Goal: Task Accomplishment & Management: Manage account settings

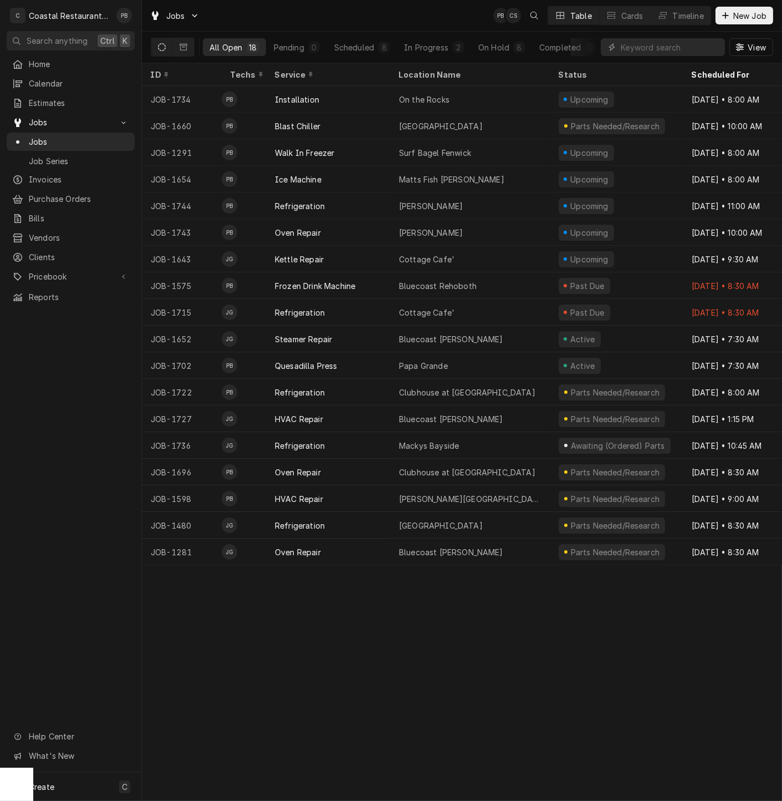
click at [385, 678] on div "ID Techs Service Location Name Status Scheduled For Source Source ID JOB-1734 P…" at bounding box center [462, 431] width 640 height 737
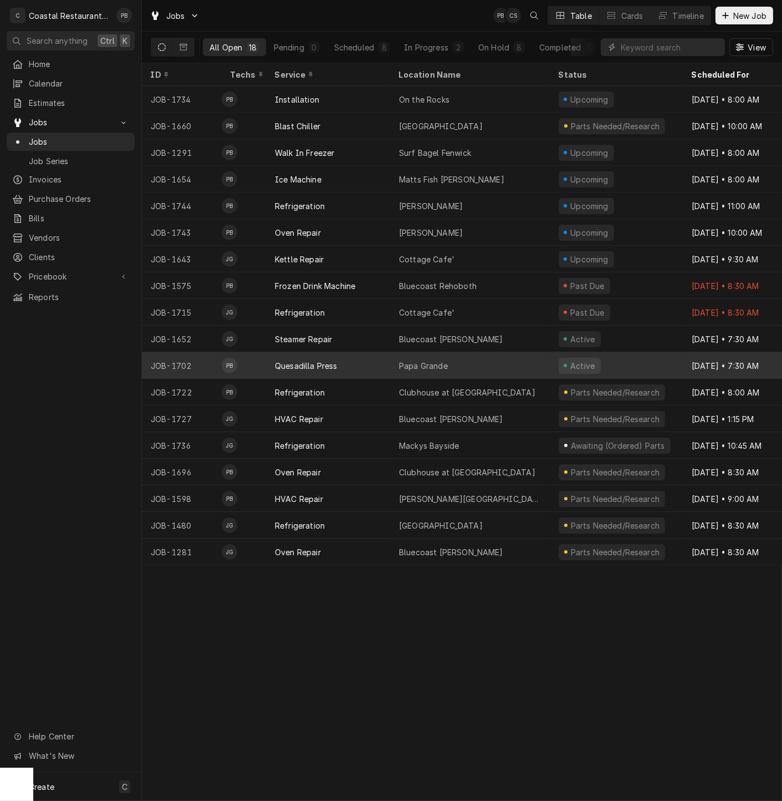
click at [390, 360] on div "Papa Grande" at bounding box center [470, 365] width 160 height 27
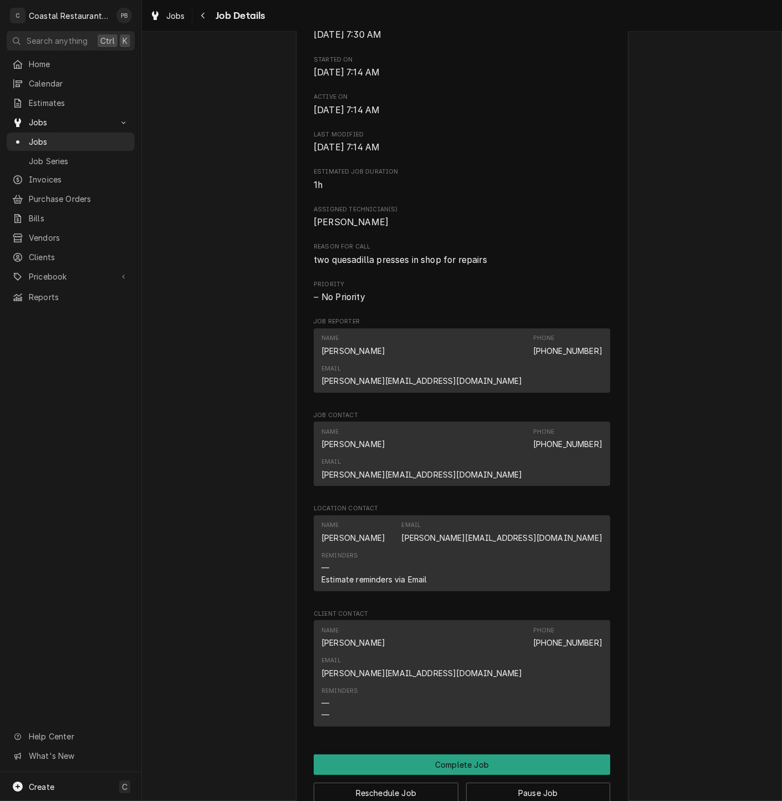
scroll to position [619, 0]
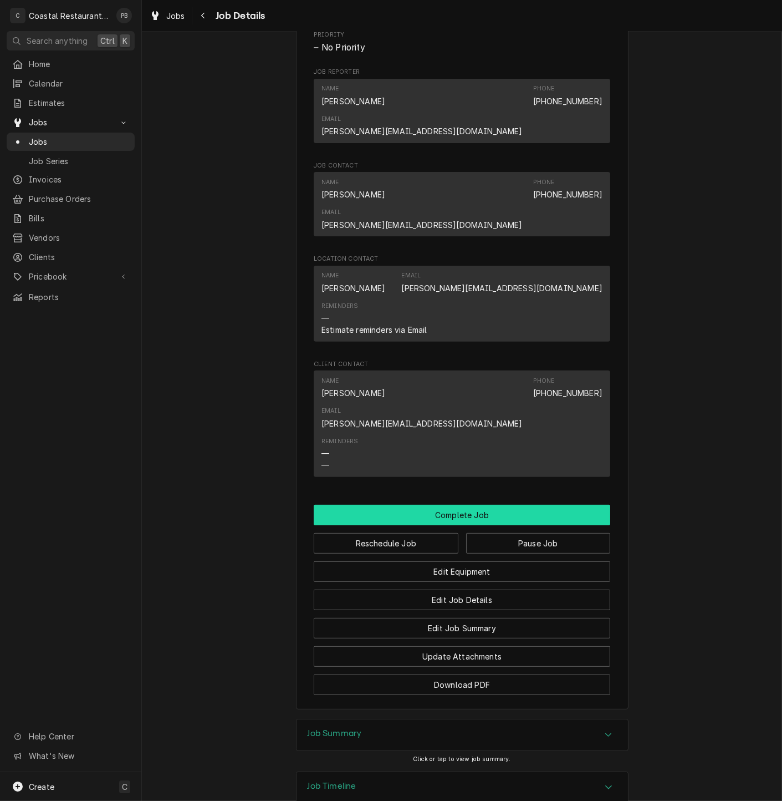
click at [462, 505] on button "Complete Job" at bounding box center [462, 515] width 297 height 21
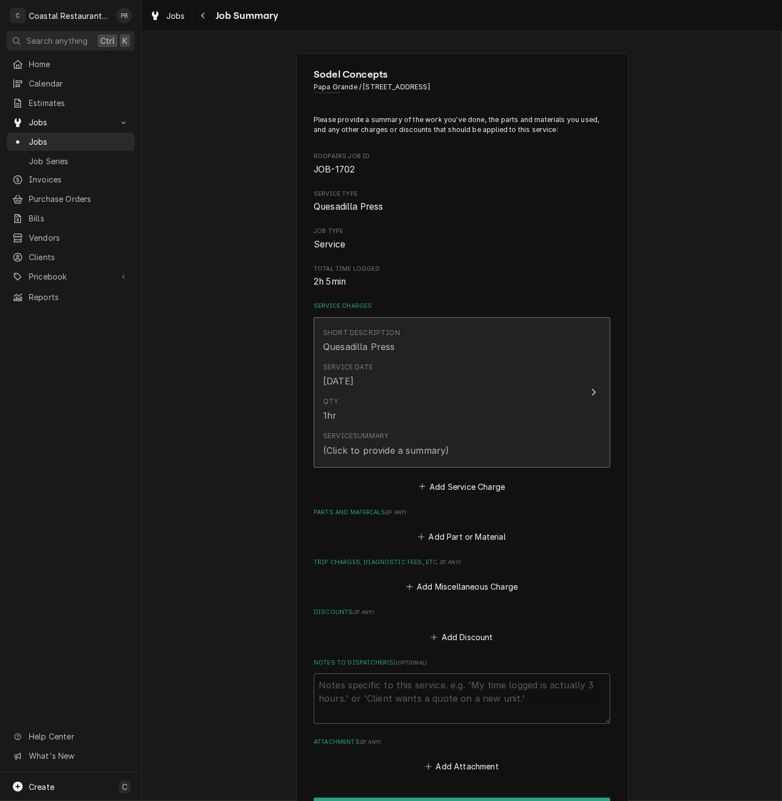
click at [574, 405] on button "Short Description Quesadilla Press Service Date [DATE] Qty. 1hr Service Summary…" at bounding box center [462, 392] width 297 height 150
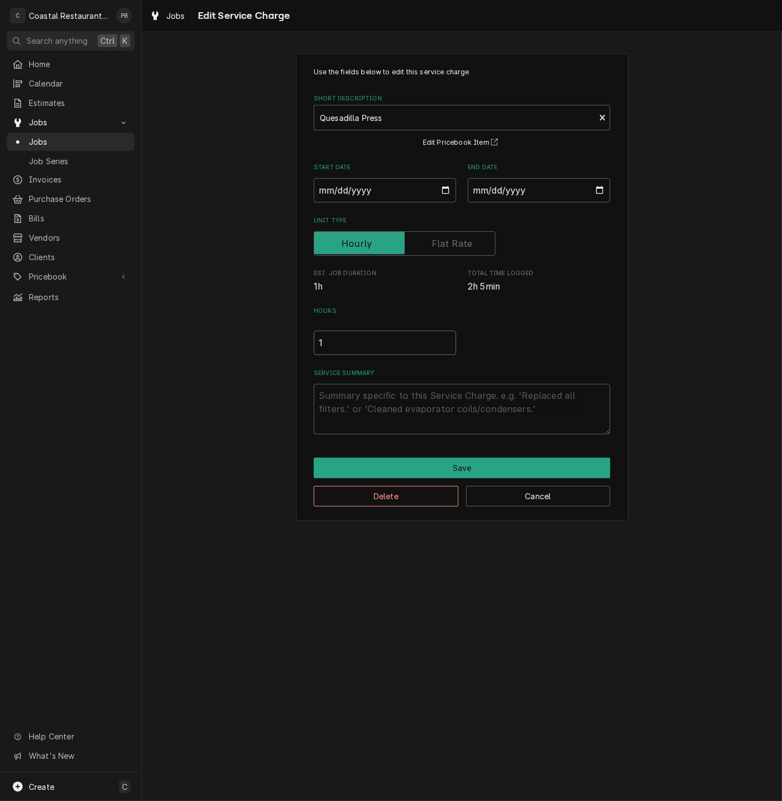
drag, startPoint x: 345, startPoint y: 347, endPoint x: 304, endPoint y: 346, distance: 40.5
click at [304, 346] on div "Use the fields below to edit this service charge Short Description Quesadilla P…" at bounding box center [462, 286] width 333 height 467
type textarea "x"
type input "2"
type textarea "x"
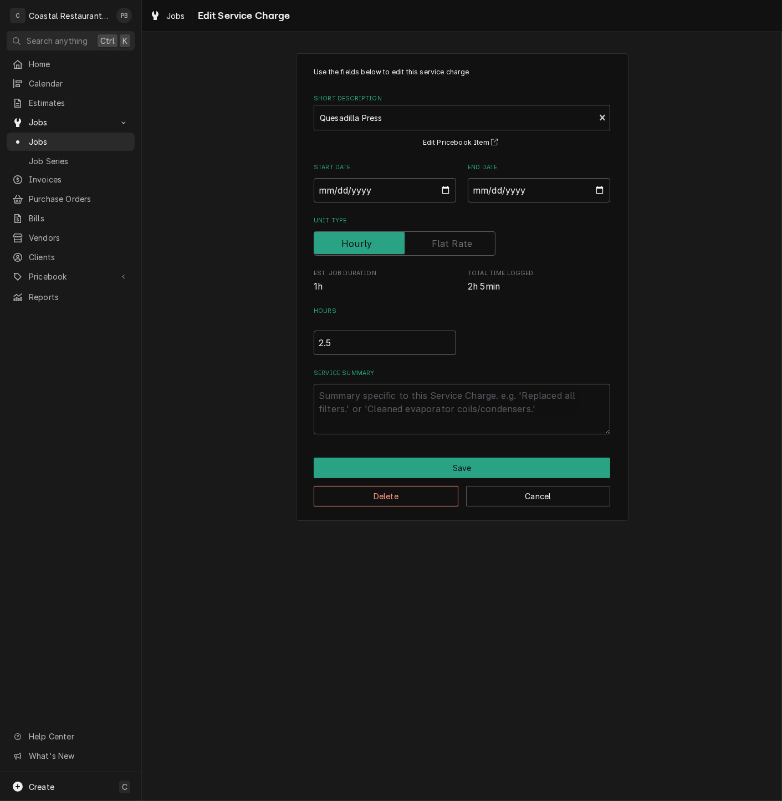
type input "2.5"
click at [415, 404] on textarea "Service Summary" at bounding box center [462, 409] width 297 height 50
type textarea "x"
type textarea "r"
type textarea "x"
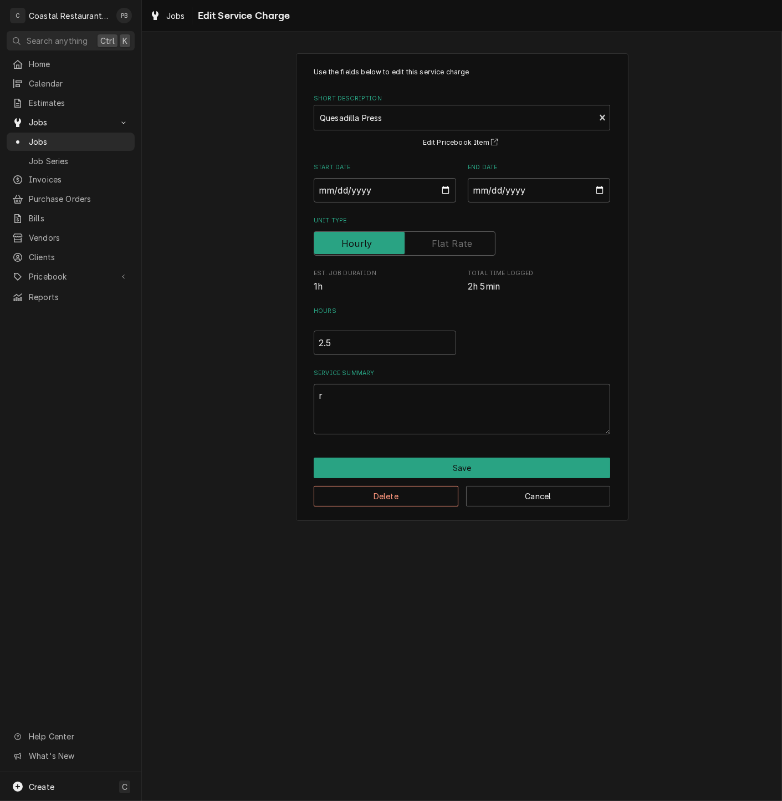
type textarea "re"
type textarea "x"
type textarea "rem"
type textarea "x"
type textarea "remo"
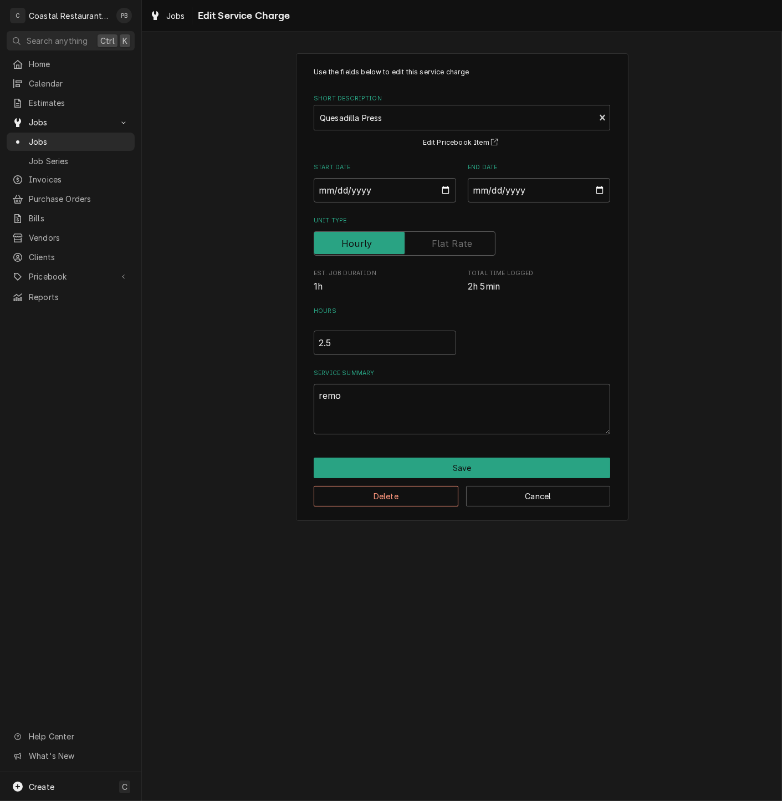
type textarea "x"
type textarea "remov"
type textarea "x"
type textarea "remove"
type textarea "x"
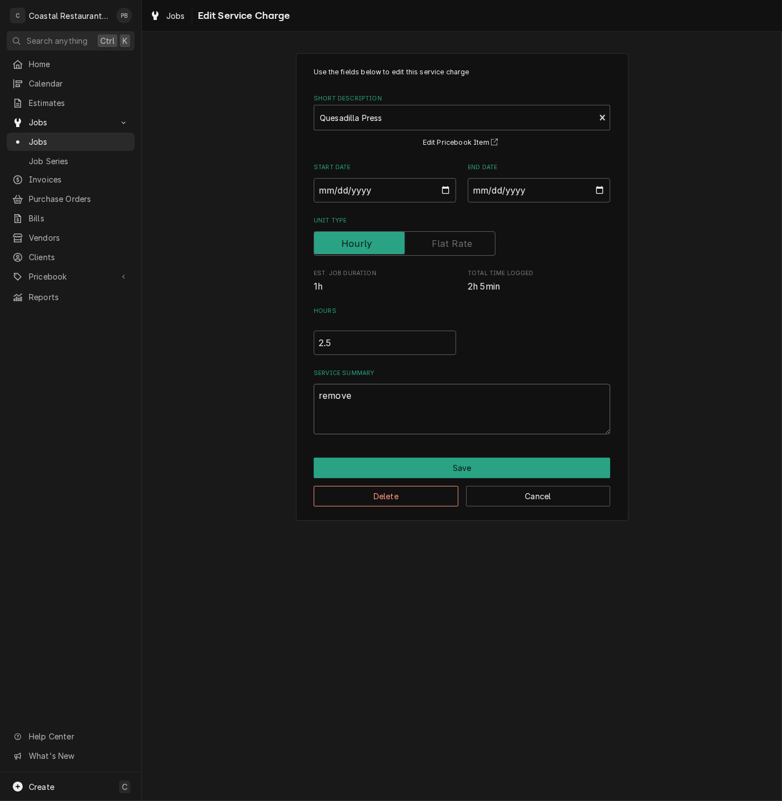
type textarea "removed"
type textarea "x"
type textarea "removed"
type textarea "x"
type textarea "removed s"
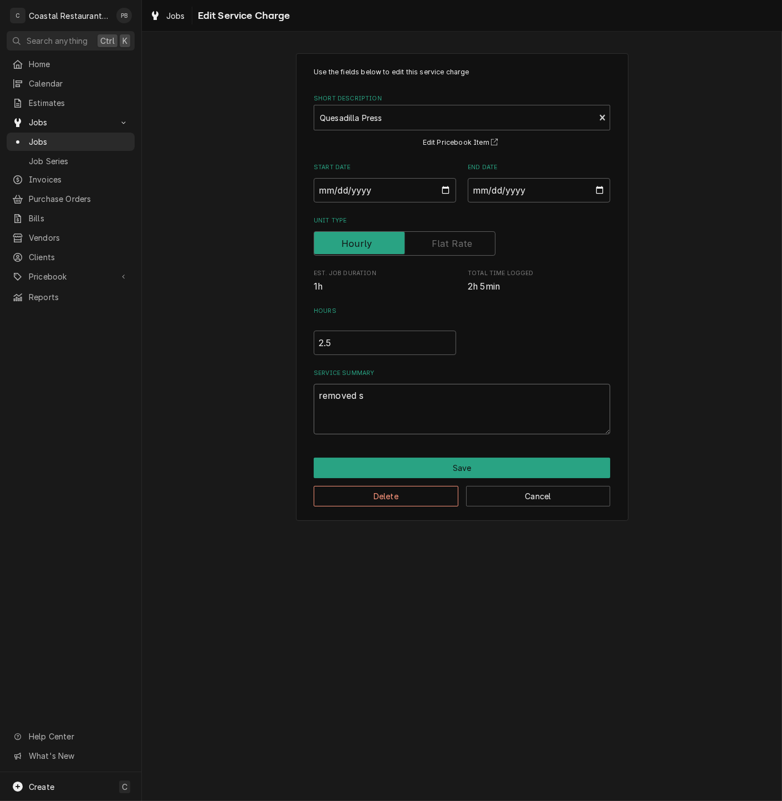
type textarea "x"
type textarea "removed se"
type textarea "x"
type textarea "removed ser"
type textarea "x"
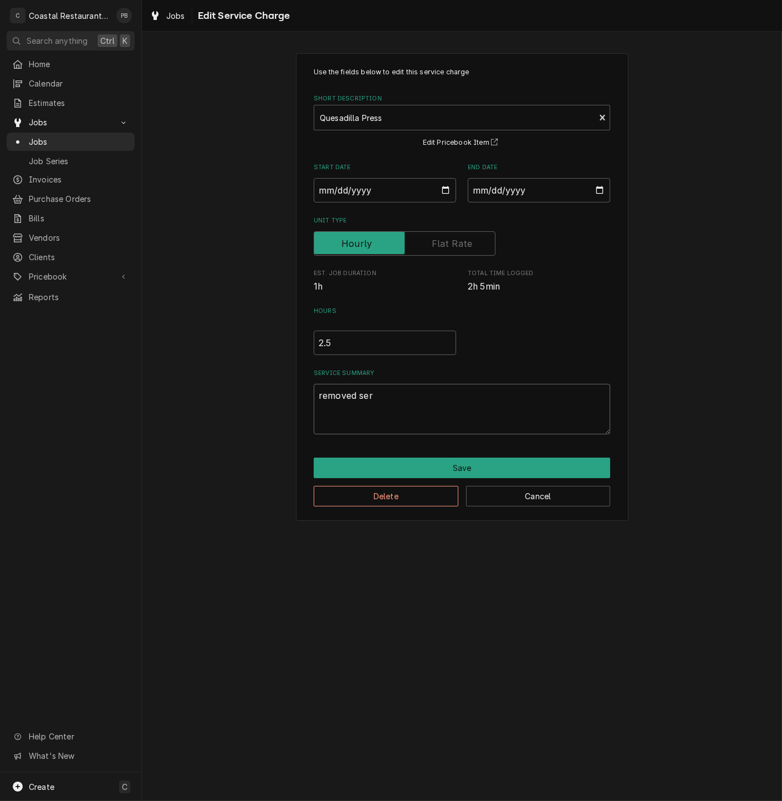
type textarea "removed serv"
type textarea "x"
type textarea "removed servi"
type textarea "x"
type textarea "removed servic"
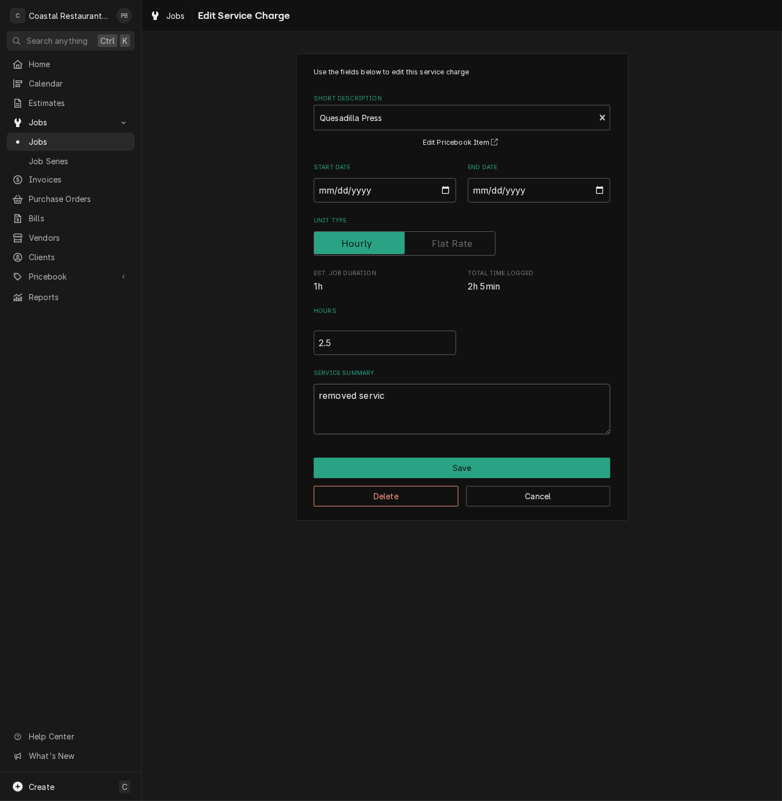
type textarea "x"
type textarea "removed service"
type textarea "x"
type textarea "removed service"
type textarea "x"
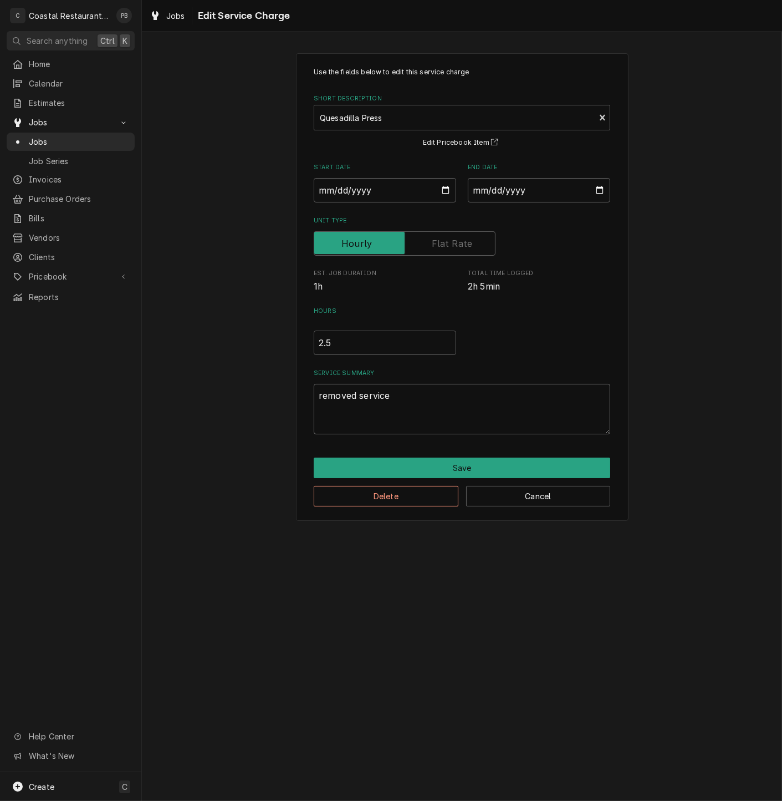
type textarea "removed service p"
type textarea "x"
type textarea "removed service pa"
type textarea "x"
type textarea "removed service pan"
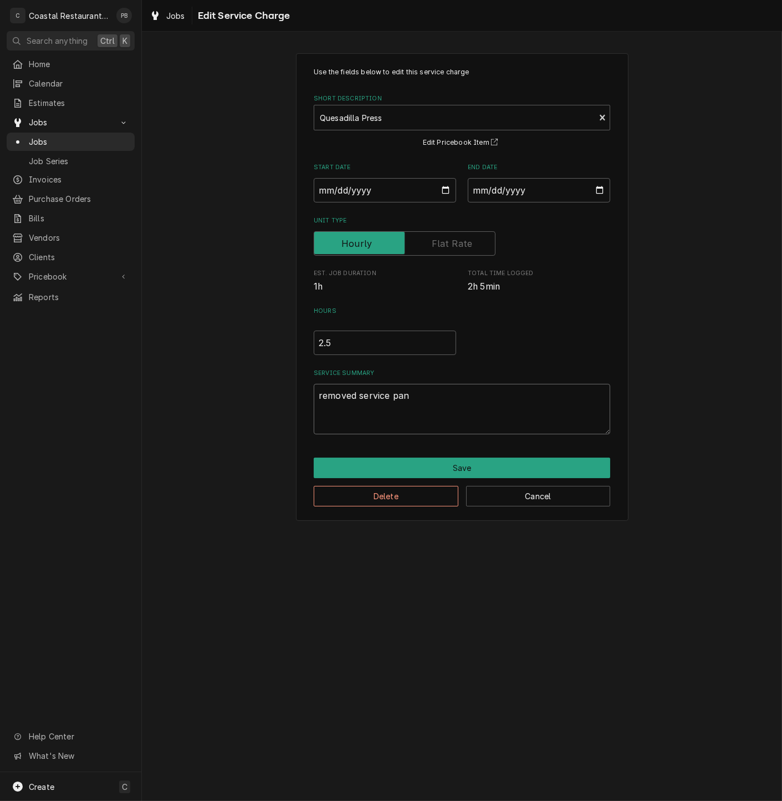
type textarea "x"
type textarea "removed service pane"
type textarea "x"
type textarea "removed service panel"
type textarea "x"
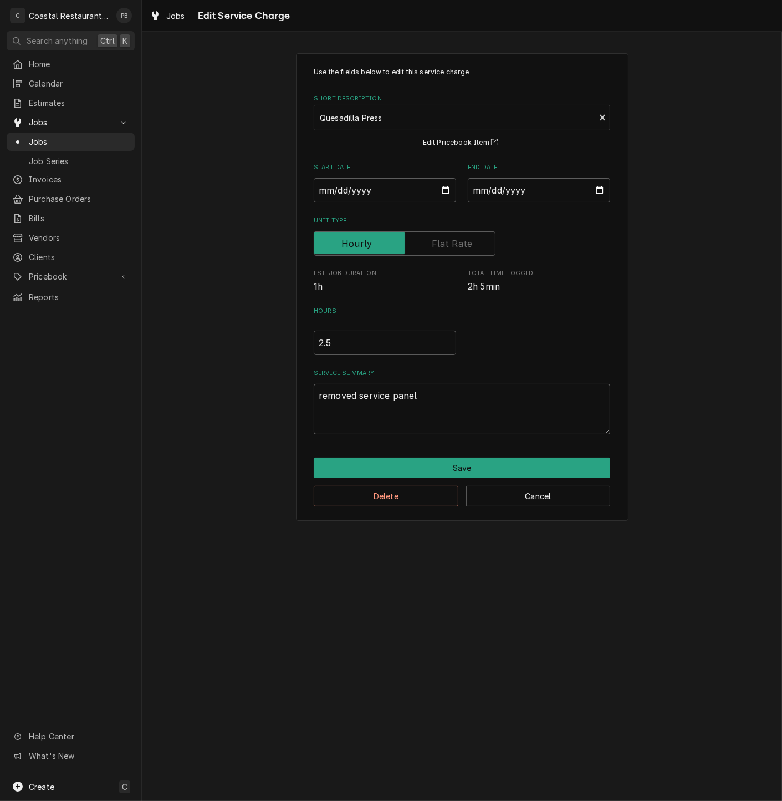
type textarea "removed service panel"
type textarea "x"
type textarea "removed service panel o"
type textarea "x"
type textarea "removed service panel on"
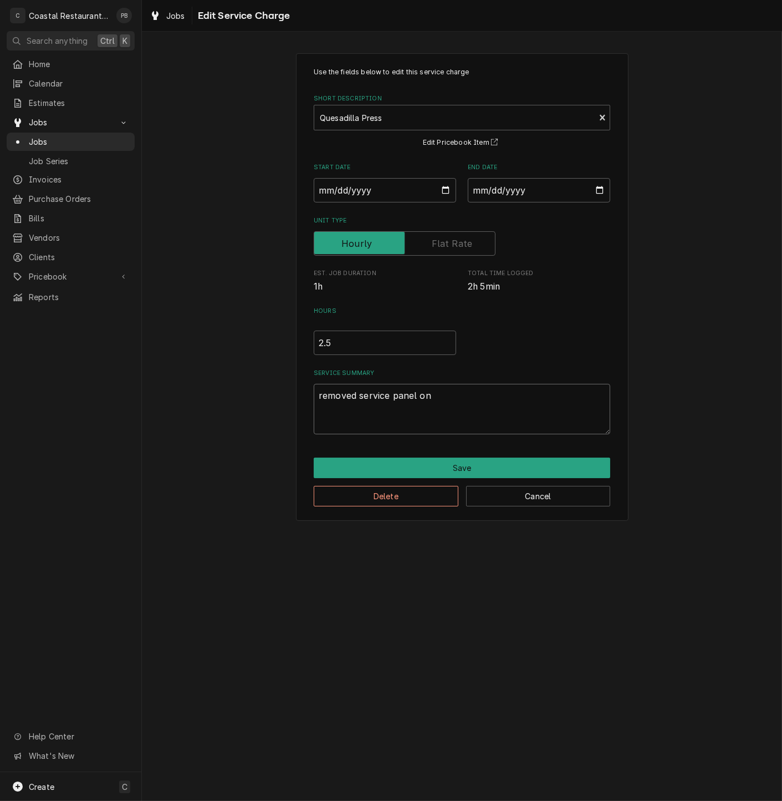
type textarea "x"
type textarea "removed service panel on"
type textarea "x"
type textarea "removed service panel on s"
type textarea "x"
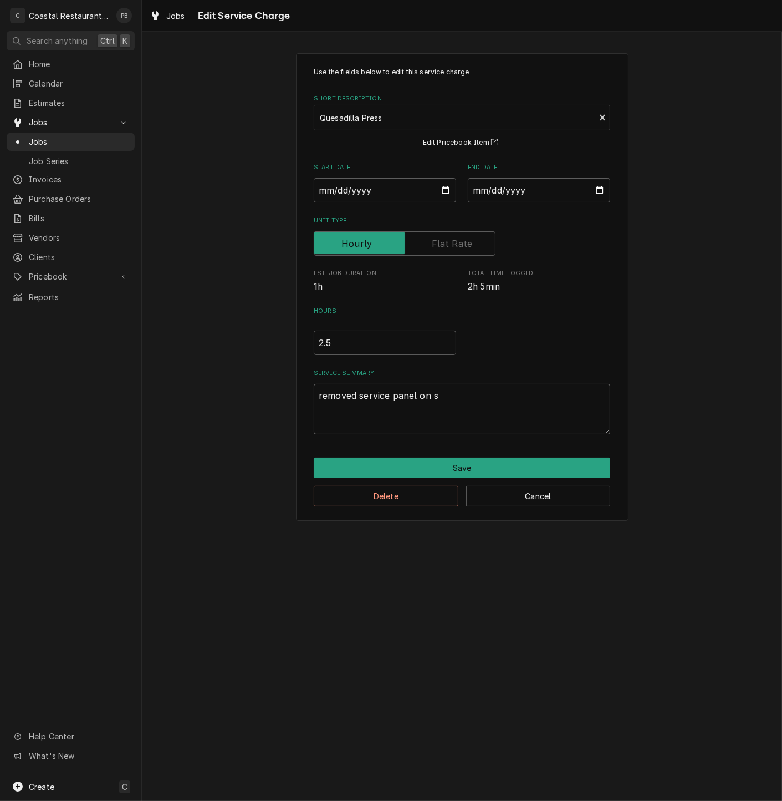
type textarea "removed service panel on sm"
type textarea "x"
type textarea "removed service panel on sma"
type textarea "x"
type textarea "removed service panel on smal"
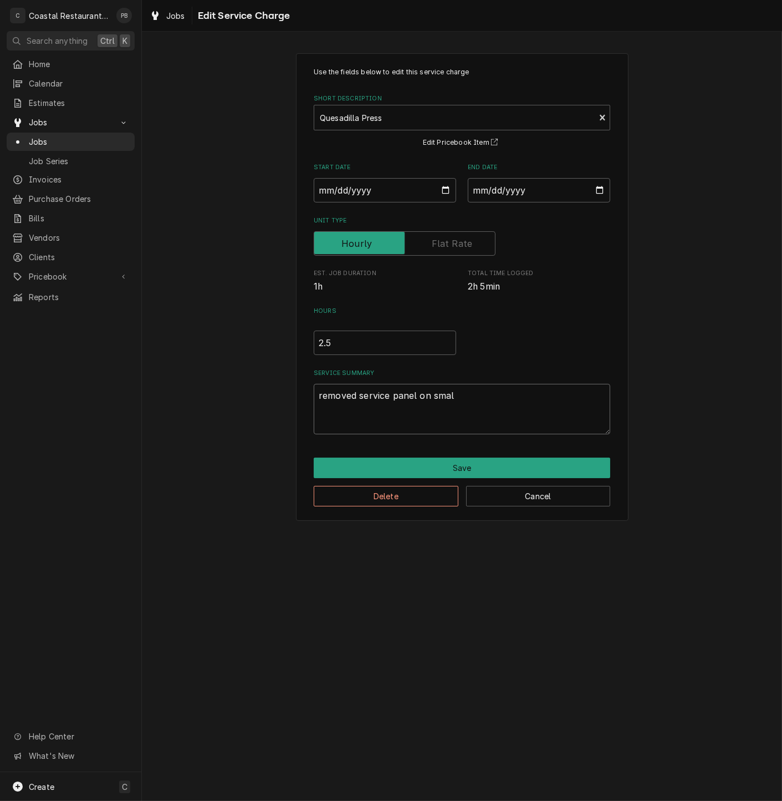
type textarea "x"
type textarea "removed service panel on small"
type textarea "x"
type textarea "removed service panel on small"
type textarea "x"
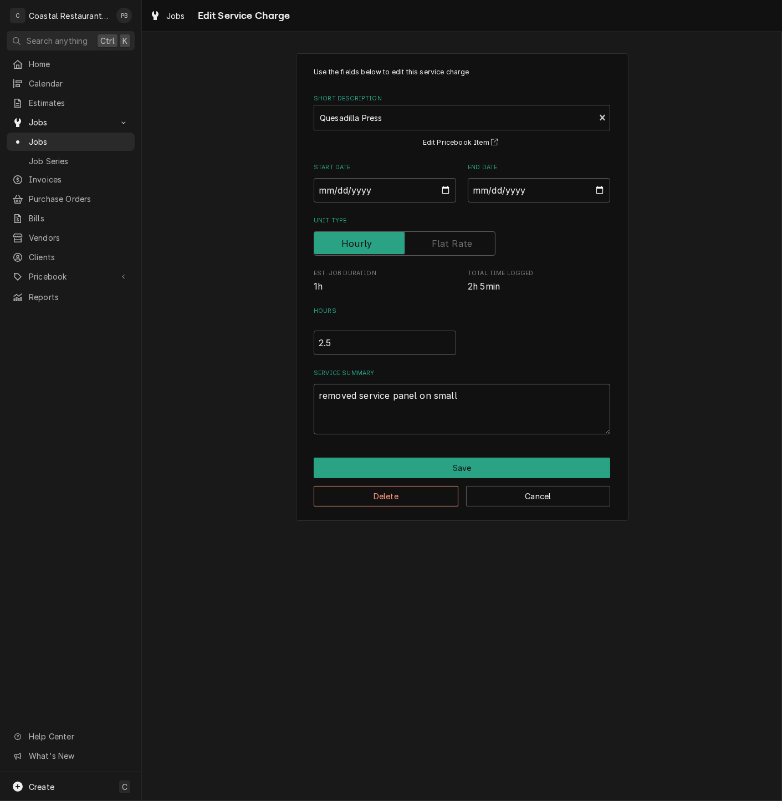
type textarea "removed service panel on small p"
type textarea "x"
type textarea "removed service panel on small pr"
type textarea "x"
type textarea "removed service panel on small pre"
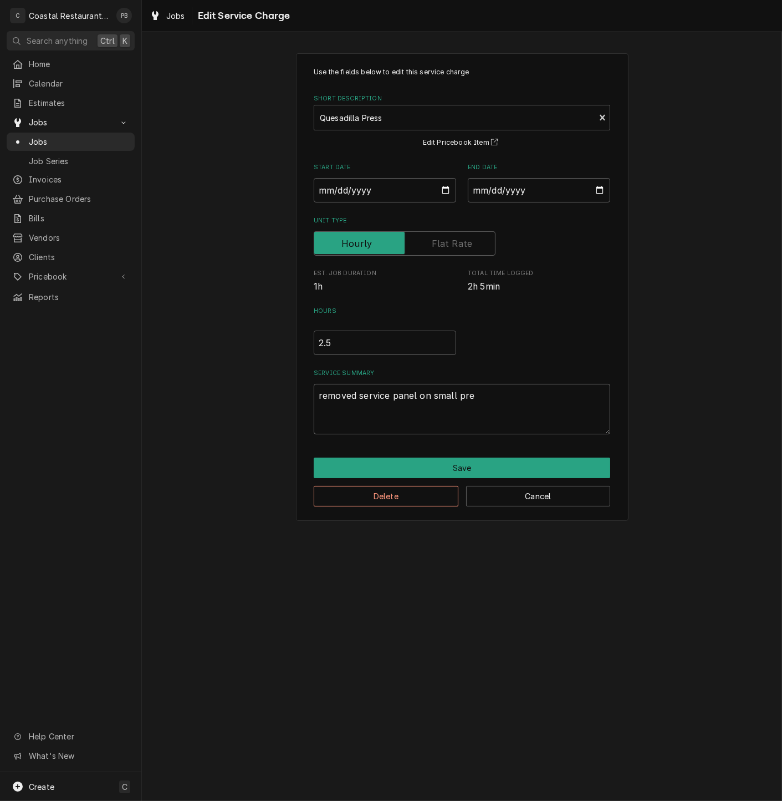
type textarea "x"
type textarea "removed service panel on small pres"
type textarea "x"
type textarea "removed service panel on small press"
type textarea "x"
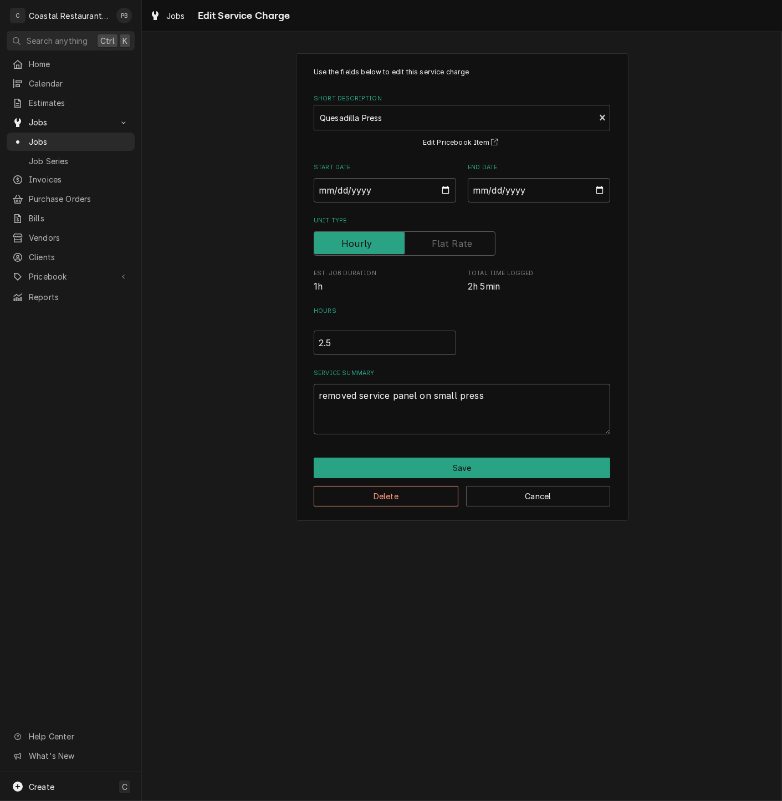
type textarea "removed service panel on small press."
type textarea "x"
type textarea "removed service panel on small press."
type textarea "x"
type textarea "removed service panel on small press. f"
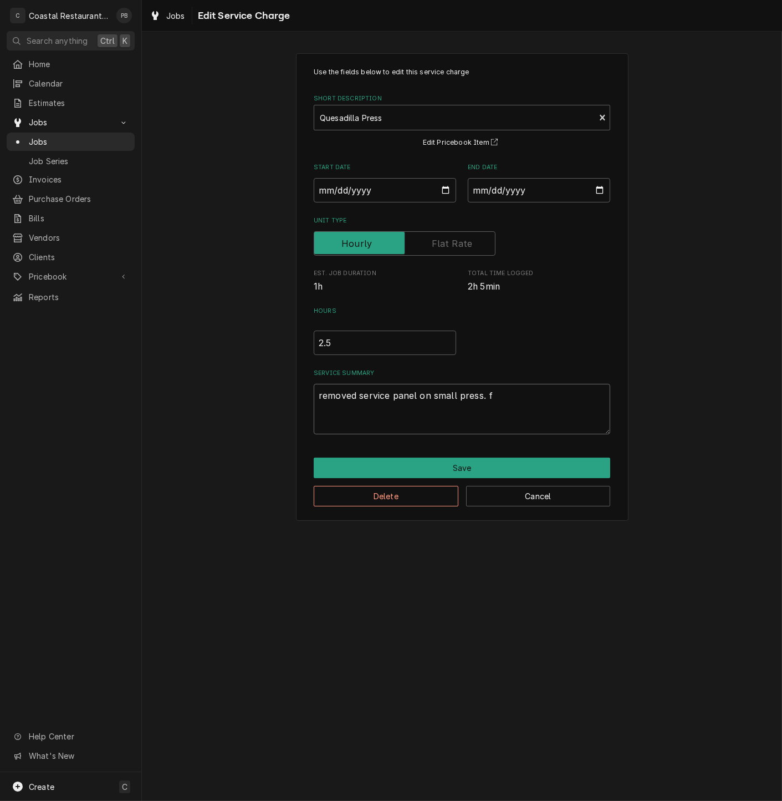
type textarea "x"
type textarea "removed service panel on small press. fo"
type textarea "x"
type textarea "removed service panel on small press. fou"
type textarea "x"
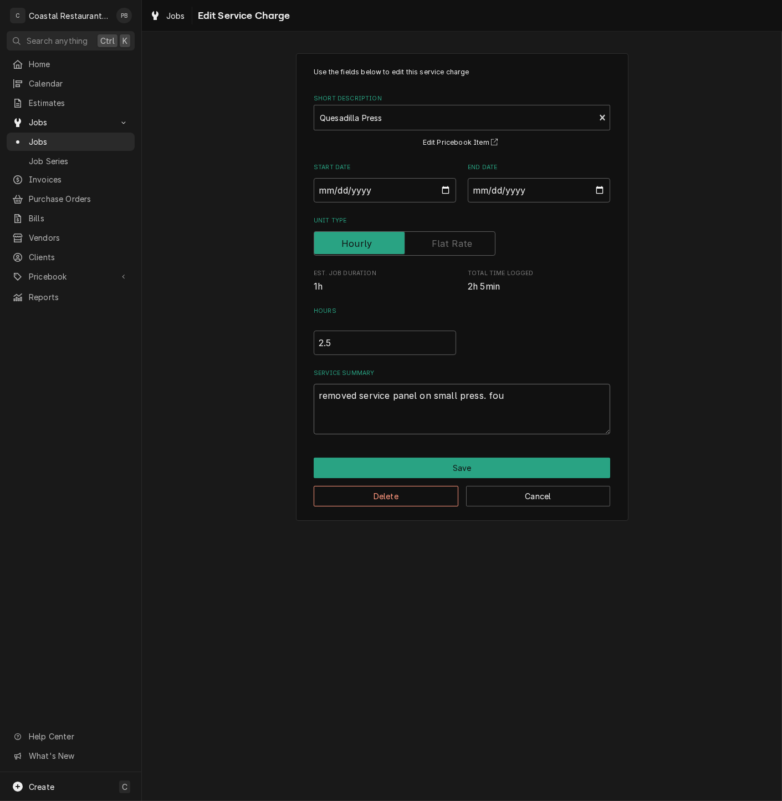
type textarea "removed service panel on small press. foun"
type textarea "x"
type textarea "removed service panel on small press. found"
type textarea "x"
type textarea "removed service panel on small press. found"
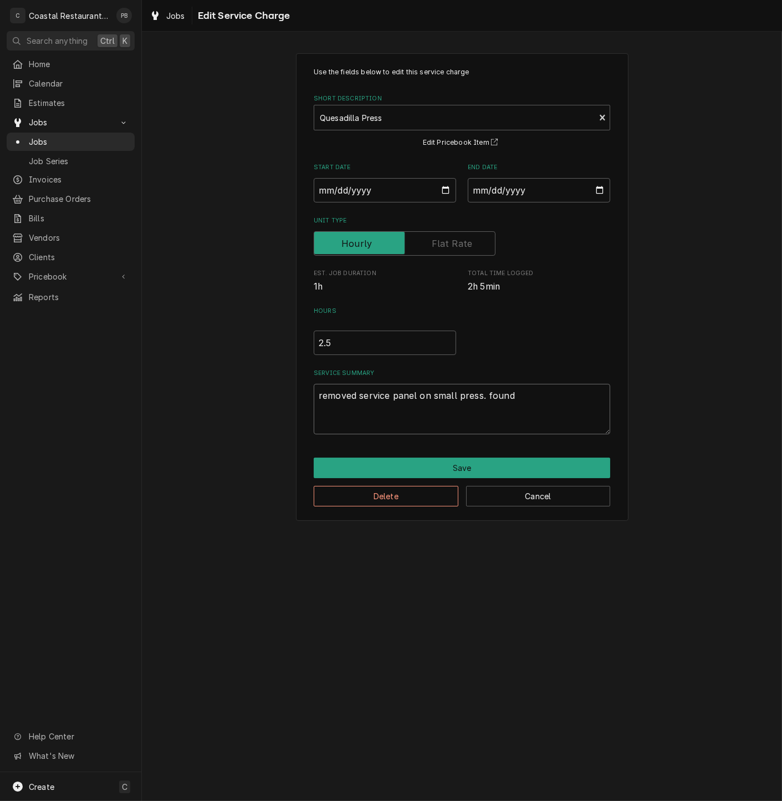
type textarea "x"
type textarea "removed service panel on small press. found t"
type textarea "x"
type textarea "removed service panel on small press. found to"
type textarea "x"
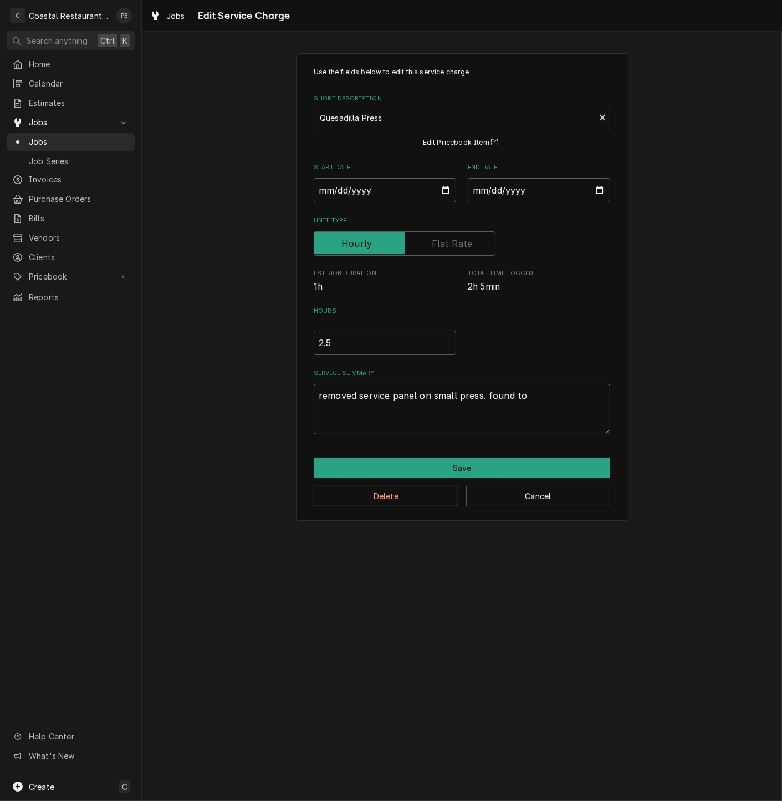
type textarea "removed service panel on small press. found top"
type textarea "x"
type textarea "removed service panel on small press. found top"
type textarea "x"
type textarea "removed service panel on small press. found top e"
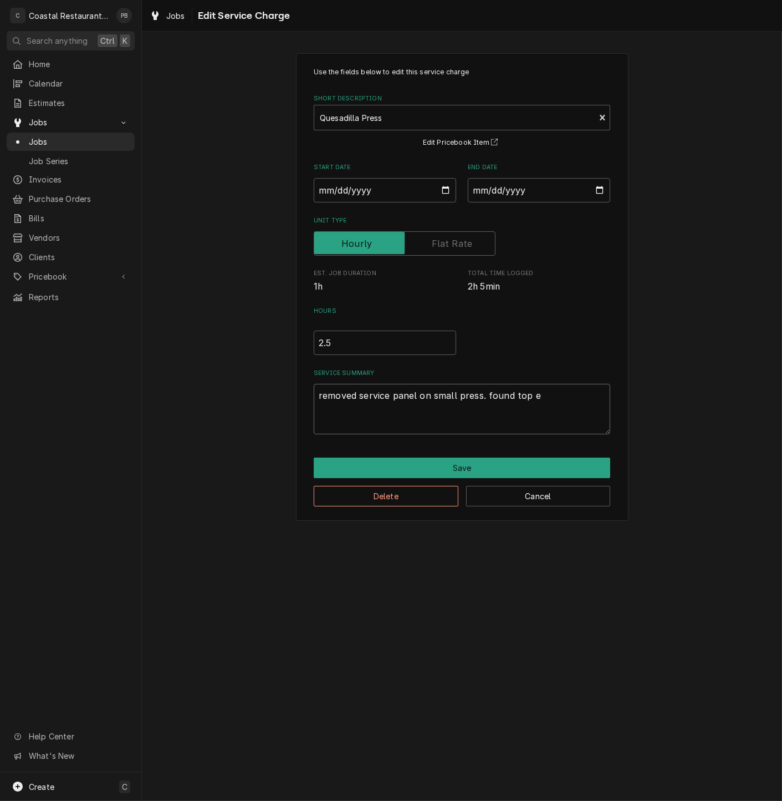
type textarea "x"
type textarea "removed service panel on small press. found top el"
type textarea "x"
type textarea "removed service panel on small press. found top ele"
type textarea "x"
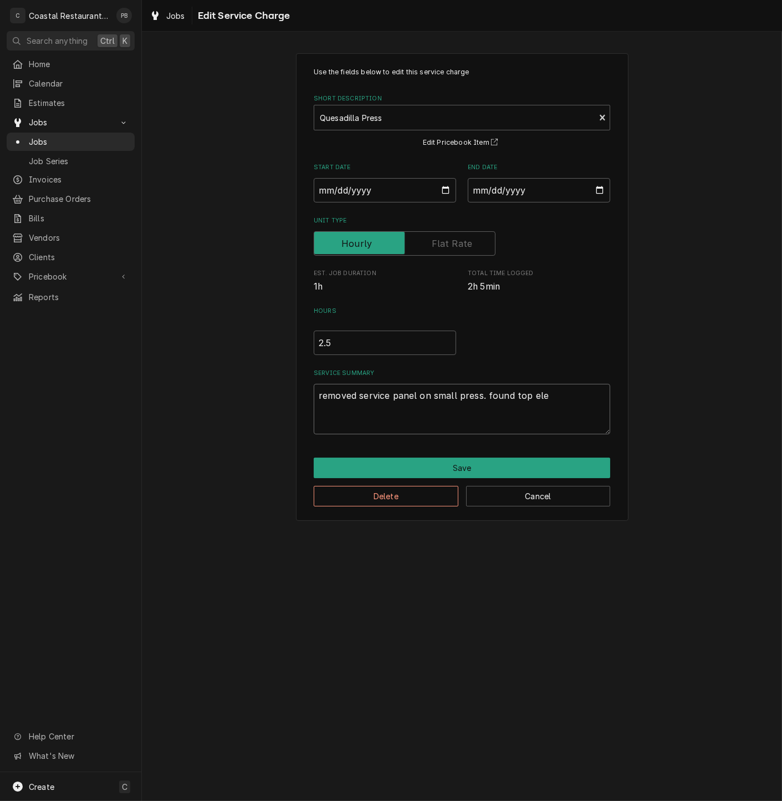
type textarea "removed service panel on small press. found top elem"
type textarea "x"
type textarea "removed service panel on small press. found top eleme"
type textarea "x"
type textarea "removed service panel on small press. found top elemen"
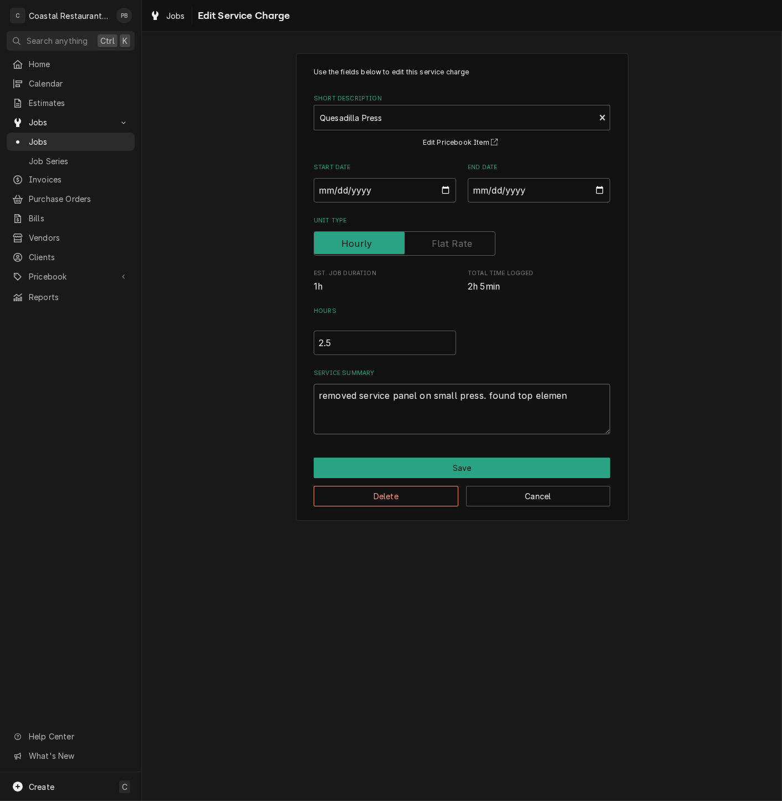
type textarea "x"
type textarea "removed service panel on small press. found top element"
type textarea "x"
type textarea "removed service panel on small press. found top element w"
type textarea "x"
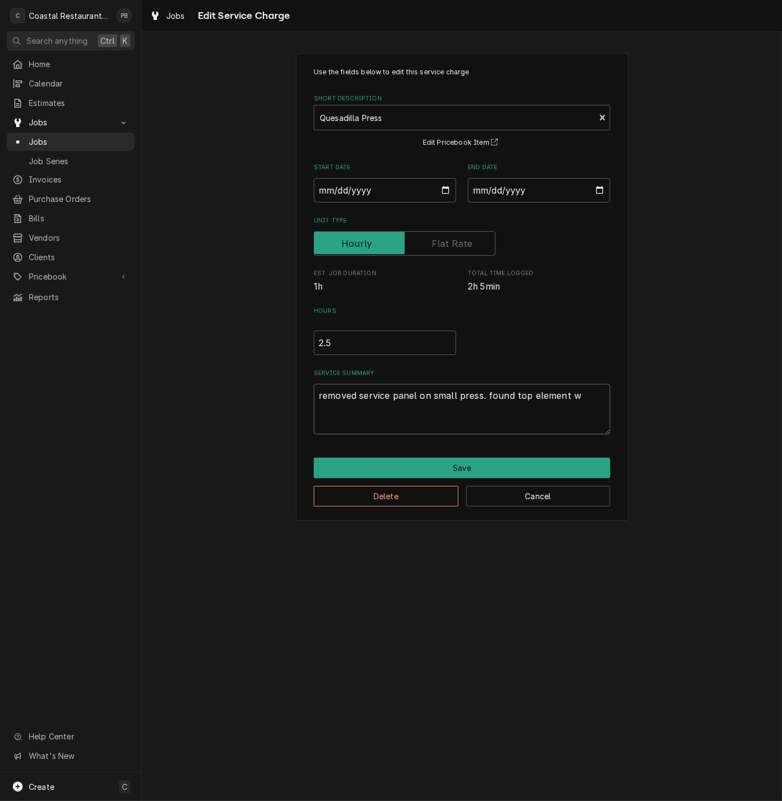
type textarea "removed service panel on small press. found top element wi"
type textarea "x"
type textarea "removed service panel on small press. found top element wir"
type textarea "x"
type textarea "removed service panel on small press. found top element wiri"
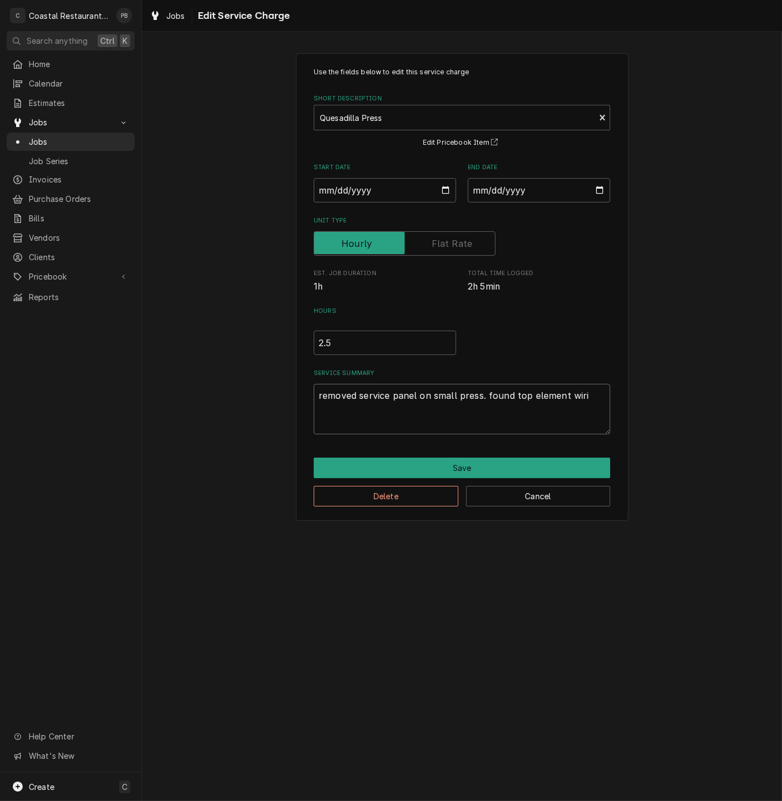
type textarea "x"
type textarea "removed service panel on small press. found top element wirin"
type textarea "x"
type textarea "removed service panel on small press. found top element wiring"
type textarea "x"
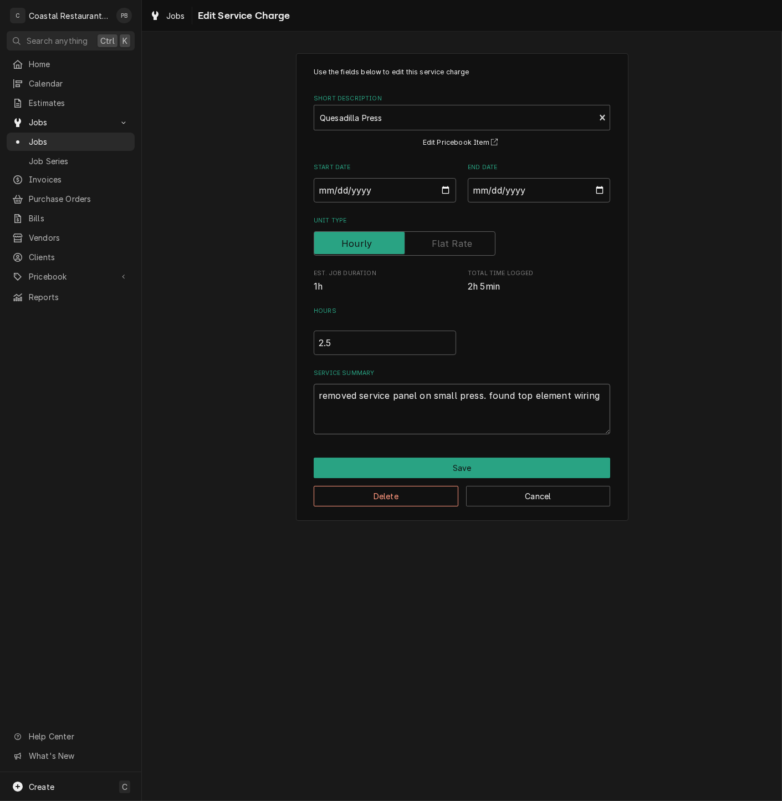
type textarea "removed service panel on small press. found top element wiring"
type textarea "x"
type textarea "removed service panel on small press. found top element wiring to"
type textarea "x"
type textarea "removed service panel on small press. found top element wiring to"
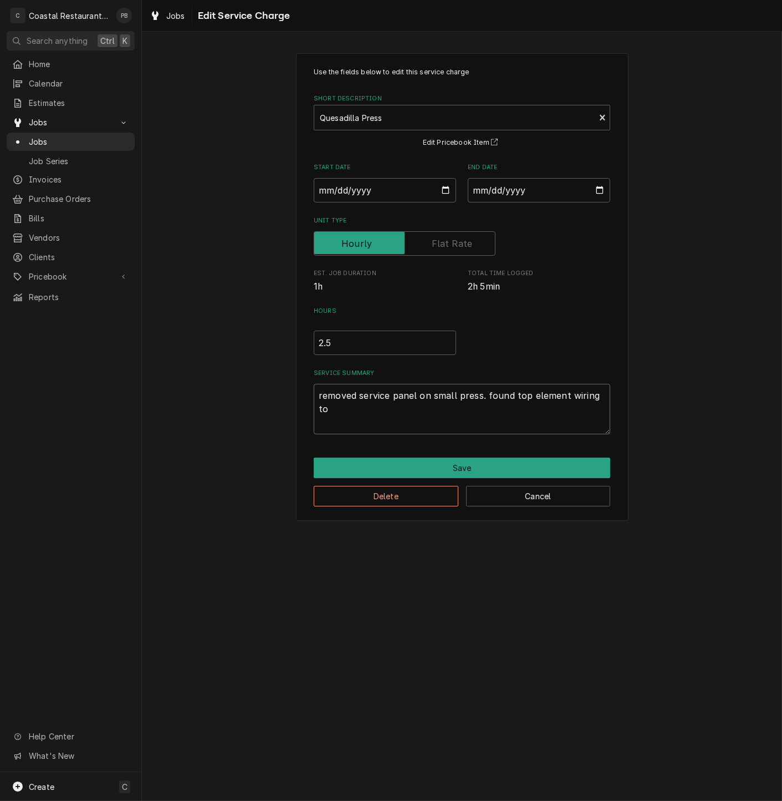
type textarea "x"
type textarea "removed service panel on small press. found top element wiring to b"
type textarea "x"
type textarea "removed service panel on small press. found top element wiring to be"
type textarea "x"
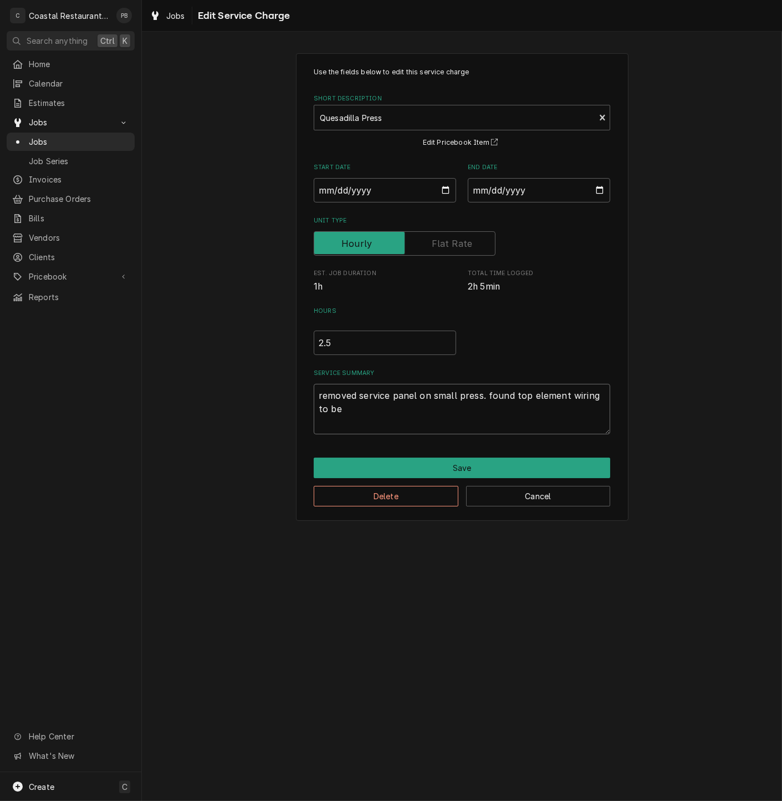
type textarea "removed service panel on small press. found top element wiring to be b"
type textarea "x"
type textarea "removed service panel on small press. found top element wiring to be br"
type textarea "x"
type textarea "removed service panel on small press. found top element wiring to be bro"
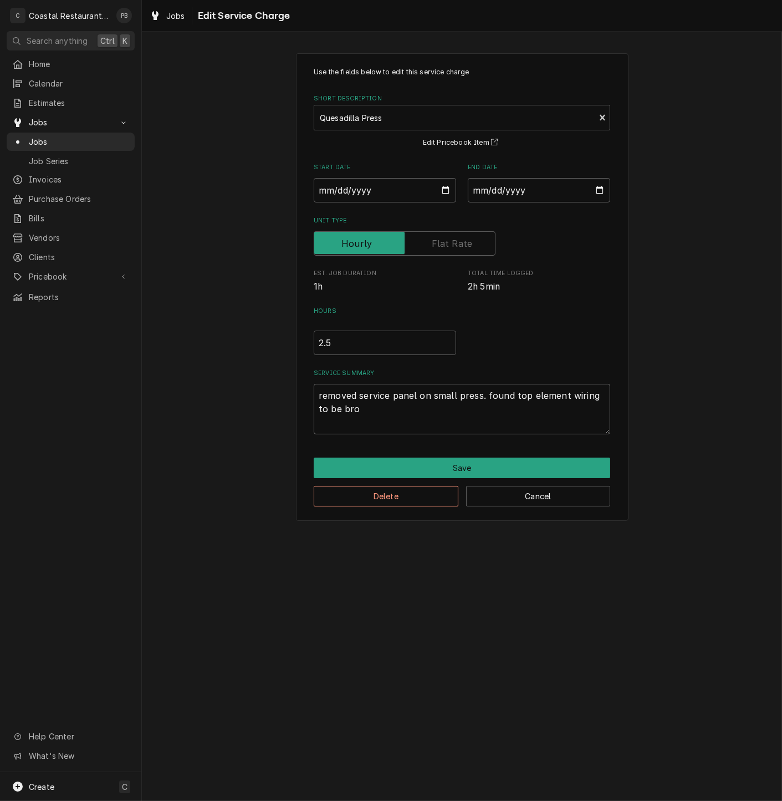
type textarea "x"
type textarea "removed service panel on small press. found top element wiring to be brok"
type textarea "x"
type textarea "removed service panel on small press. found top element wiring to be broke"
type textarea "x"
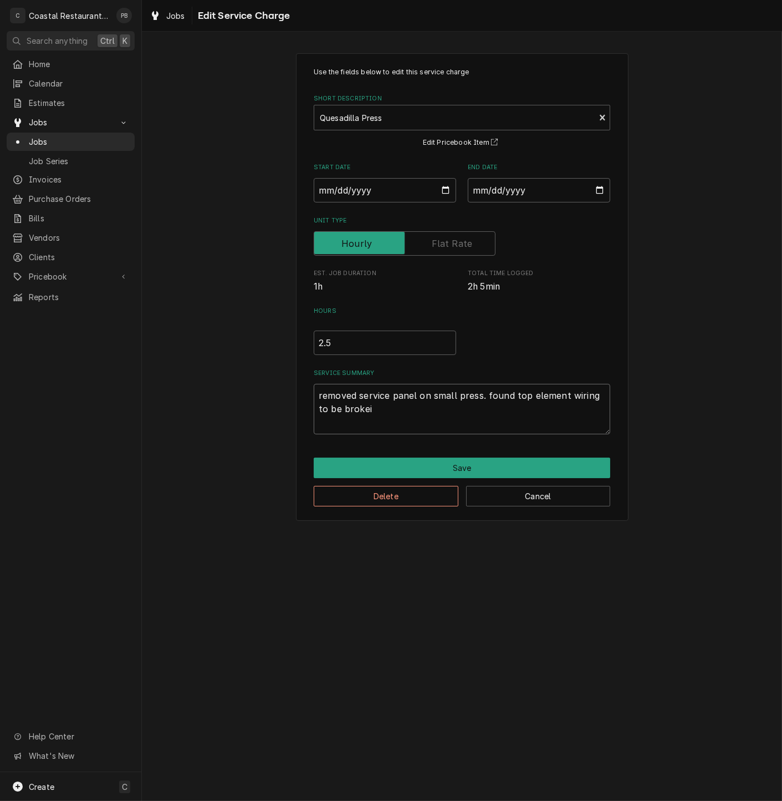
type textarea "removed service panel on small press. found top element wiring to be brokein"
type textarea "x"
type textarea "removed service panel on small press. found top element wiring to be brokei"
type textarea "x"
type textarea "removed service panel on small press. found top element wiring to be broke"
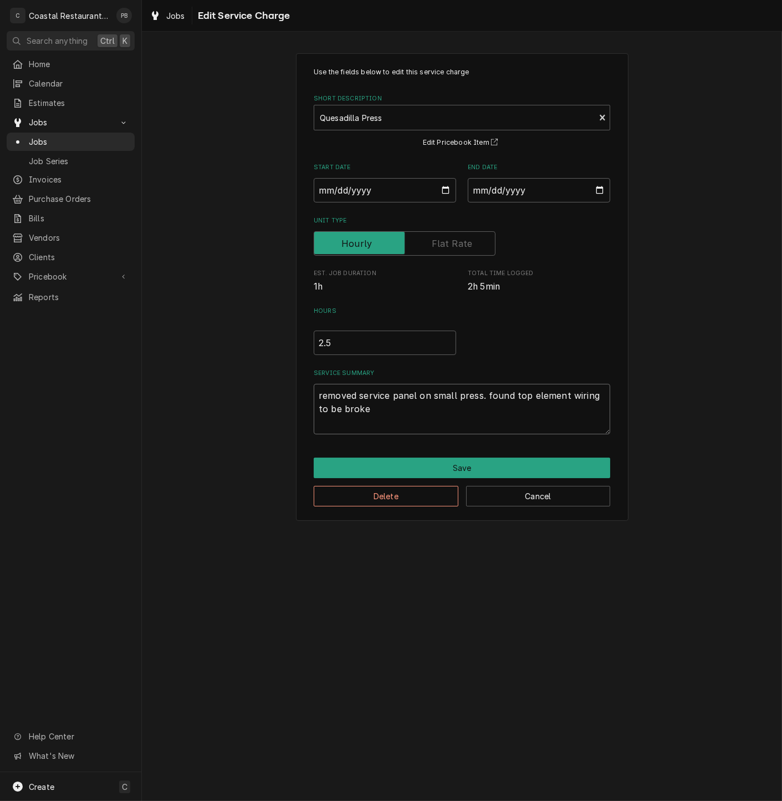
type textarea "x"
type textarea "removed service panel on small press. found top element wiring to be broken"
type textarea "x"
type textarea "removed service panel on small press. found top element wiring to be broken"
type textarea "x"
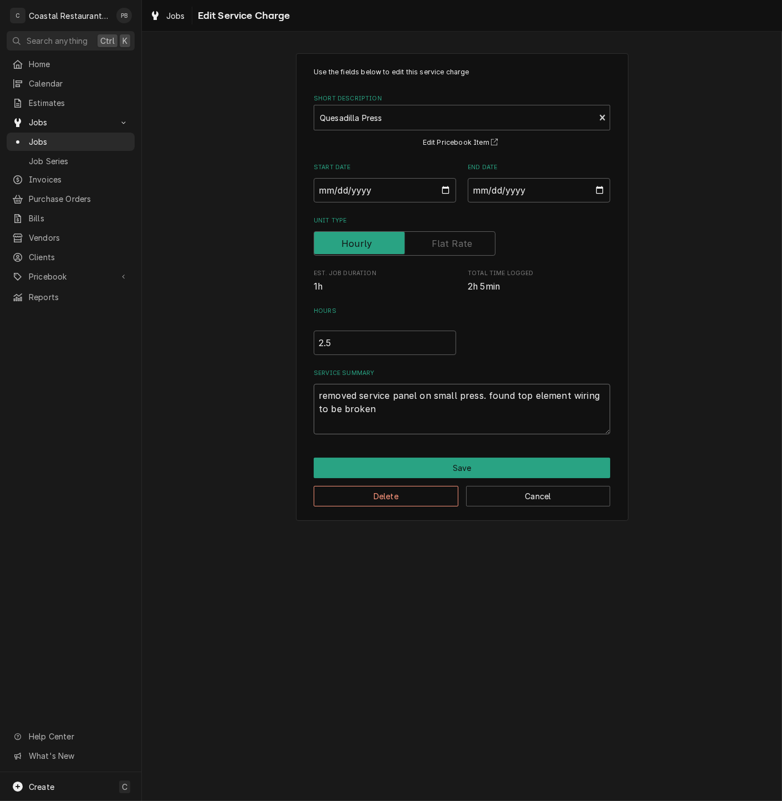
type textarea "removed service panel on small press. found top element wiring to be broken i"
type textarea "x"
type textarea "removed service panel on small press. found top element wiring to be broken in"
type textarea "x"
type textarea "removed service panel on small press. found top element wiring to be broken inst"
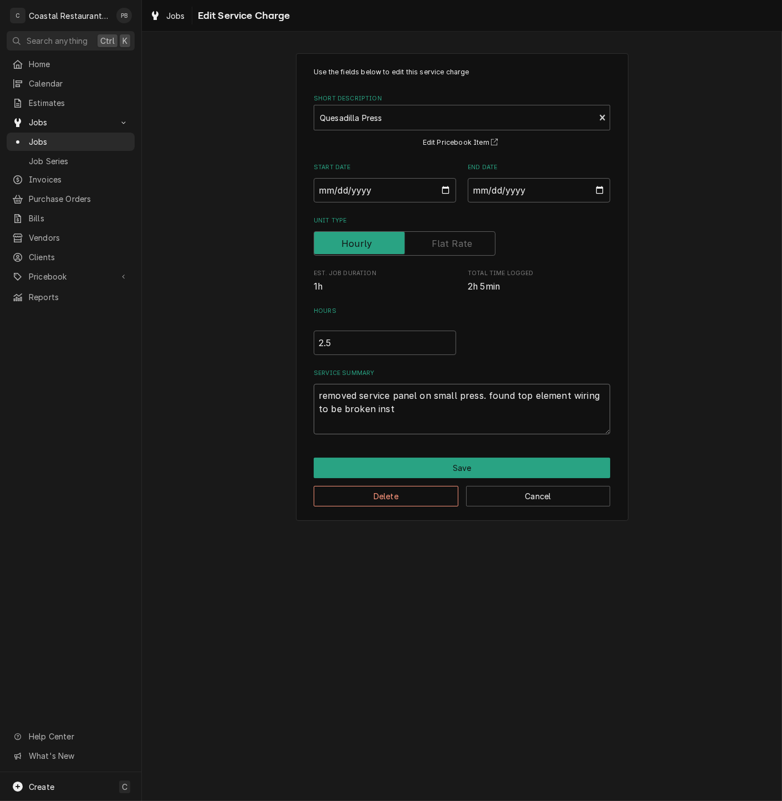
type textarea "x"
type textarea "removed service panel on small press. found top element wiring to be broken ins…"
type textarea "x"
type textarea "removed service panel on small press. found top element wiring to be broken ins…"
type textarea "x"
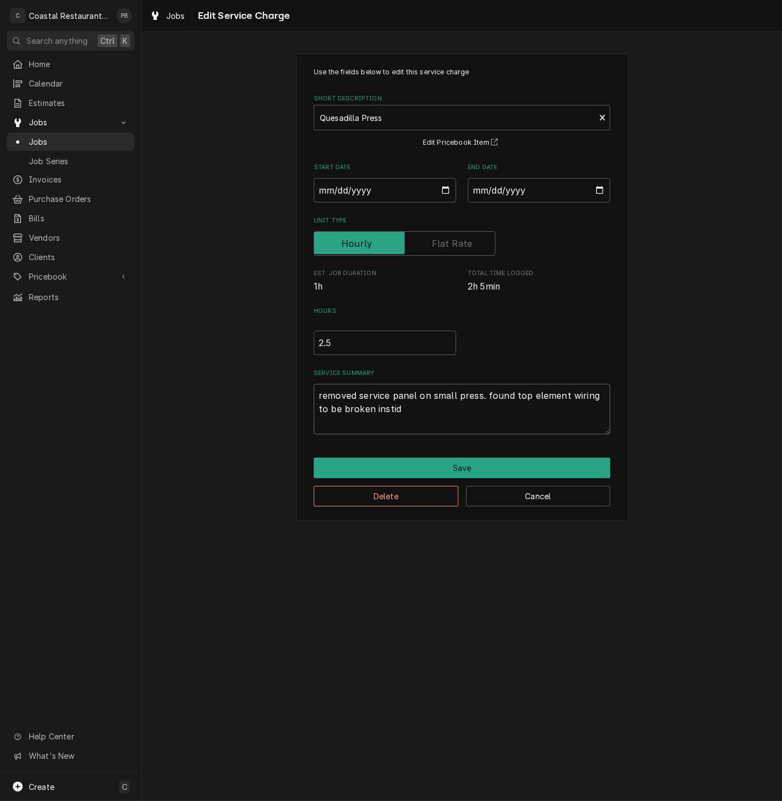
type textarea "removed service panel on small press. found top element wiring to be broken ins…"
type textarea "x"
type textarea "removed service panel on small press. found top element wiring to be broken ins…"
type textarea "x"
type textarea "removed service panel on small press. found top element wiring to be broken ins…"
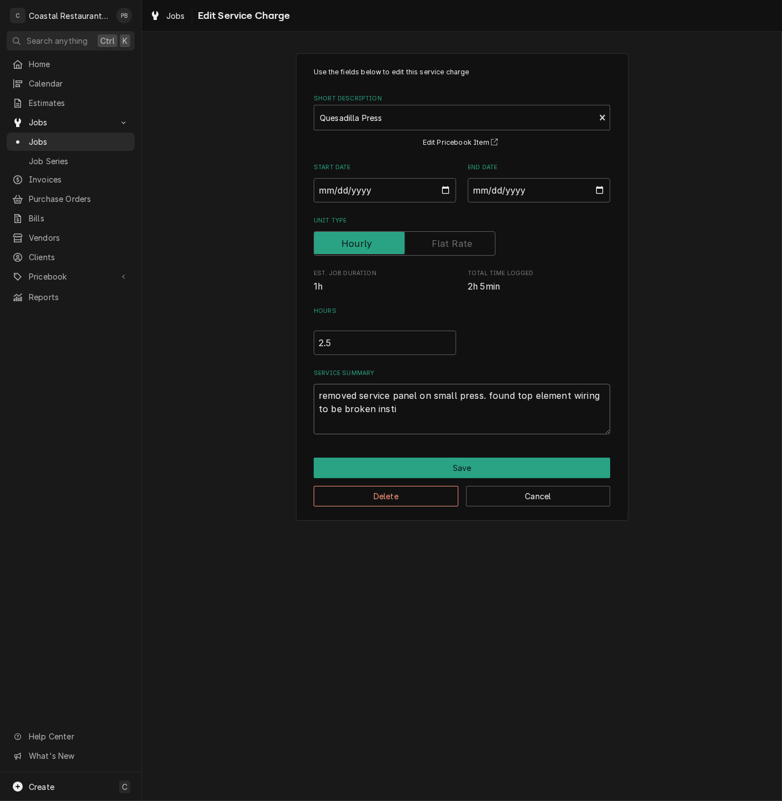
type textarea "x"
type textarea "removed service panel on small press. found top element wiring to be broken inst"
type textarea "x"
type textarea "removed service panel on small press. found top element wiring to be broken ins"
type textarea "x"
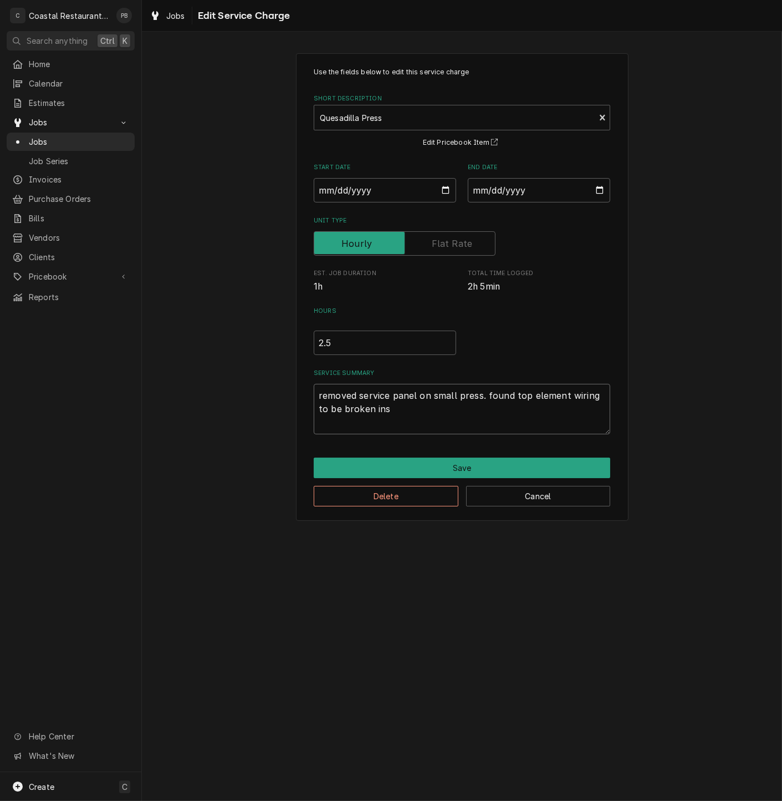
type textarea "removed service panel on small press. found top element wiring to be broken insi"
type textarea "x"
type textarea "removed service panel on small press. found top element wiring to be broken ins…"
type textarea "x"
type textarea "removed service panel on small press. found top element wiring to be broken ins…"
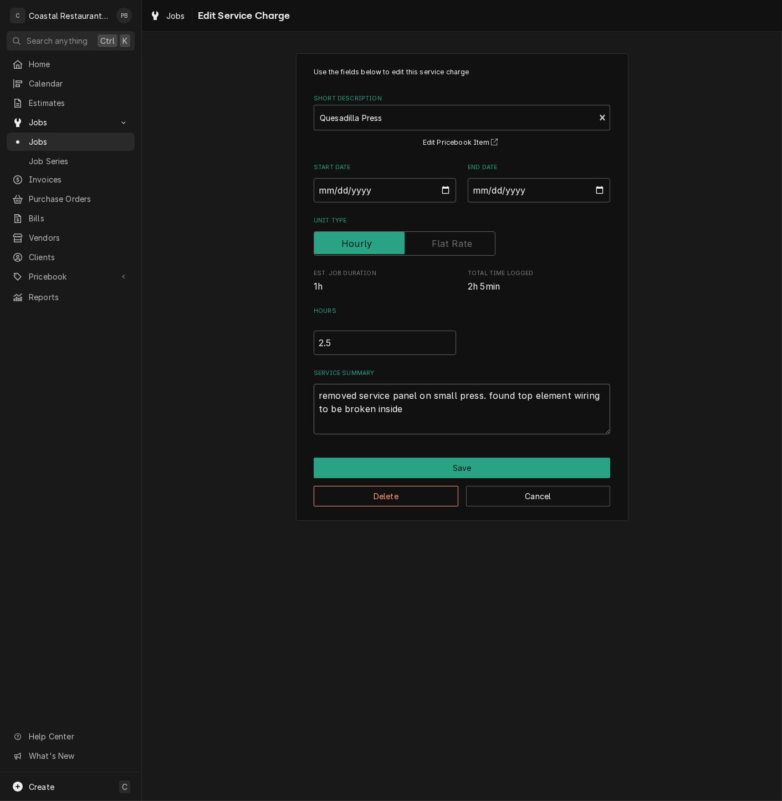
type textarea "x"
type textarea "removed service panel on small press. found top element wiring to be broken ins…"
type textarea "x"
type textarea "removed service panel on small press. found top element wiring to be broken ins…"
type textarea "x"
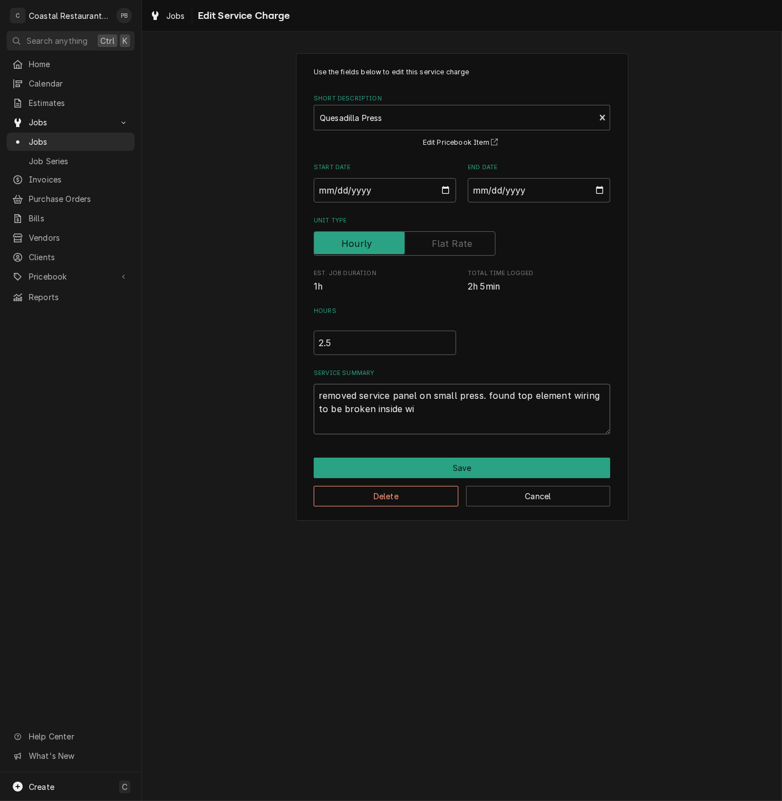
type textarea "removed service panel on small press. found top element wiring to be broken ins…"
type textarea "x"
type textarea "removed service panel on small press. found top element wiring to be broken ins…"
type textarea "x"
type textarea "removed service panel on small press. found top element wiring to be broken ins…"
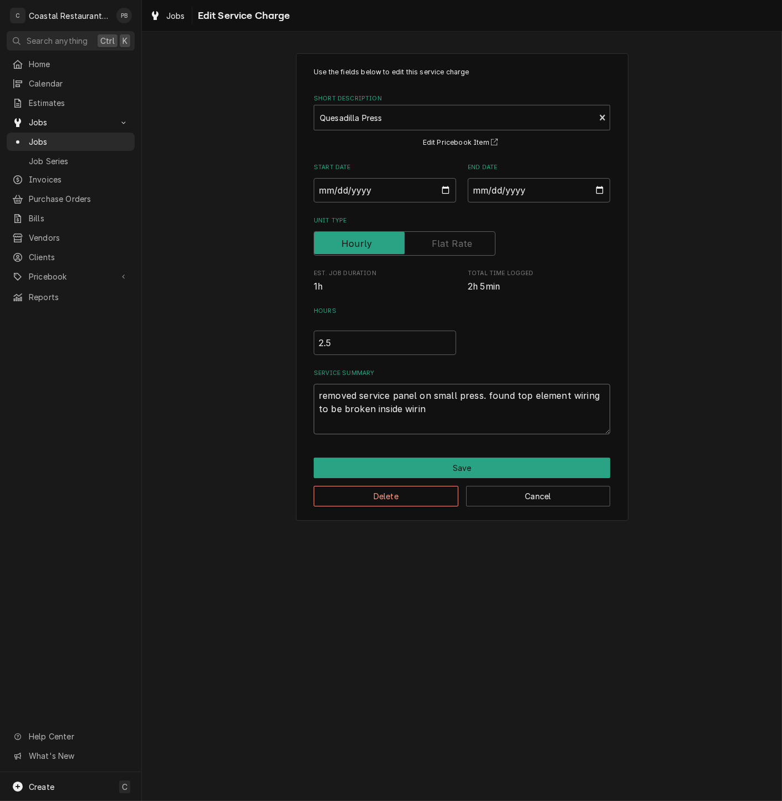
type textarea "x"
type textarea "removed service panel on small press. found top element wiring to be broken ins…"
type textarea "x"
type textarea "removed service panel on small press. found top element wiring to be broken ins…"
type textarea "x"
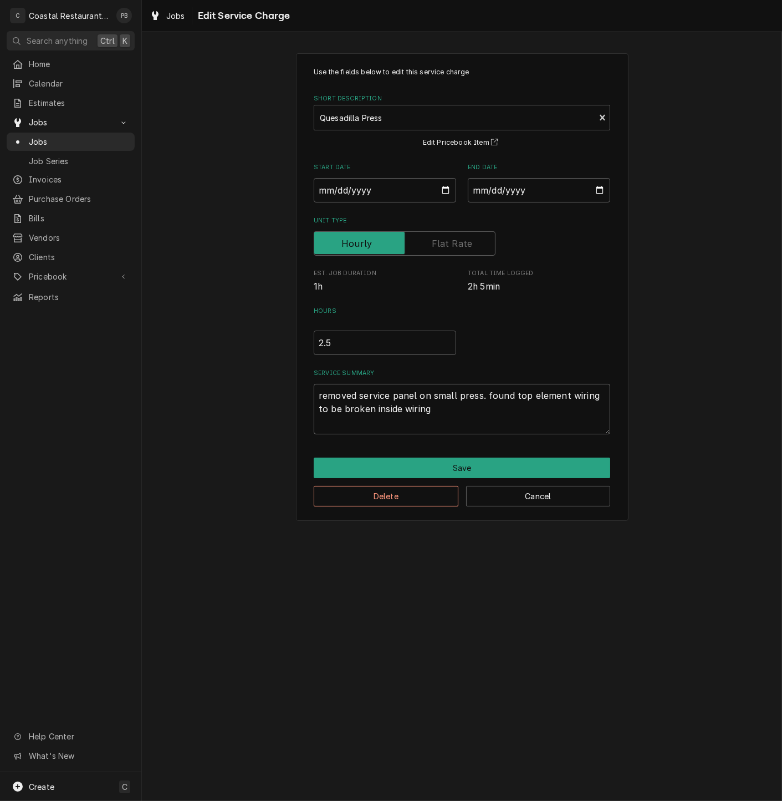
type textarea "removed service panel on small press. found top element wiring to be broken ins…"
type textarea "x"
type textarea "removed service panel on small press. found top element wiring to be broken ins…"
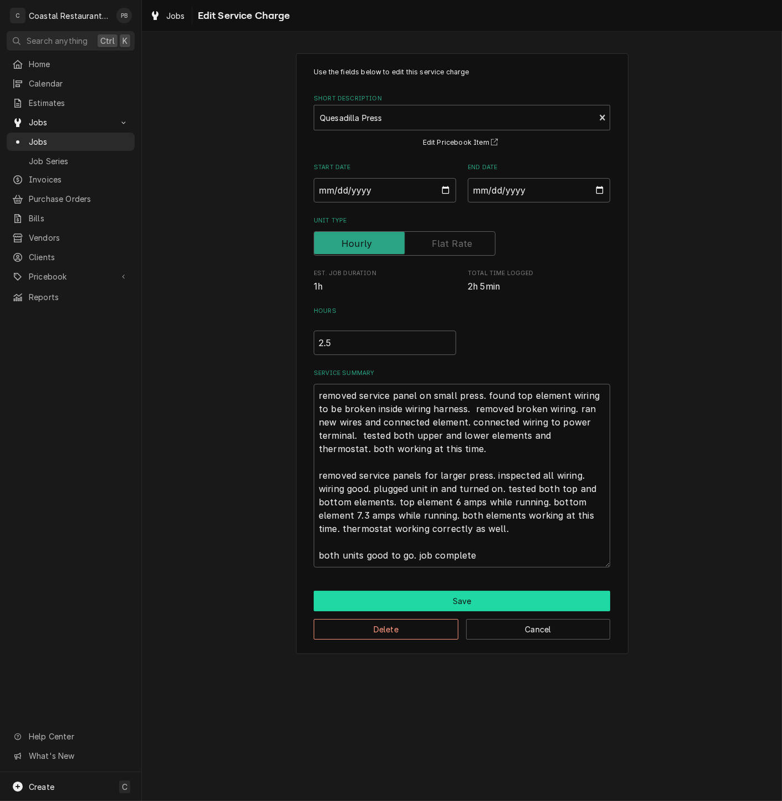
click at [480, 599] on button "Save" at bounding box center [462, 600] width 297 height 21
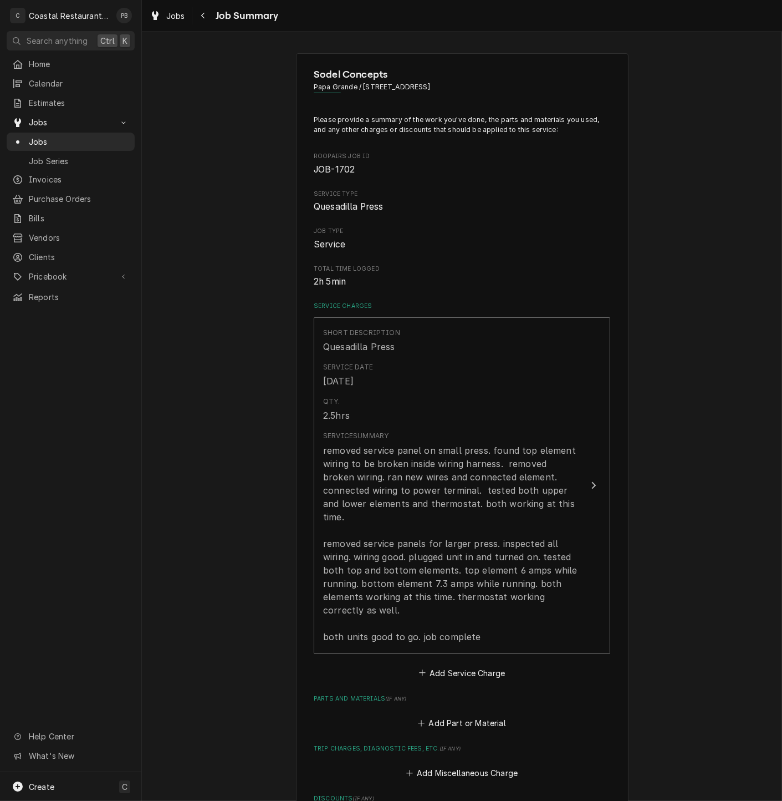
scroll to position [266, 0]
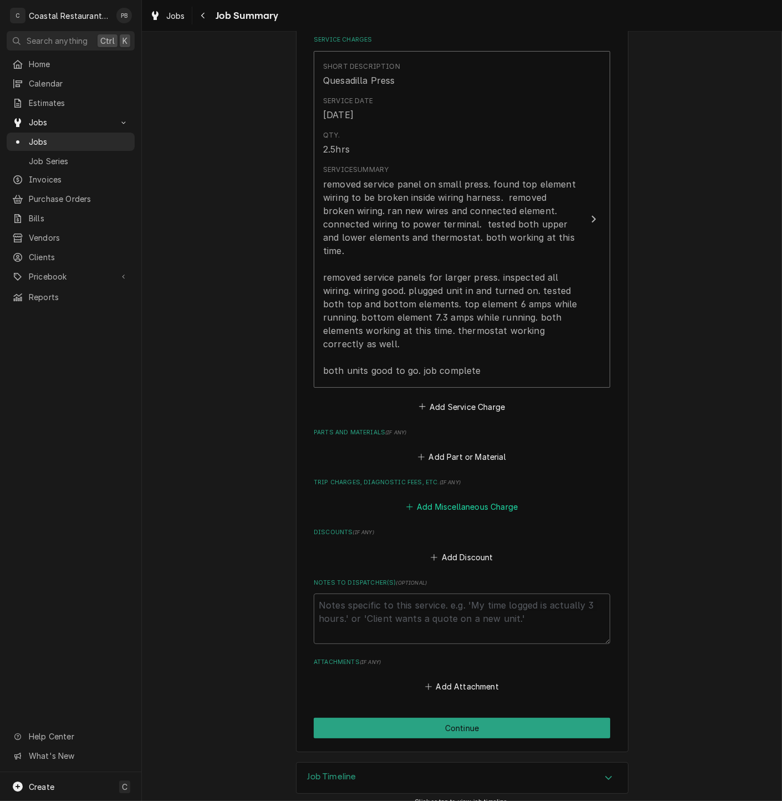
click at [477, 499] on button "Add Miscellaneous Charge" at bounding box center [461, 507] width 115 height 16
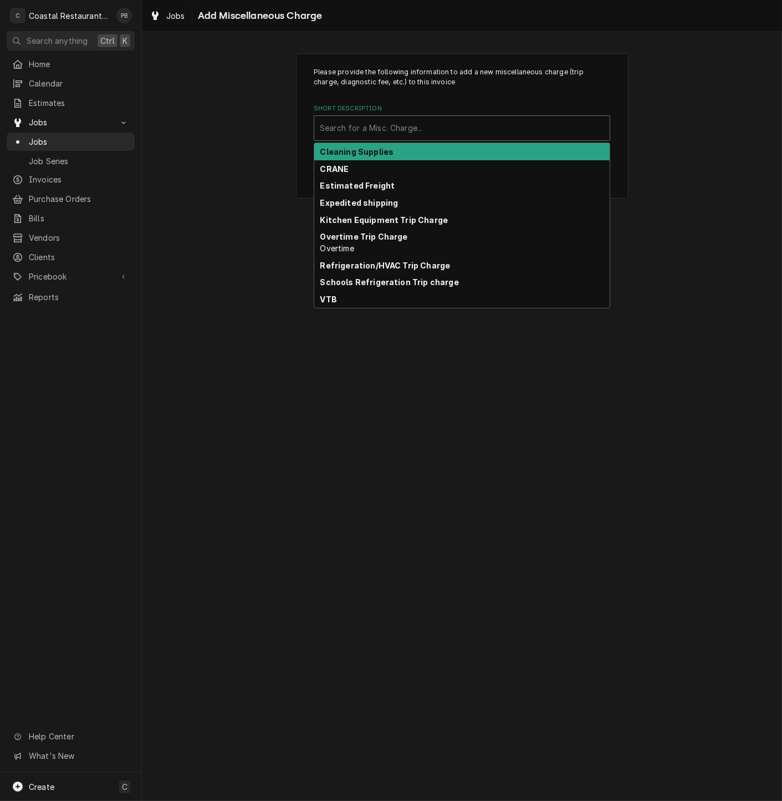
click at [470, 124] on div "Short Description" at bounding box center [462, 128] width 284 height 20
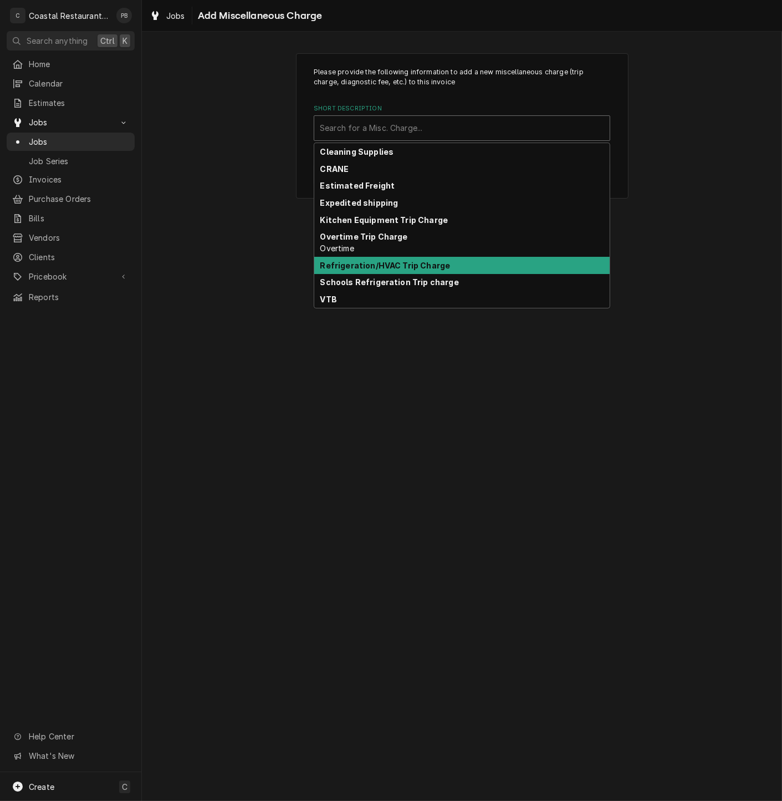
click at [407, 414] on div "Please provide the following information to add a new miscellaneous charge (tri…" at bounding box center [462, 416] width 640 height 769
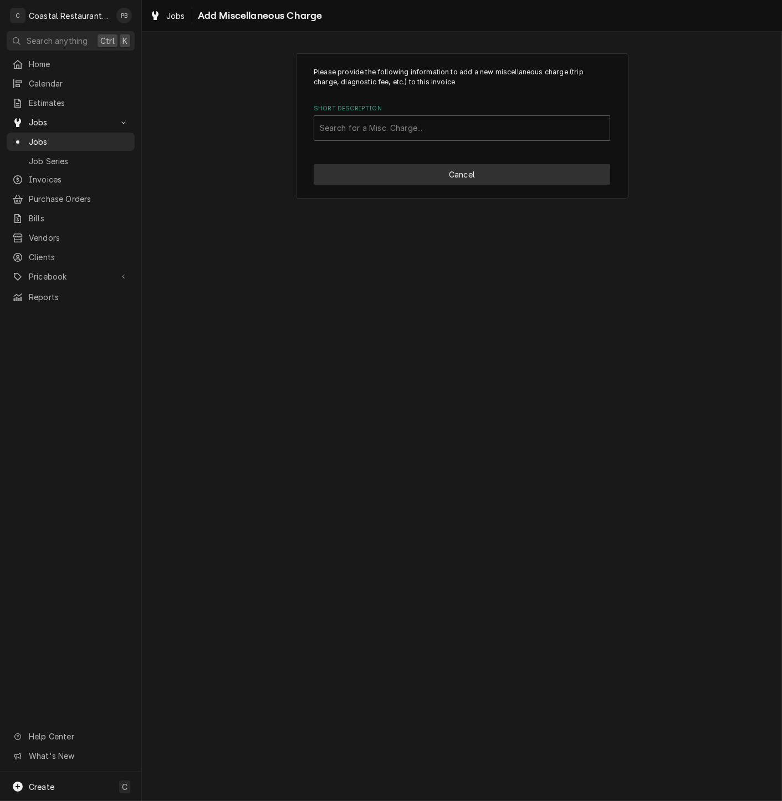
click at [480, 176] on button "Cancel" at bounding box center [462, 174] width 297 height 21
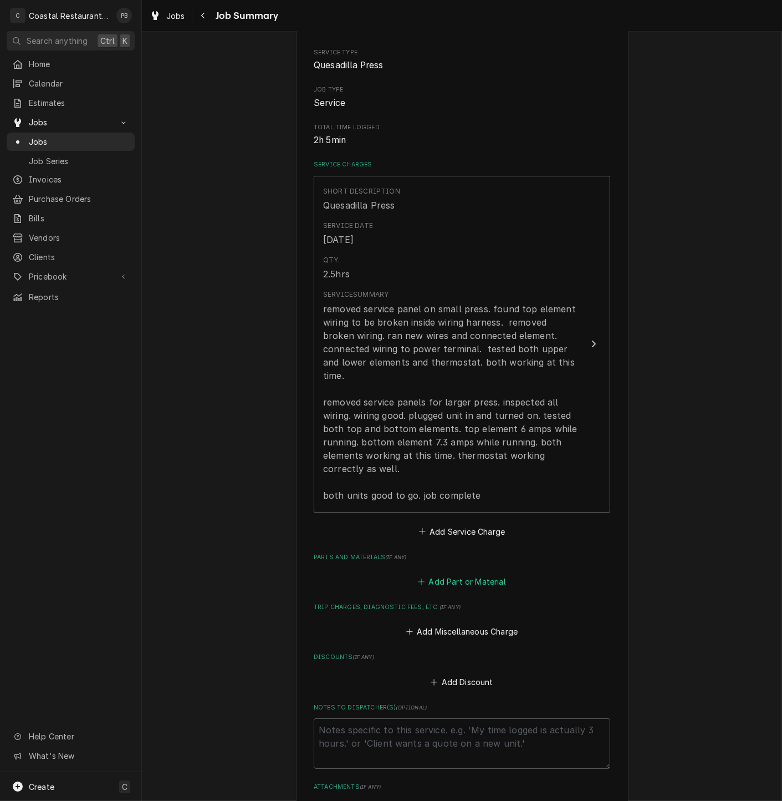
scroll to position [185, 0]
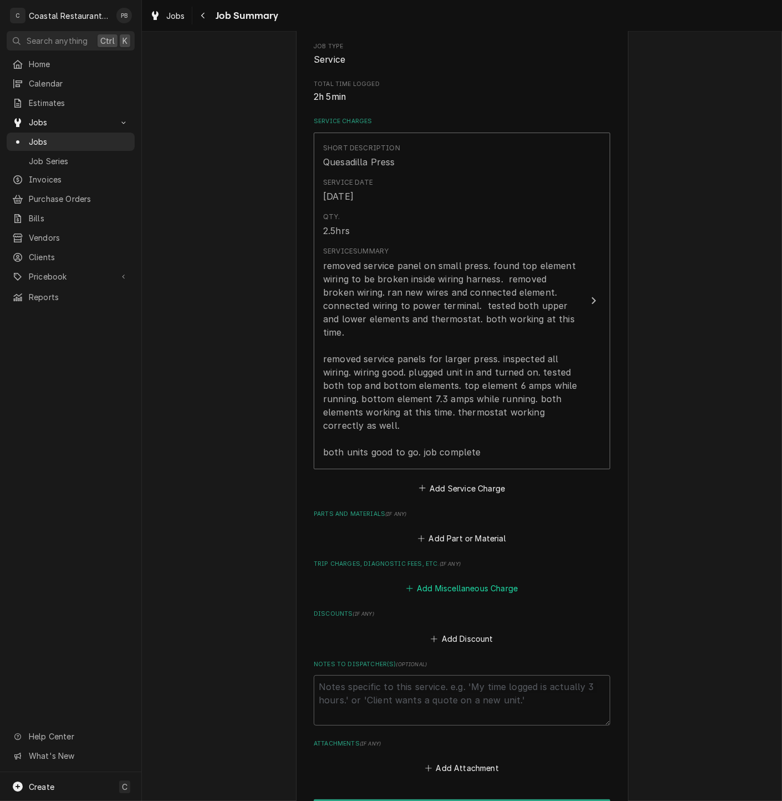
click at [472, 581] on button "Add Miscellaneous Charge" at bounding box center [461, 589] width 115 height 16
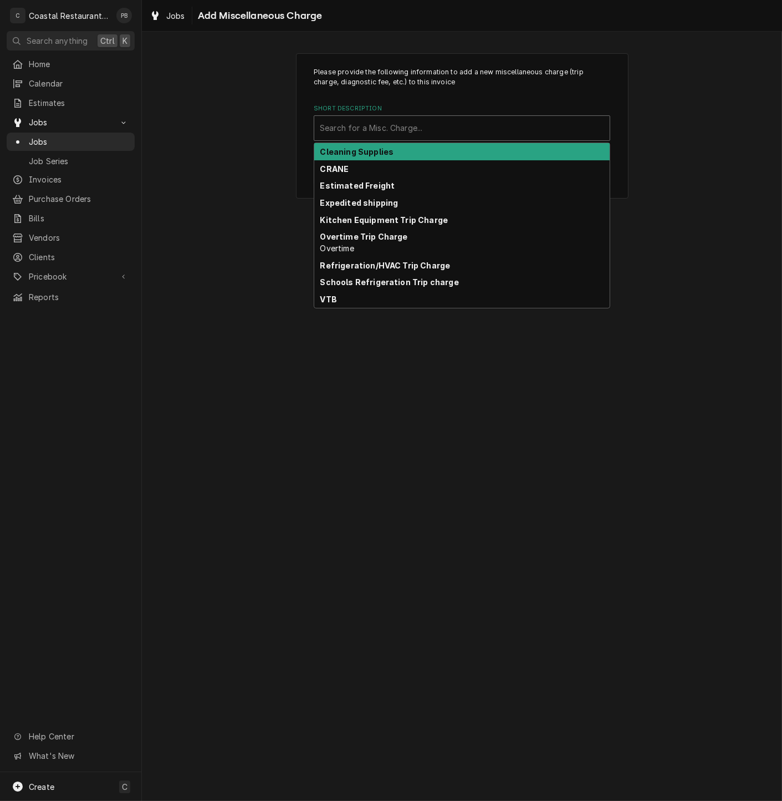
click at [474, 135] on div "Short Description" at bounding box center [462, 128] width 284 height 20
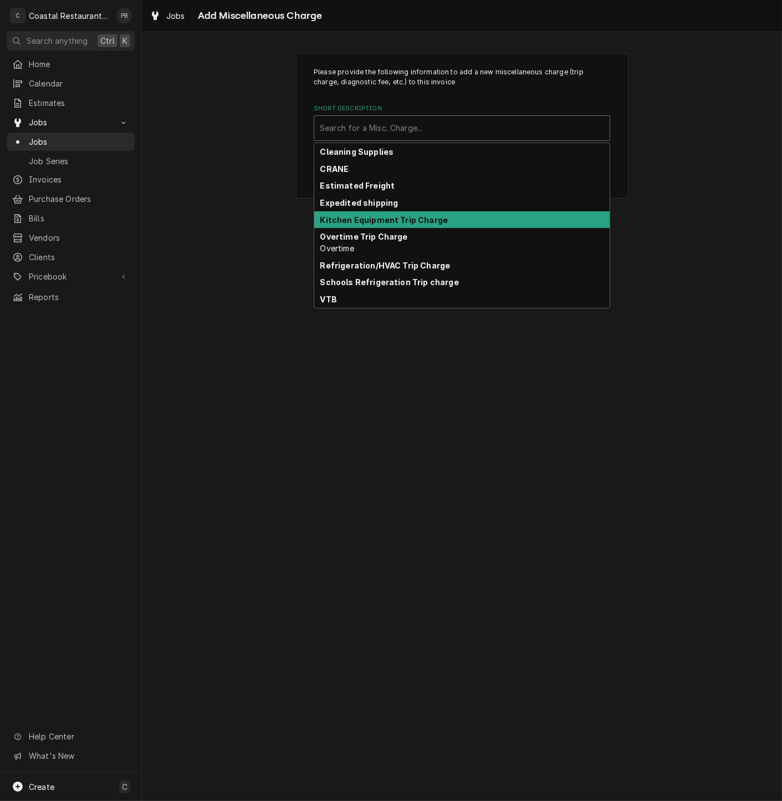
click at [399, 219] on strong "Kitchen Equipment Trip Charge" at bounding box center [384, 219] width 128 height 9
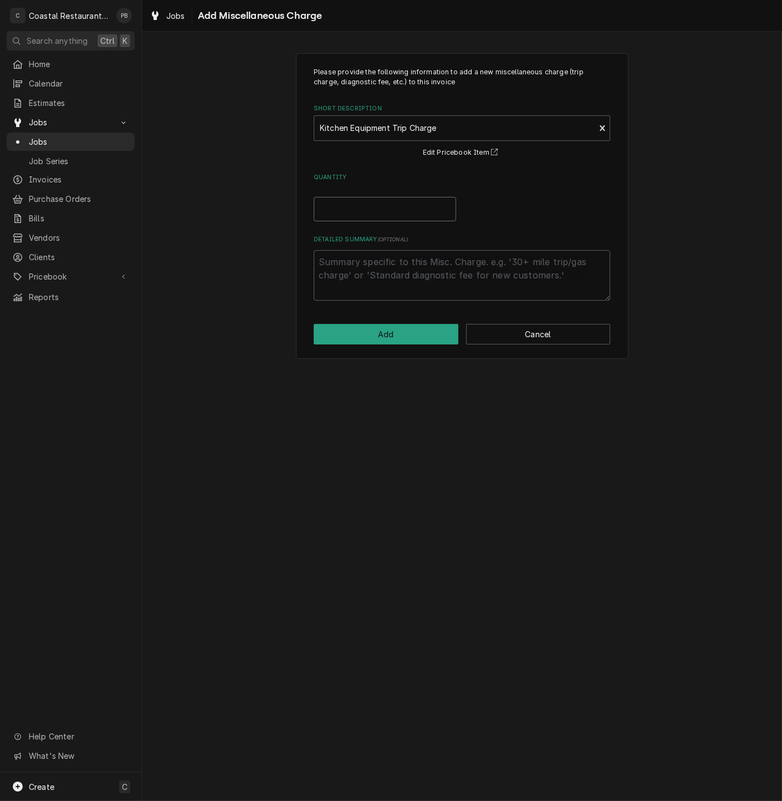
click at [390, 217] on input "Quantity" at bounding box center [385, 209] width 142 height 24
click at [419, 323] on div "Please provide the following information to add a new miscellaneous charge (tri…" at bounding box center [462, 205] width 333 height 305
click at [420, 335] on button "Add" at bounding box center [386, 334] width 145 height 21
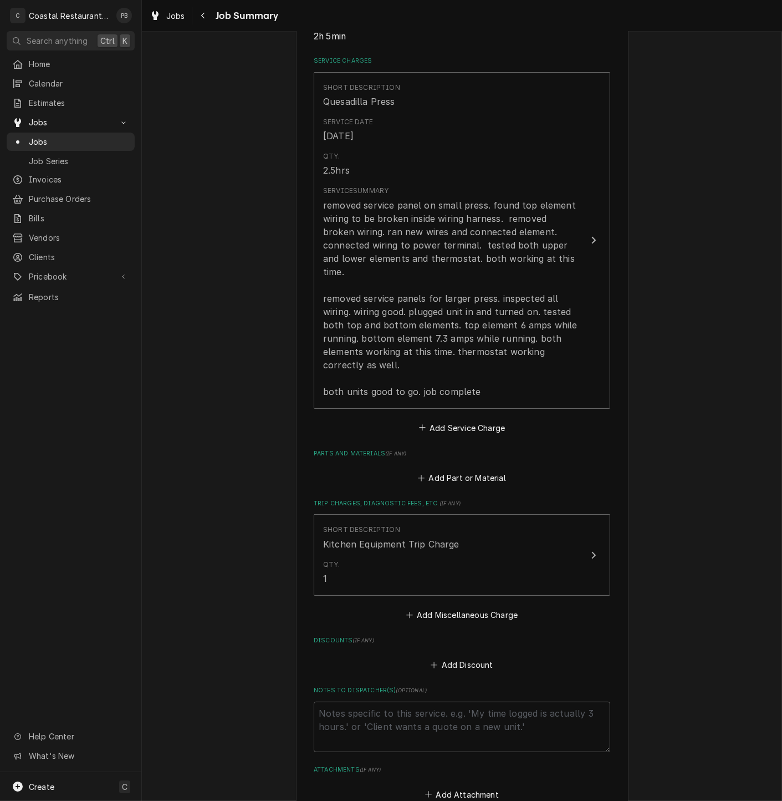
scroll to position [354, 0]
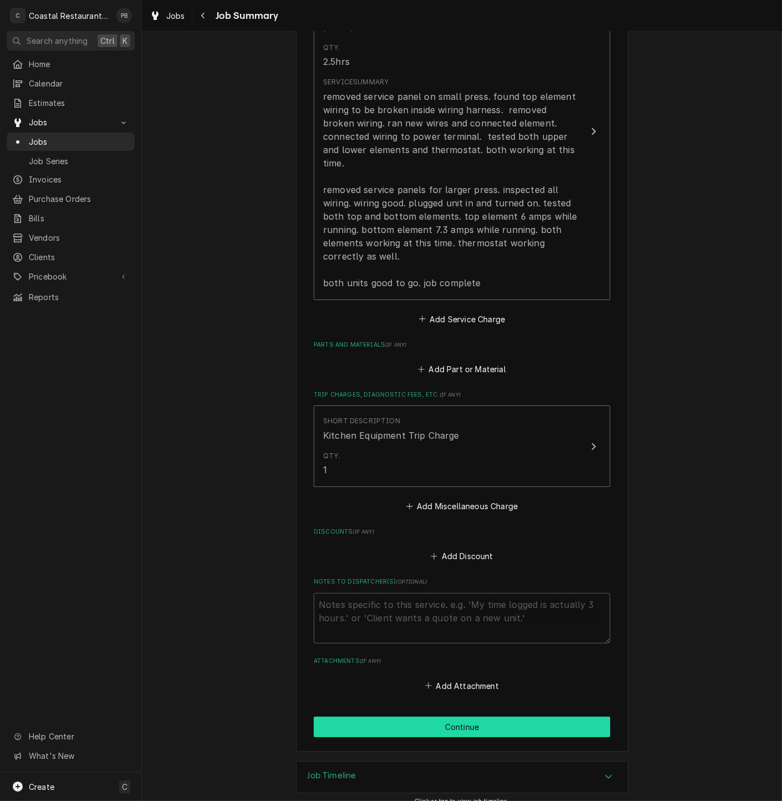
click at [488, 716] on button "Continue" at bounding box center [462, 726] width 297 height 21
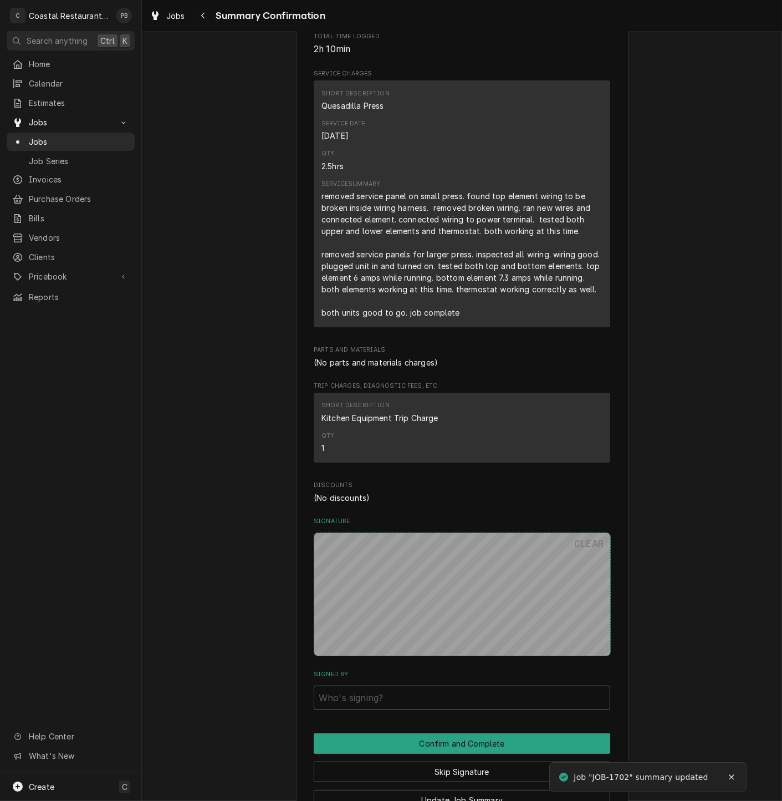
scroll to position [318, 0]
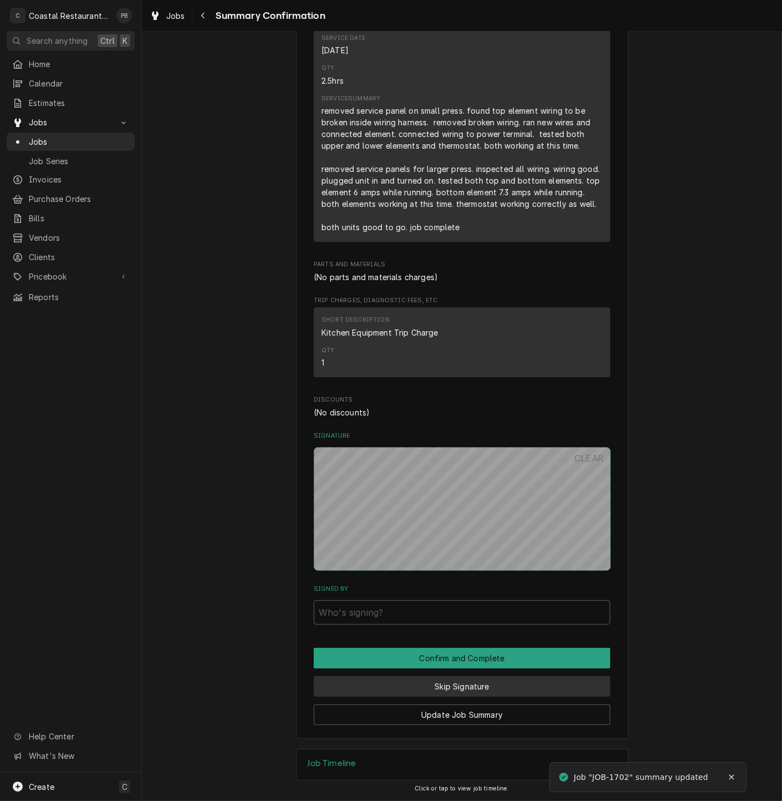
click at [474, 684] on button "Skip Signature" at bounding box center [462, 686] width 297 height 21
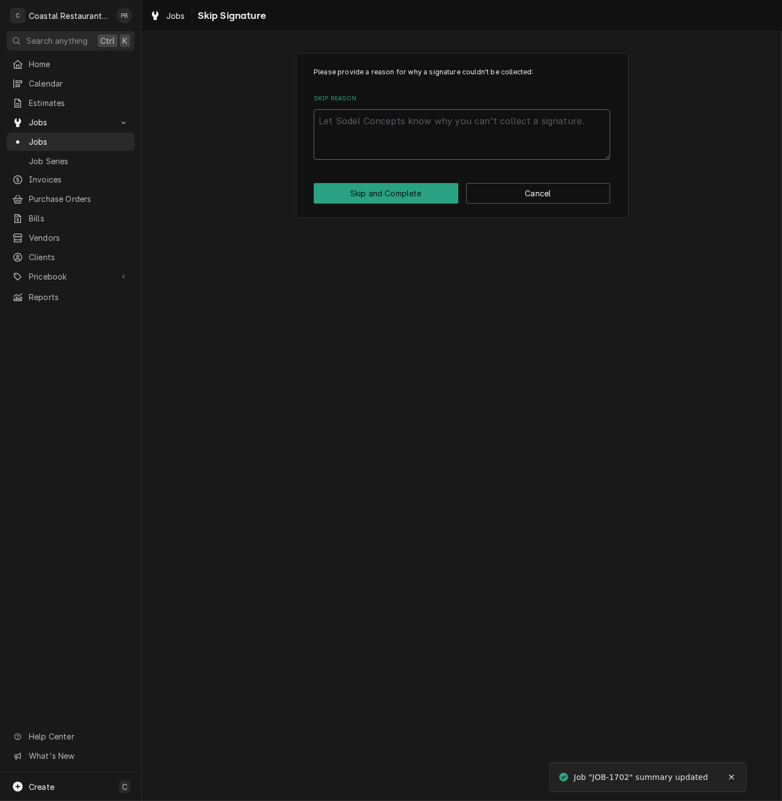
click at [401, 151] on textarea "Skip Reason" at bounding box center [462, 134] width 297 height 50
type textarea "x"
type textarea "c"
type textarea "x"
type textarea "co"
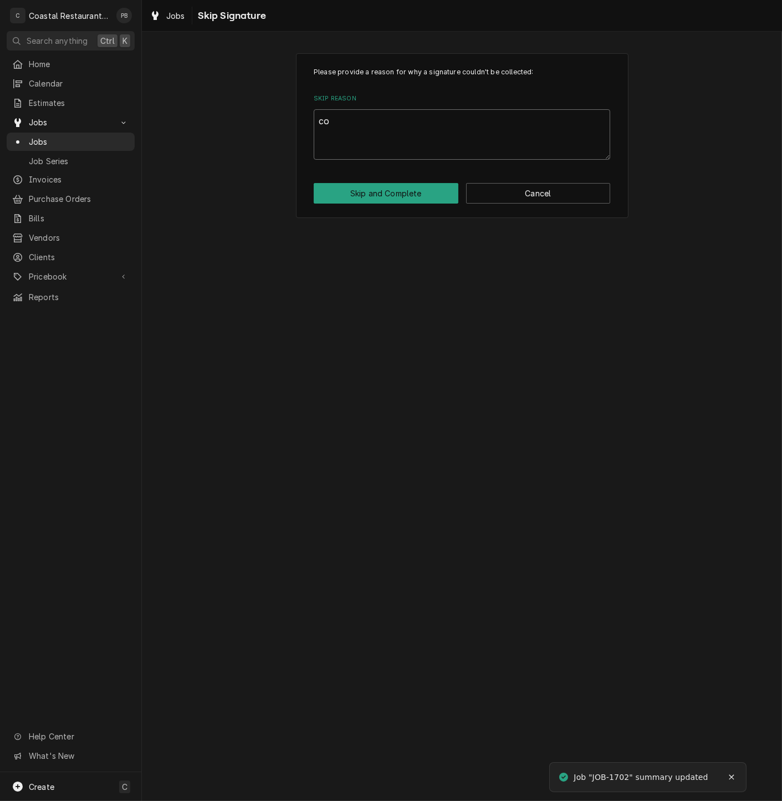
type textarea "x"
type textarea "com"
type textarea "x"
type textarea "comp"
type textarea "x"
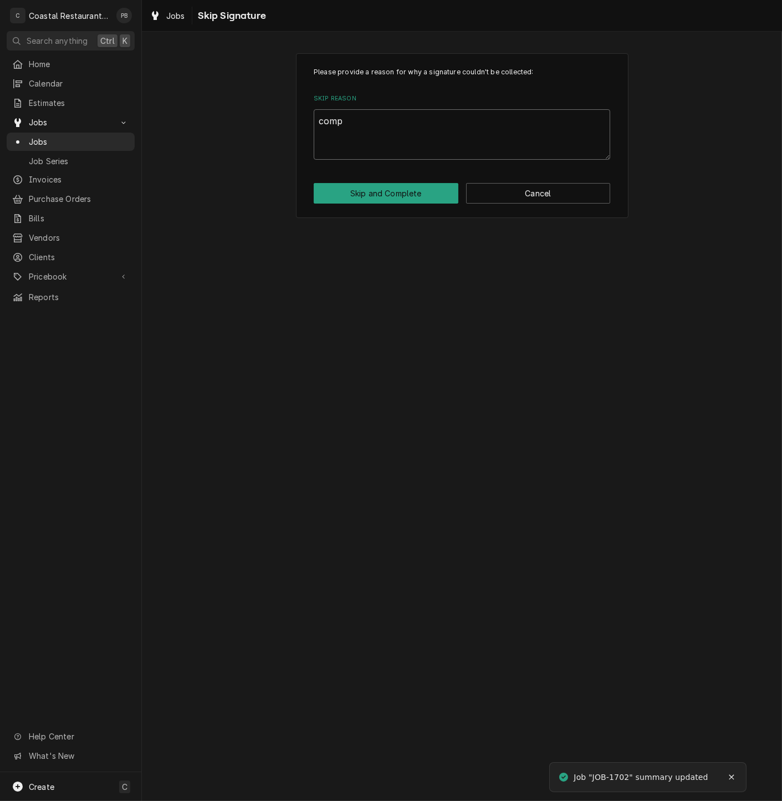
type textarea "compl"
type textarea "x"
type textarea "complt"
type textarea "x"
type textarea "comple"
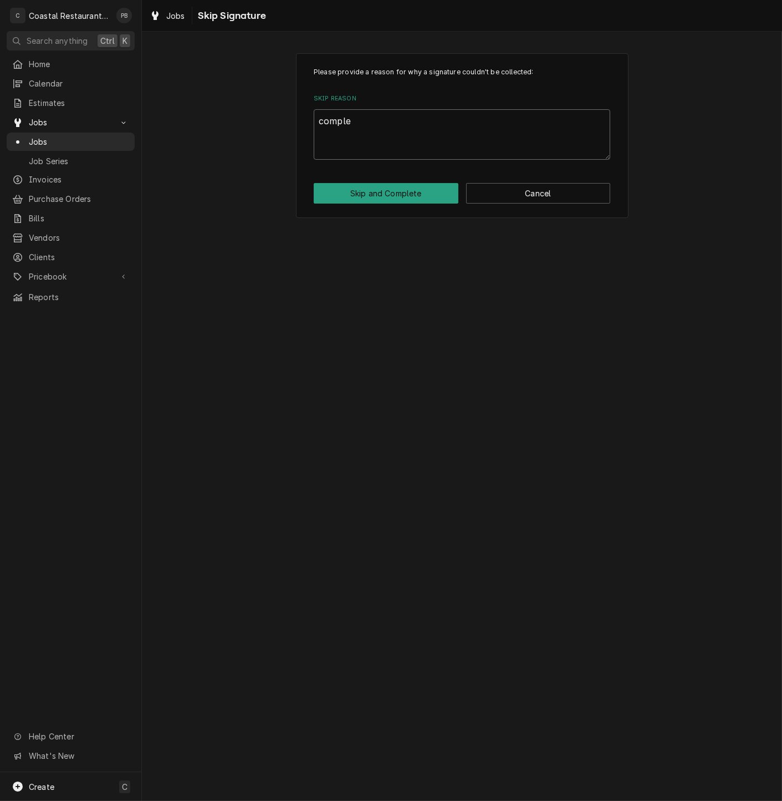
type textarea "x"
type textarea "complet"
type textarea "x"
type textarea "complete"
type textarea "x"
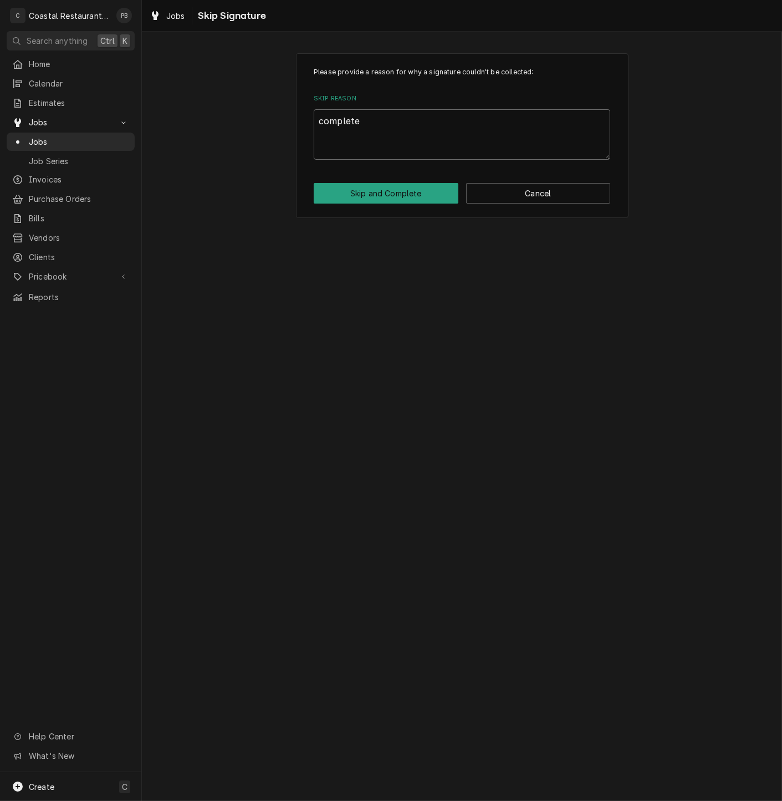
type textarea "completed"
type textarea "x"
type textarea "completed"
type textarea "x"
type textarea "completed a"
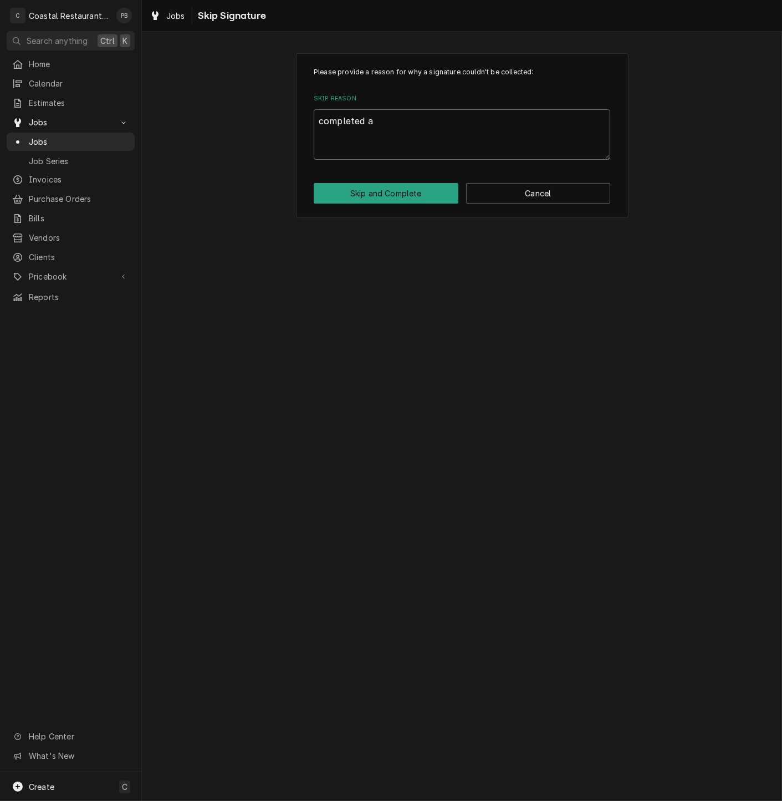
type textarea "x"
type textarea "completed at"
type textarea "x"
type textarea "completed at"
type textarea "x"
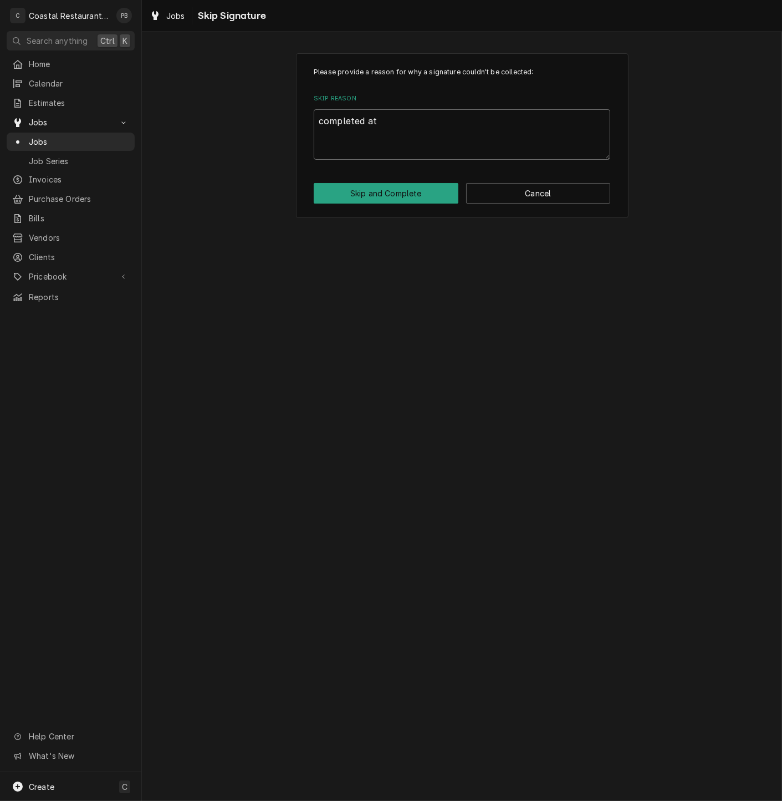
type textarea "completed at s"
type textarea "x"
type textarea "completed at sh"
type textarea "x"
type textarea "completed at sho"
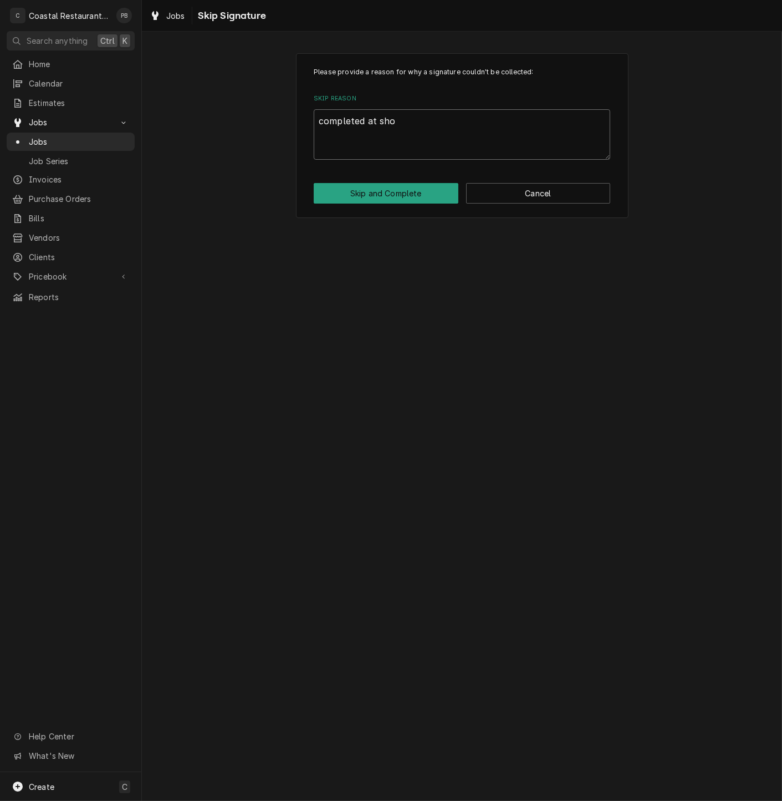
type textarea "x"
type textarea "completed at show"
type textarea "x"
type textarea "completed at sho"
type textarea "x"
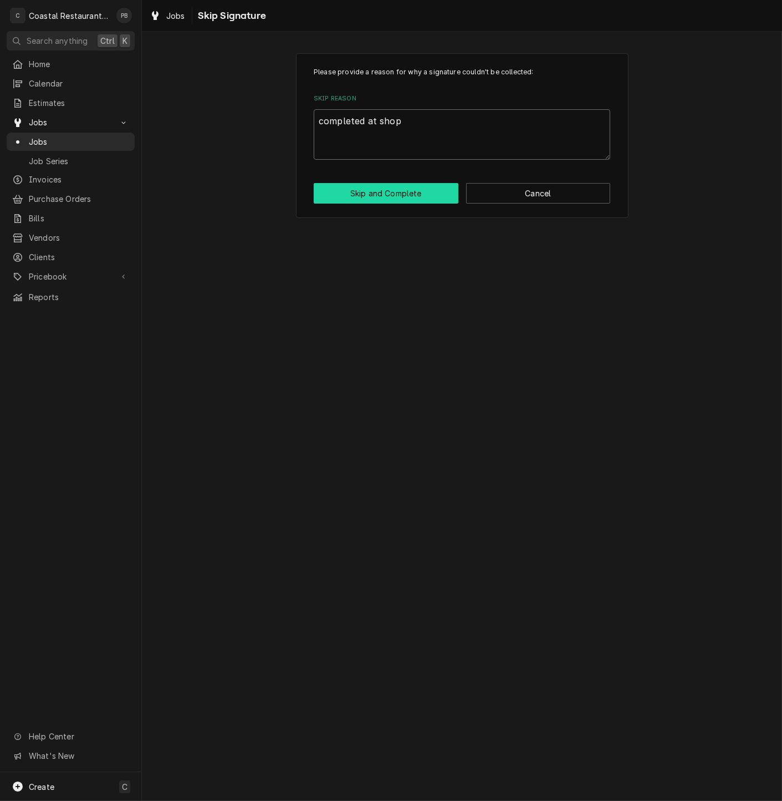
type textarea "completed at shop"
click at [396, 192] on button "Skip and Complete" at bounding box center [386, 193] width 145 height 21
type textarea "x"
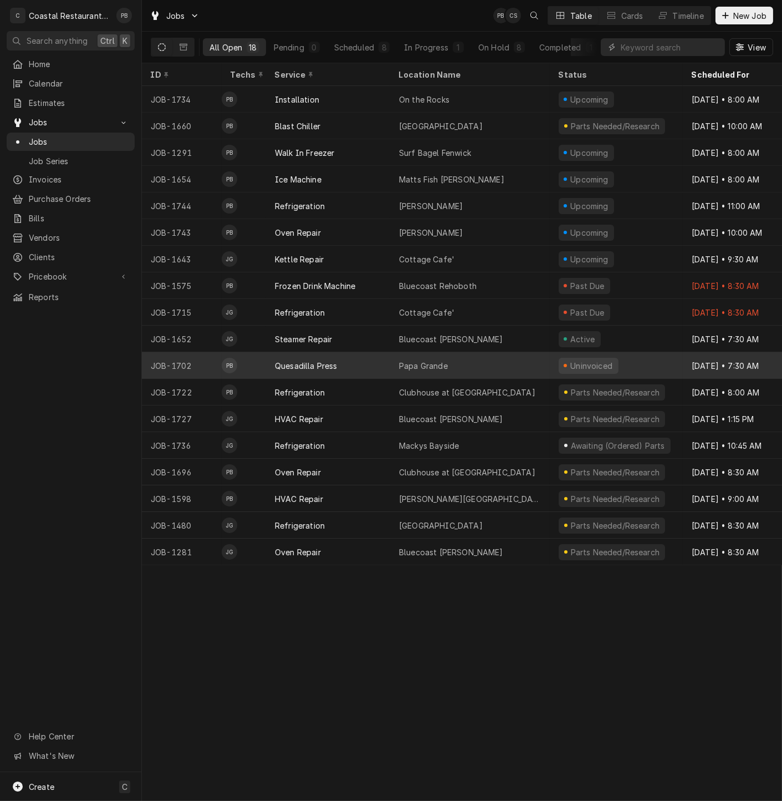
click at [354, 371] on div "Quesadilla Press" at bounding box center [328, 365] width 124 height 27
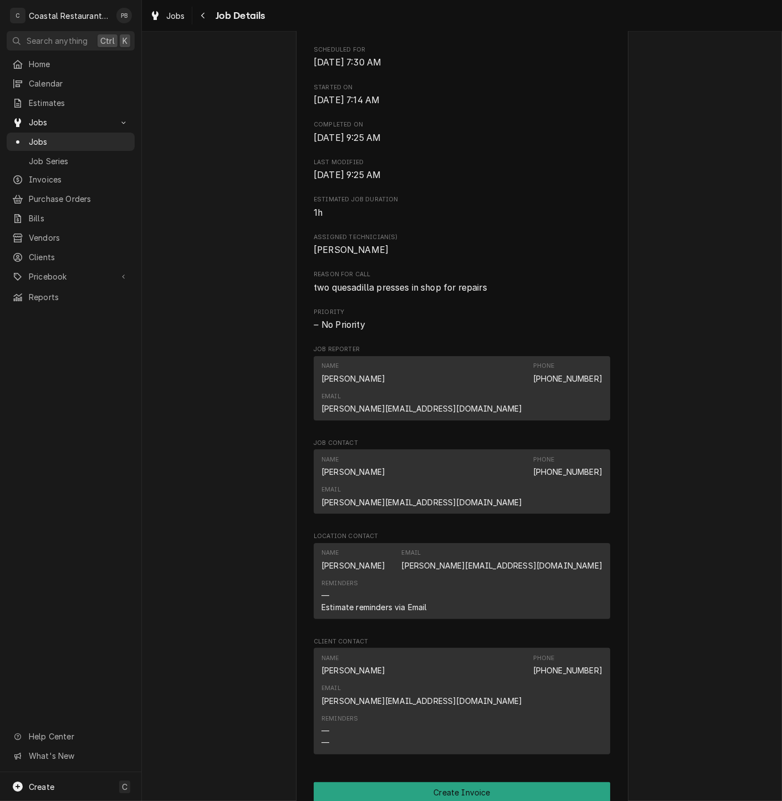
scroll to position [676, 0]
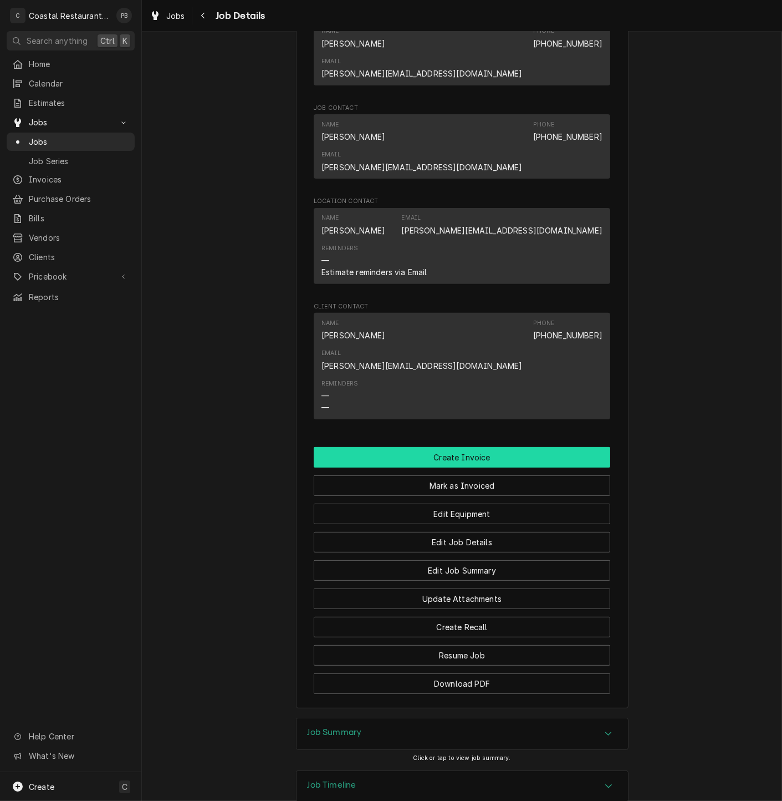
click at [452, 447] on button "Create Invoice" at bounding box center [462, 457] width 297 height 21
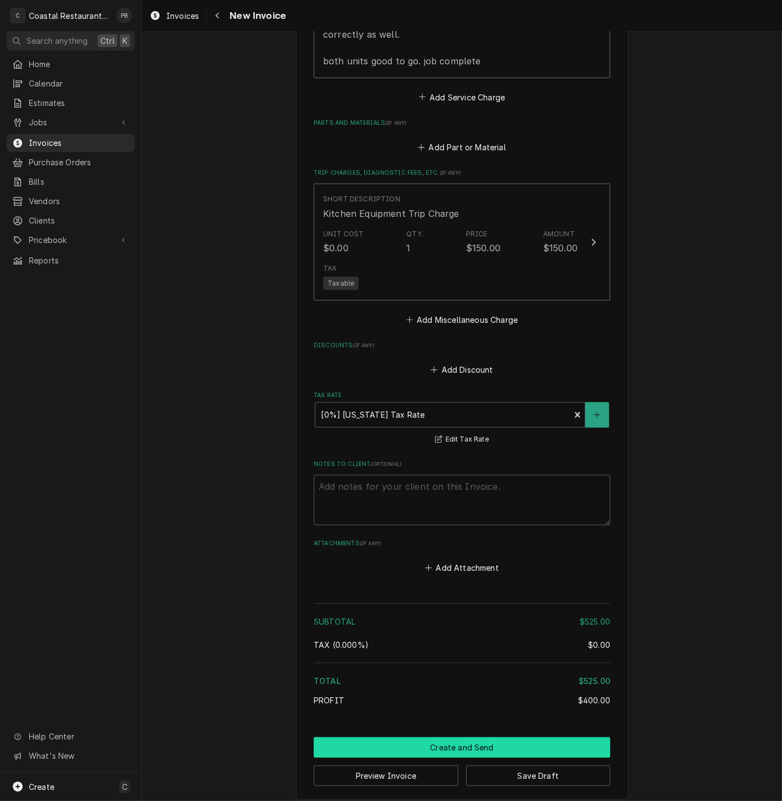
click at [483, 737] on button "Create and Send" at bounding box center [462, 747] width 297 height 21
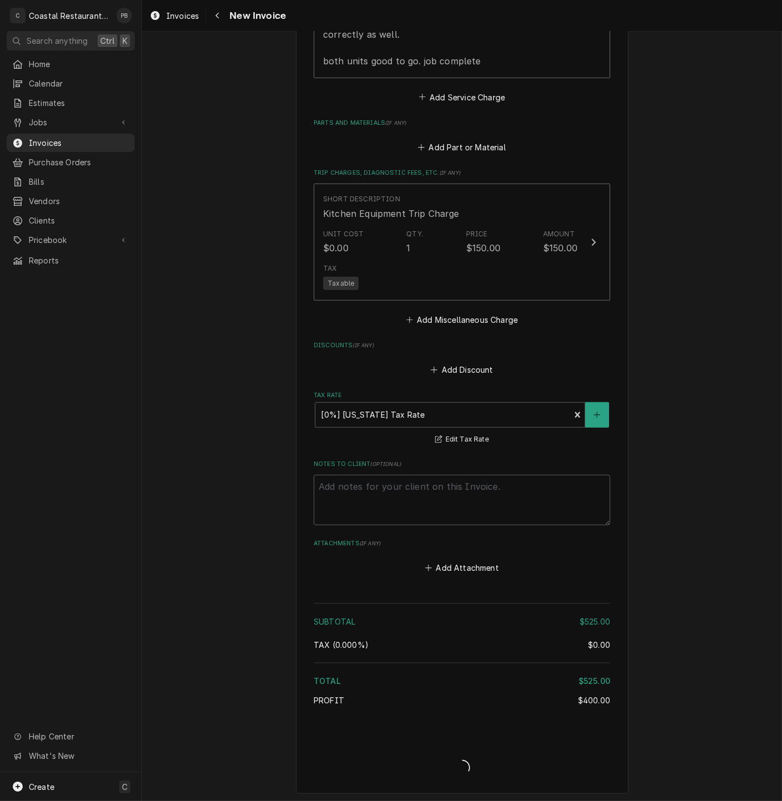
scroll to position [1272, 0]
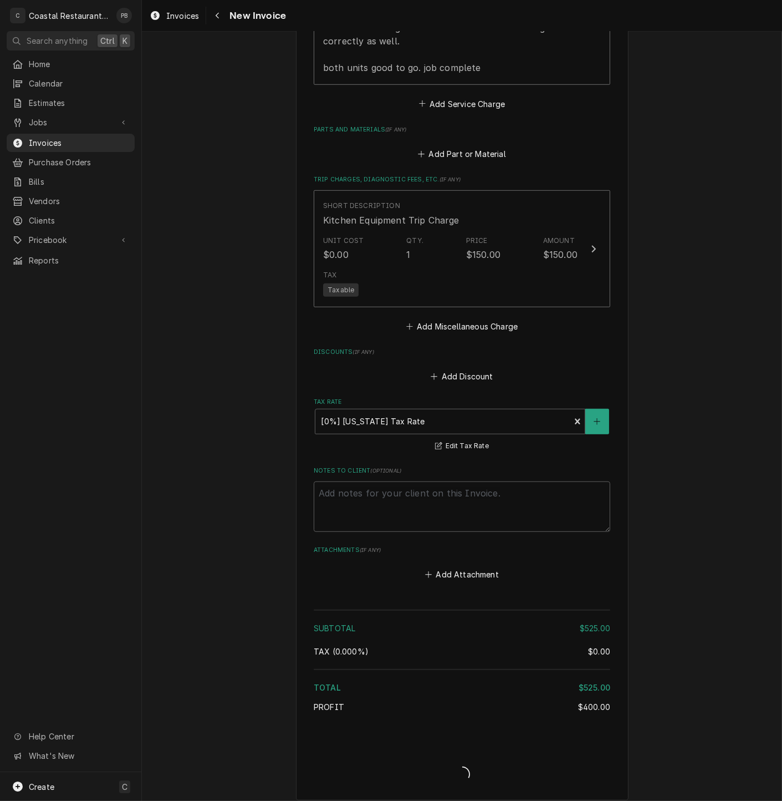
type textarea "x"
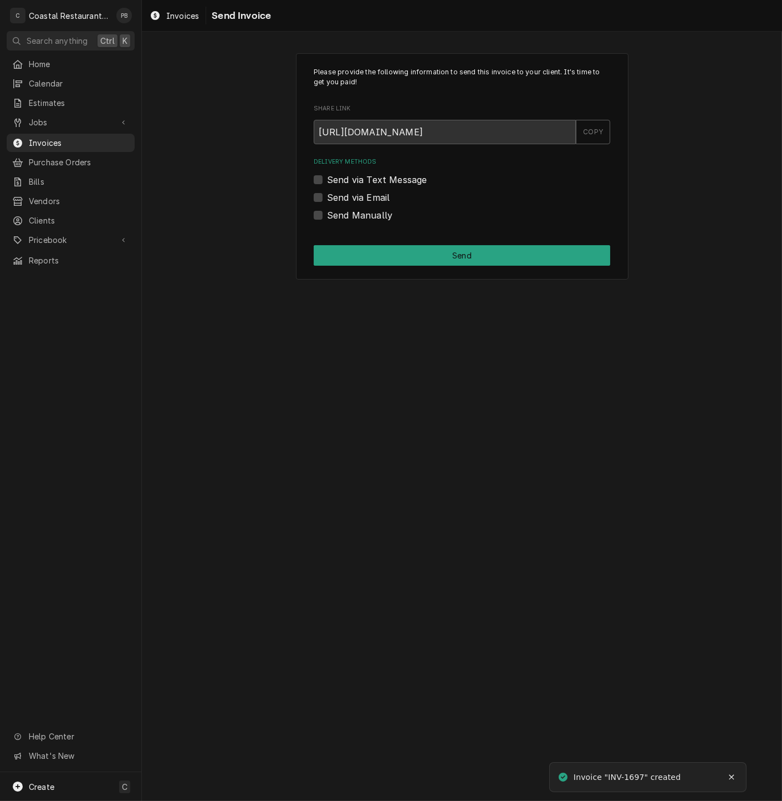
click at [312, 198] on div "Please provide the following information to send this invoice to your client. I…" at bounding box center [462, 166] width 333 height 227
click at [323, 197] on div "Send via Email" at bounding box center [462, 197] width 297 height 13
click at [327, 197] on label "Send via Email" at bounding box center [358, 197] width 63 height 13
click at [327, 197] on input "Send via Email" at bounding box center [475, 203] width 297 height 24
checkbox input "true"
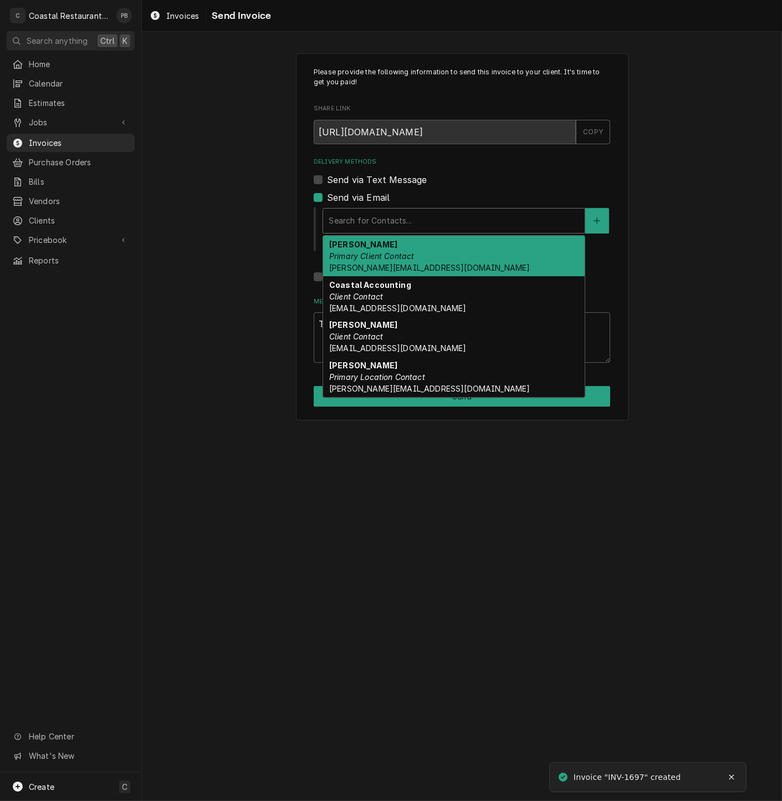
click at [439, 223] on div "Delivery Methods" at bounding box center [454, 221] width 251 height 20
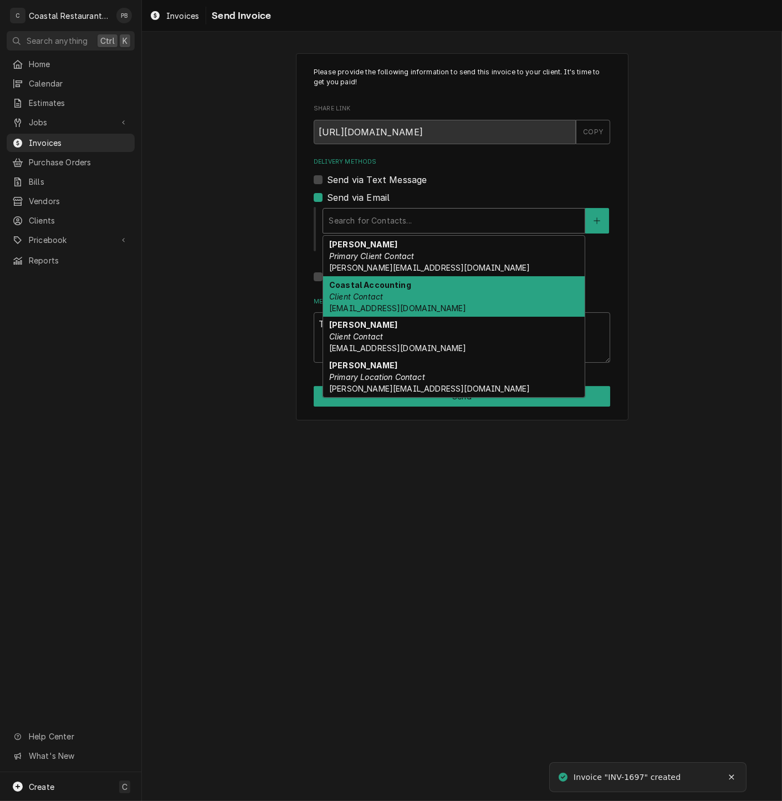
click at [424, 303] on span "Accounting@coastalrestaurantrepair.com" at bounding box center [397, 307] width 137 height 9
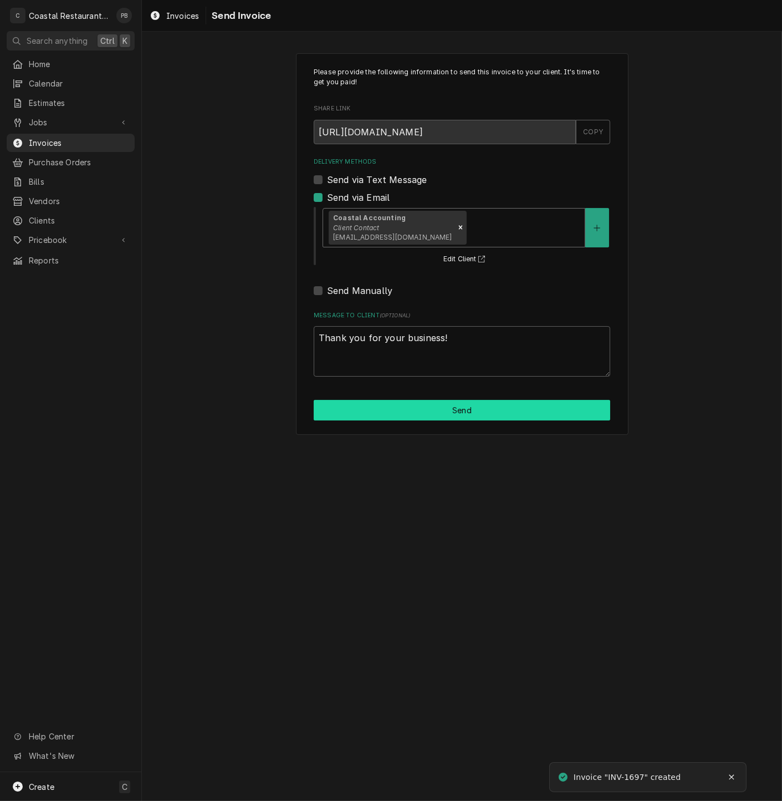
click at [448, 412] on button "Send" at bounding box center [462, 410] width 297 height 21
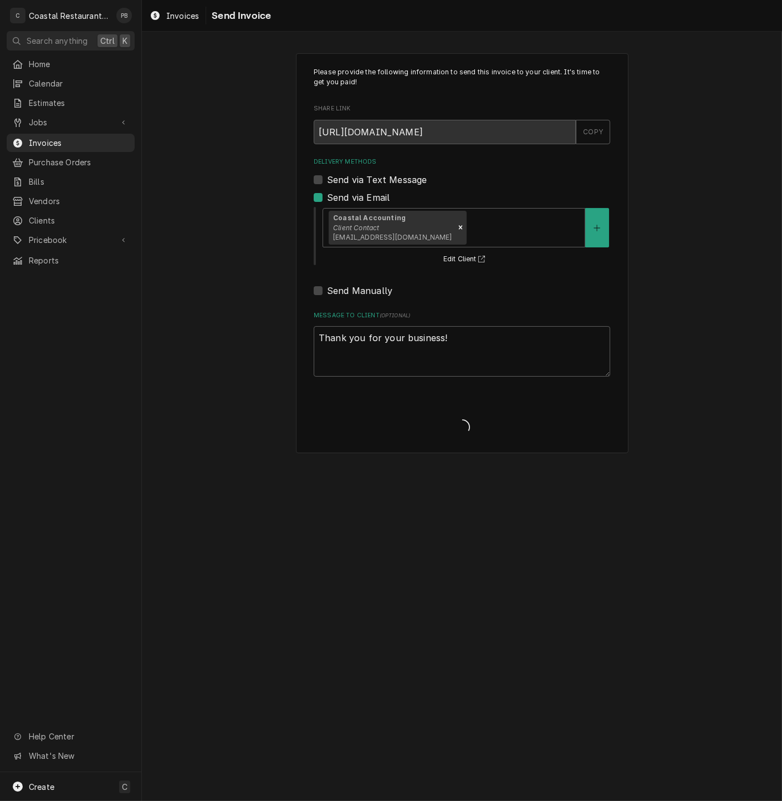
type textarea "x"
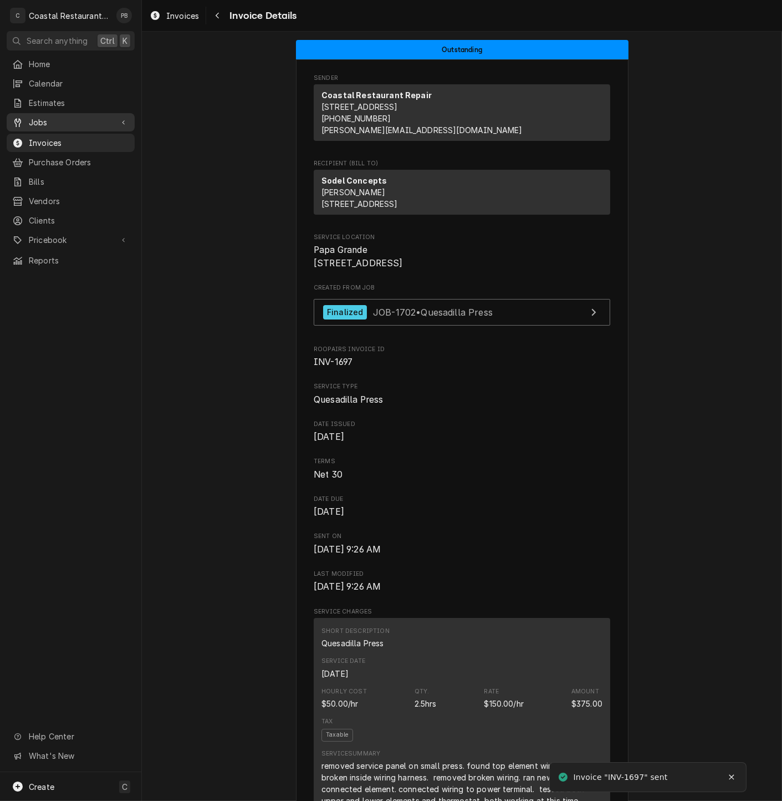
click at [39, 118] on span "Jobs" at bounding box center [71, 122] width 84 height 12
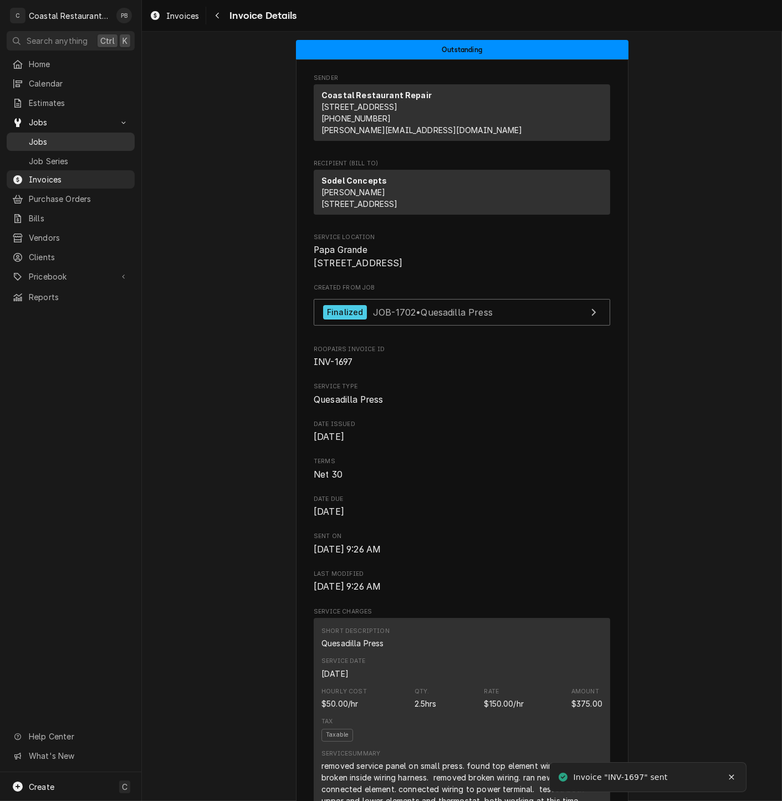
click at [47, 136] on span "Jobs" at bounding box center [79, 142] width 100 height 12
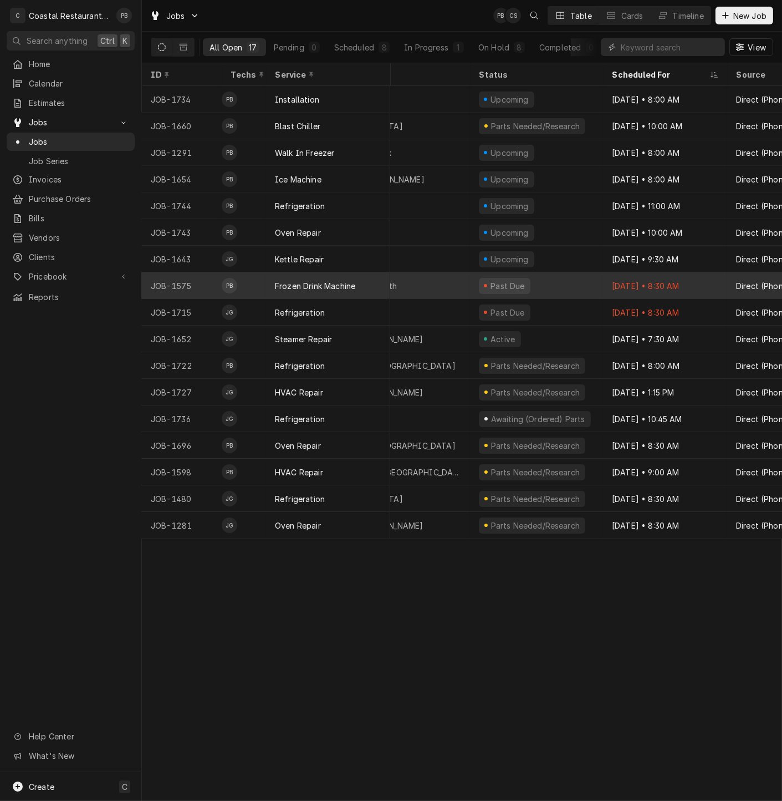
scroll to position [0, 38]
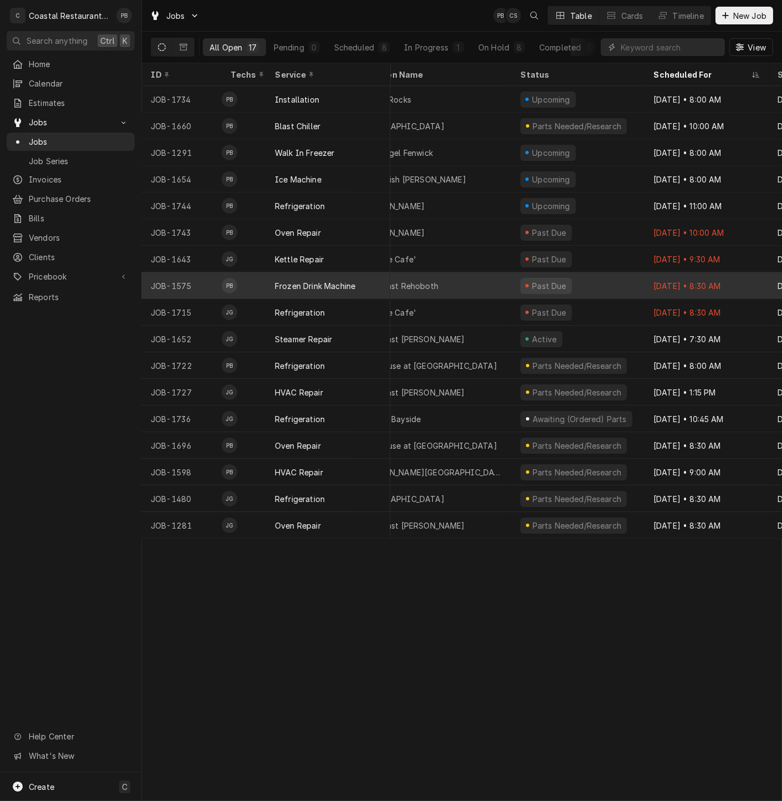
click at [417, 283] on div "Bluecoast Rehoboth" at bounding box center [400, 286] width 78 height 12
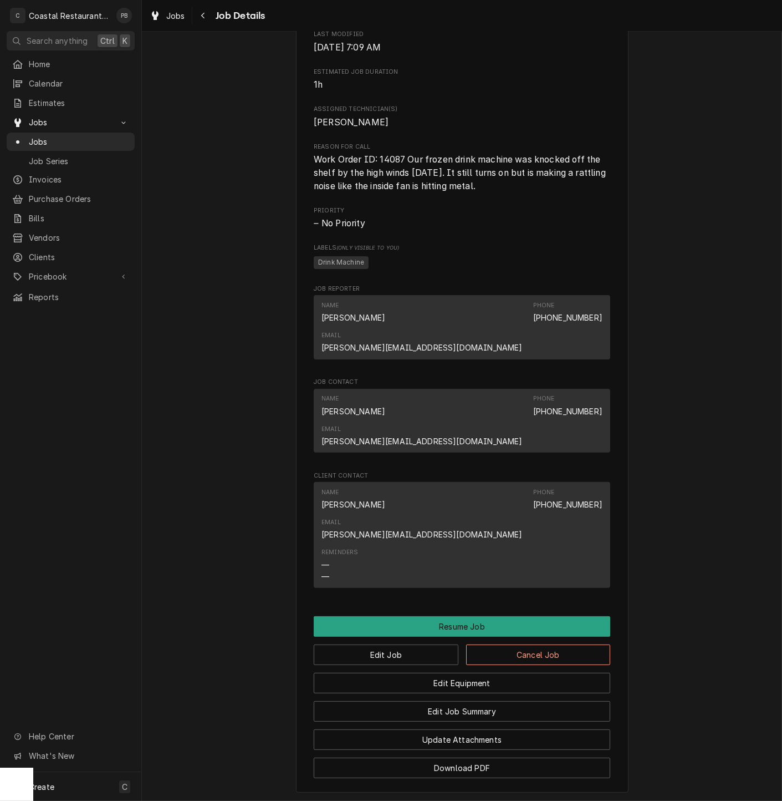
scroll to position [589, 0]
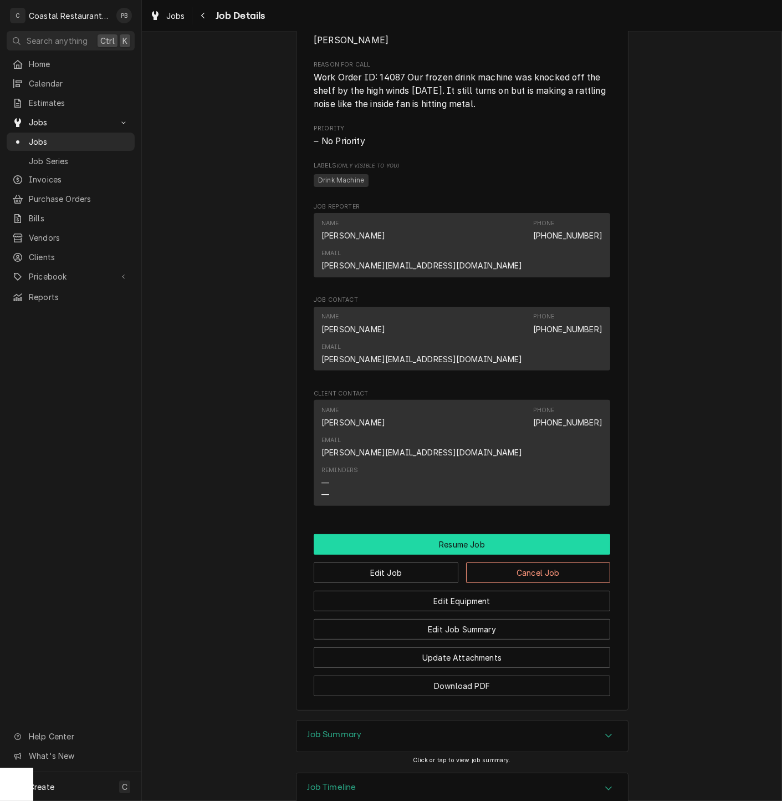
click at [502, 534] on button "Resume Job" at bounding box center [462, 544] width 297 height 21
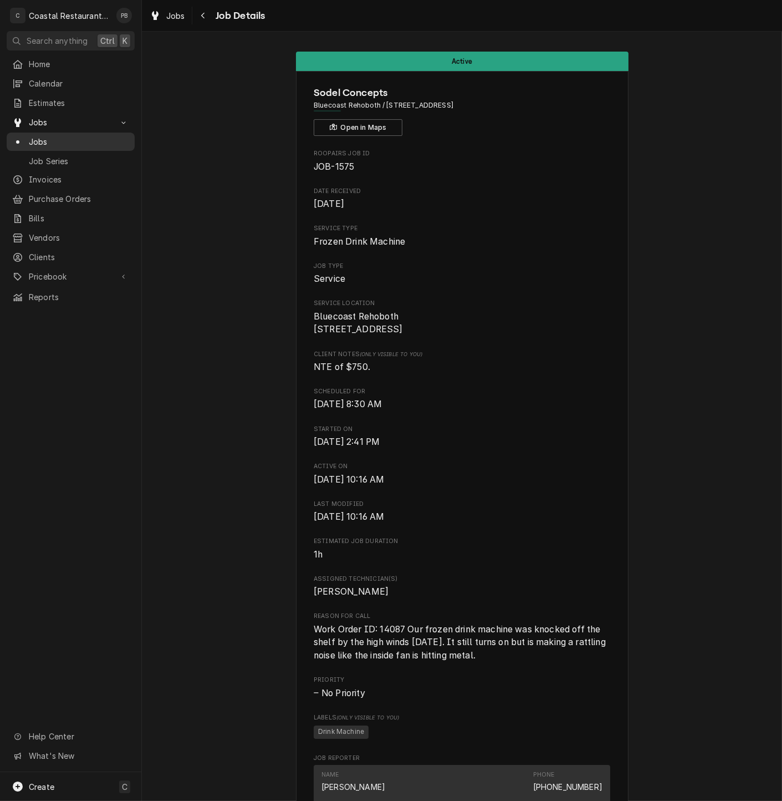
click at [47, 136] on span "Jobs" at bounding box center [79, 142] width 100 height 12
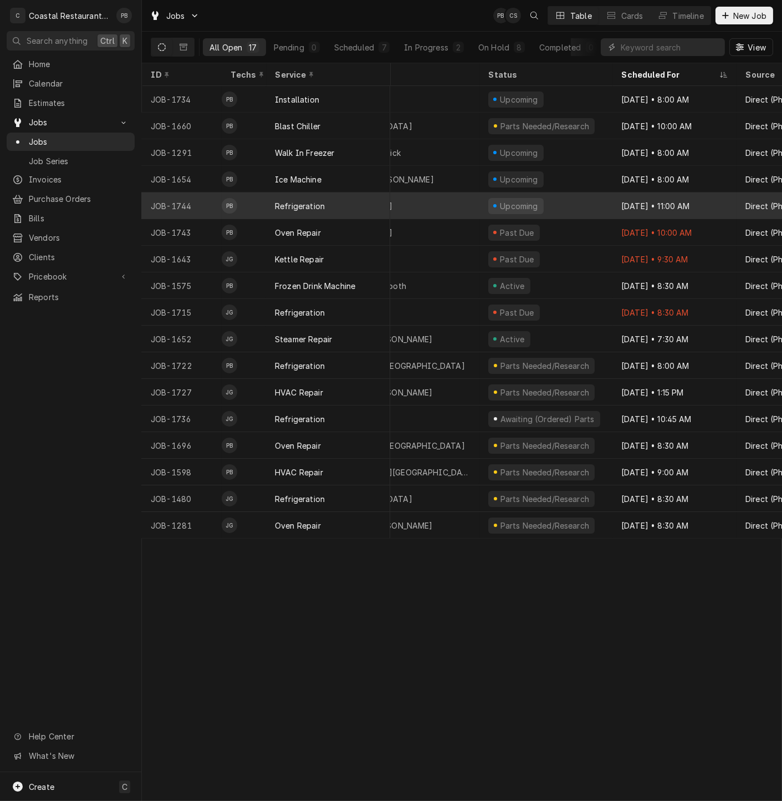
scroll to position [0, 71]
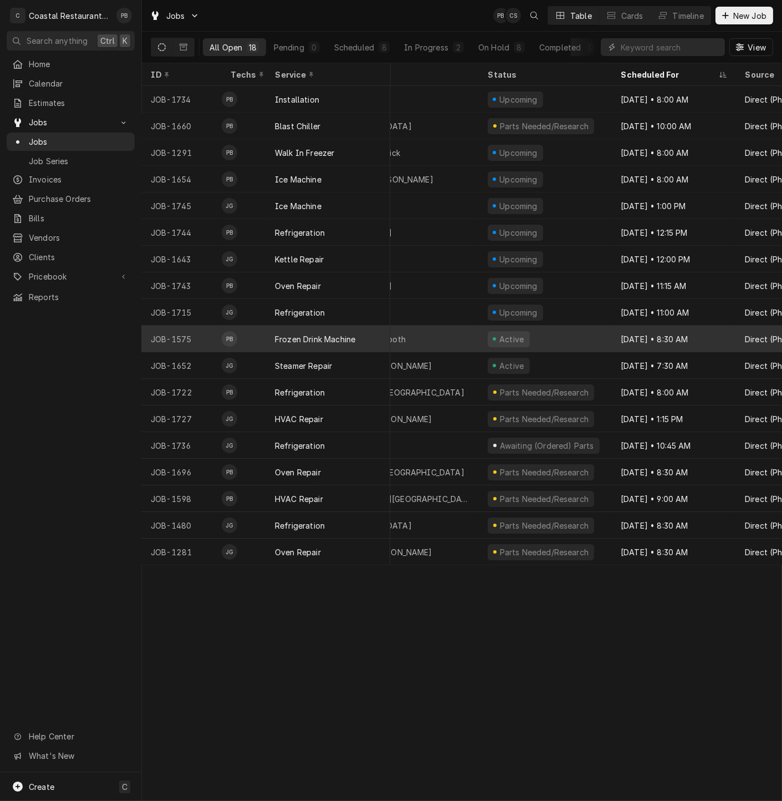
click at [345, 333] on div "Frozen Drink Machine" at bounding box center [315, 339] width 80 height 12
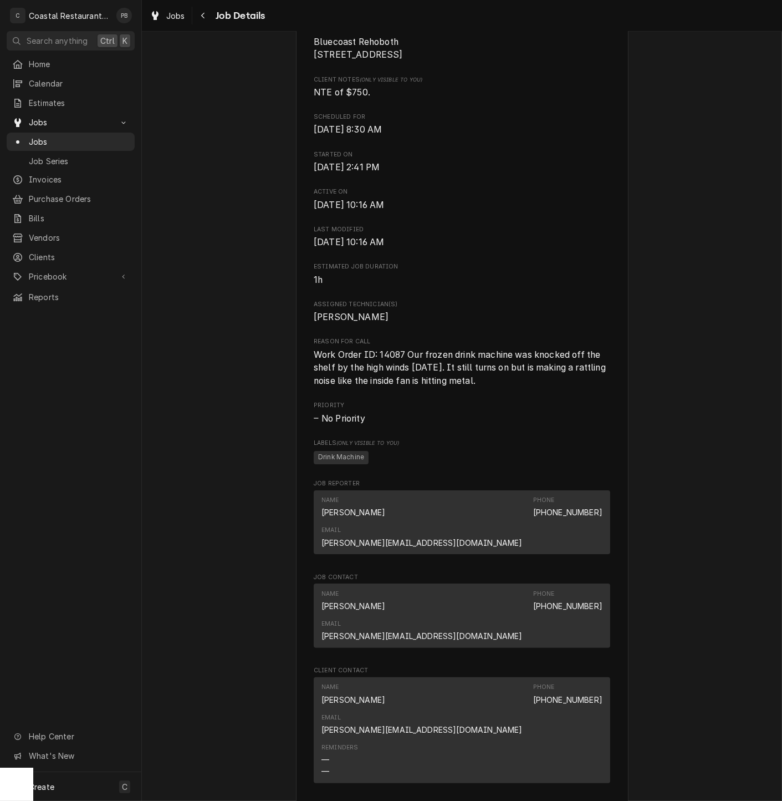
scroll to position [581, 0]
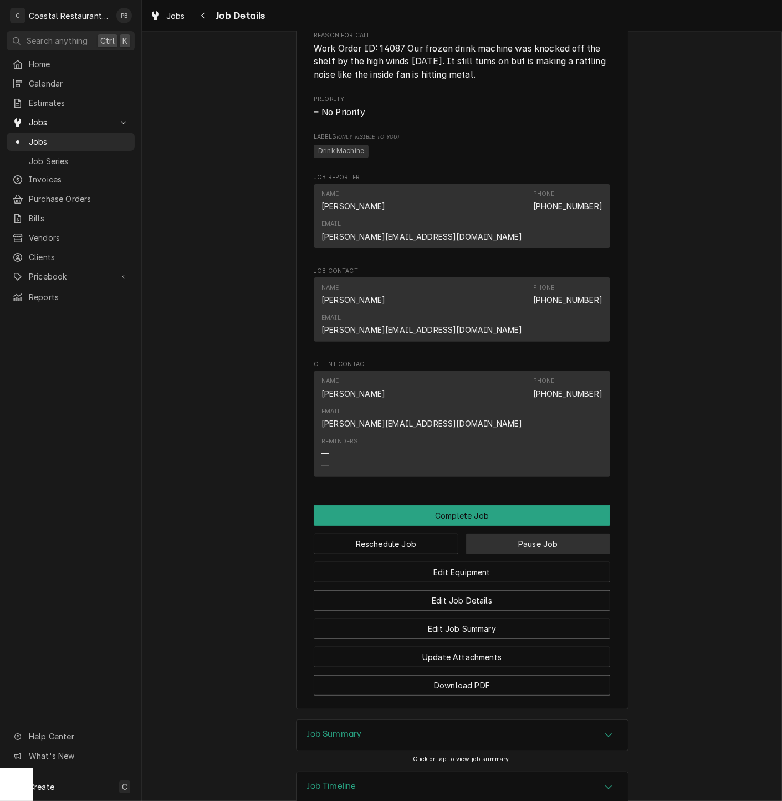
click at [534, 533] on button "Pause Job" at bounding box center [538, 543] width 145 height 21
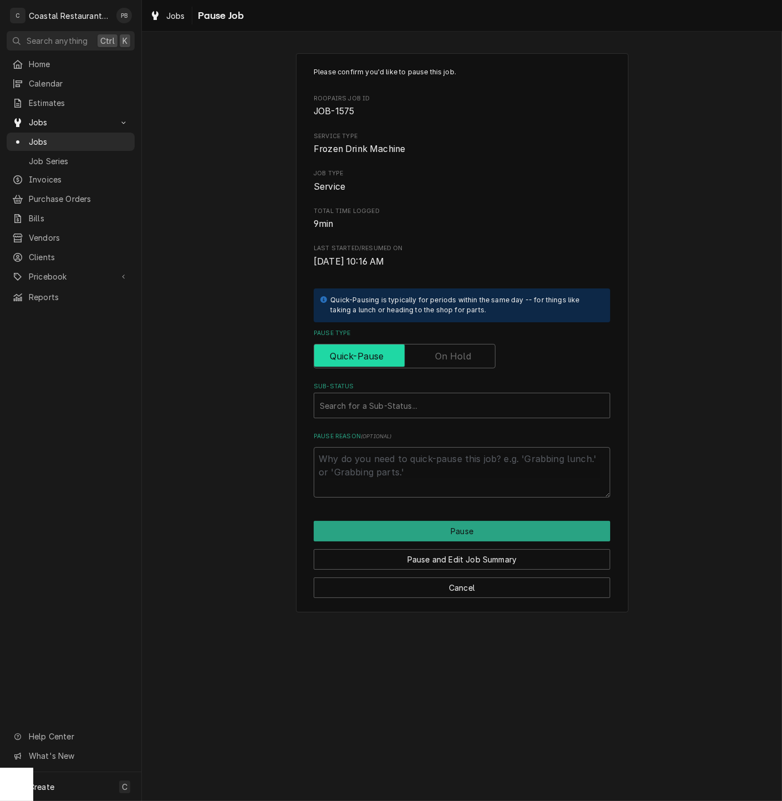
click at [451, 348] on input "Pause Type" at bounding box center [405, 356] width 172 height 24
checkbox input "true"
click at [440, 398] on div "Sub-Status" at bounding box center [462, 405] width 284 height 20
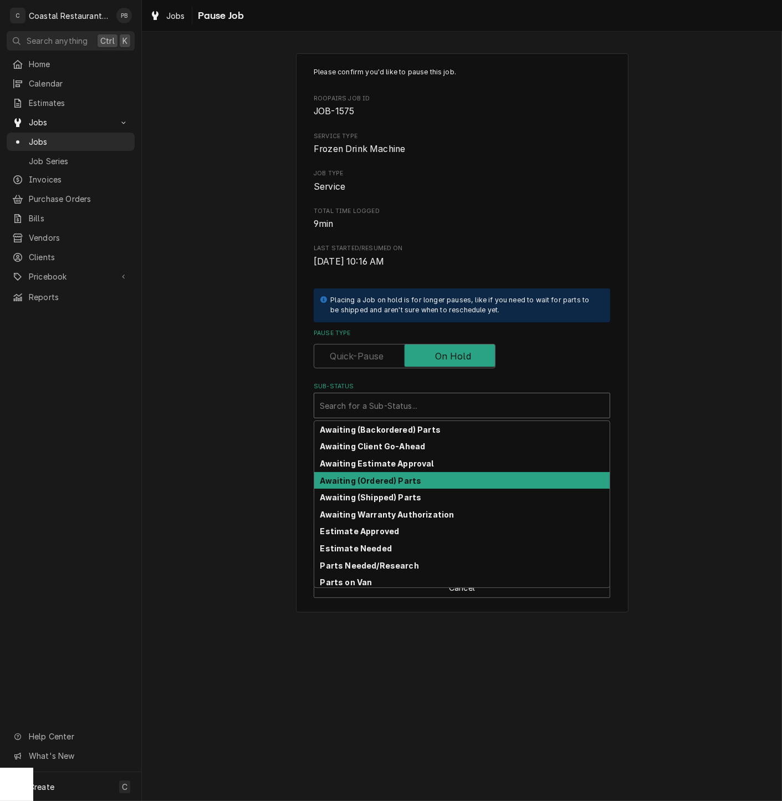
click at [422, 478] on div "Awaiting (Ordered) Parts" at bounding box center [462, 480] width 296 height 17
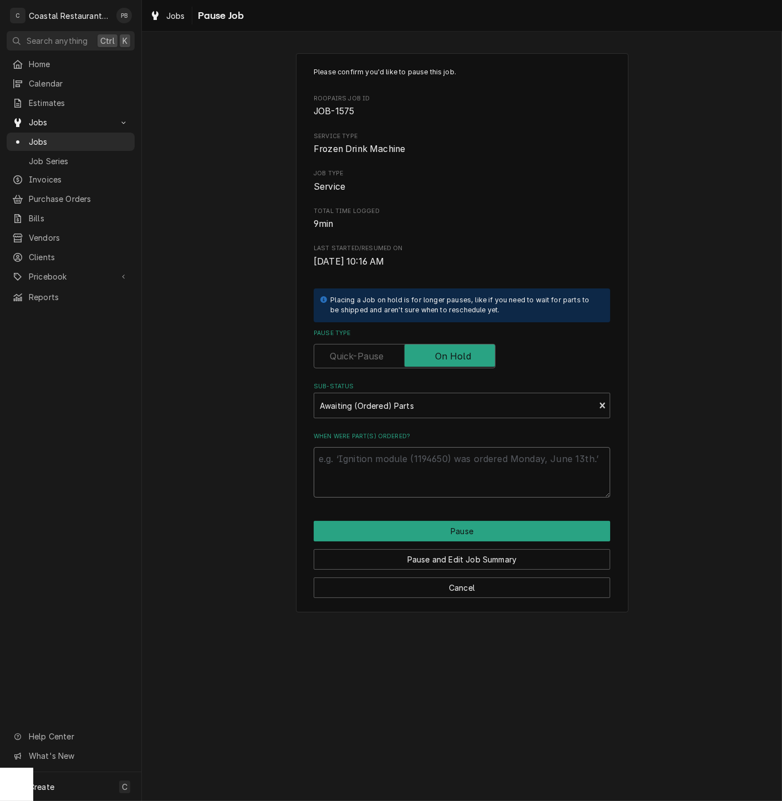
drag, startPoint x: 417, startPoint y: 493, endPoint x: 415, endPoint y: 483, distance: 9.6
click at [417, 492] on textarea "When were part(s) ordered?" at bounding box center [462, 472] width 297 height 50
type textarea "x"
type textarea "p"
type textarea "x"
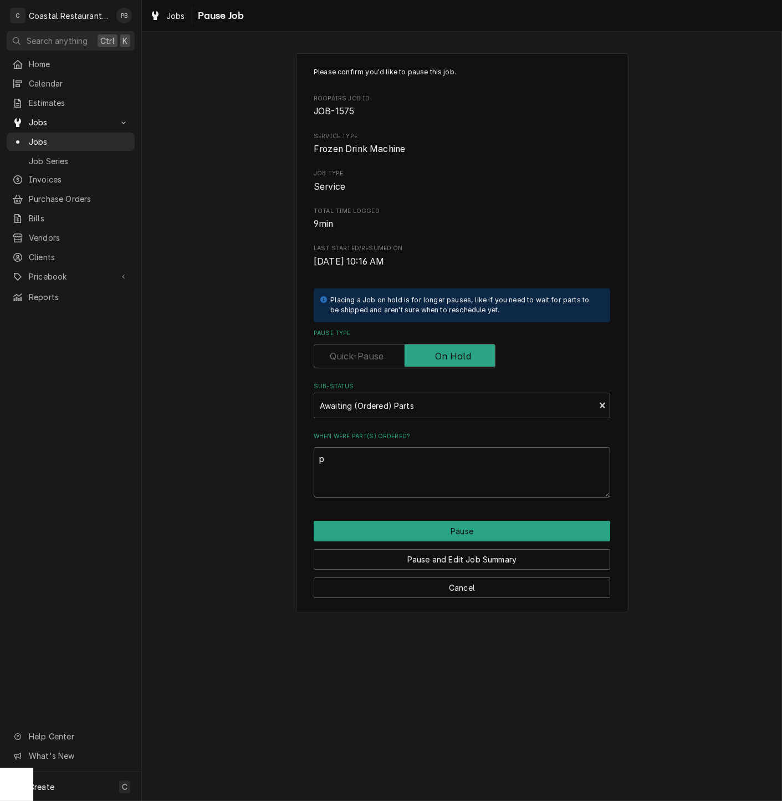
type textarea "pa"
type textarea "x"
type textarea "par"
type textarea "x"
type textarea "part"
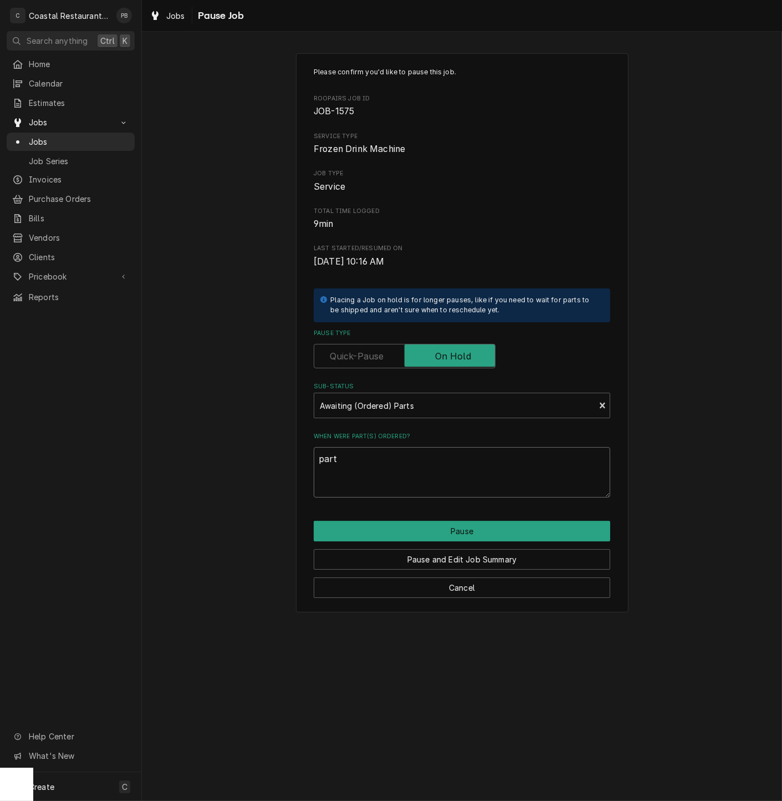
type textarea "x"
type textarea "parts"
type textarea "x"
type textarea "parts"
type textarea "x"
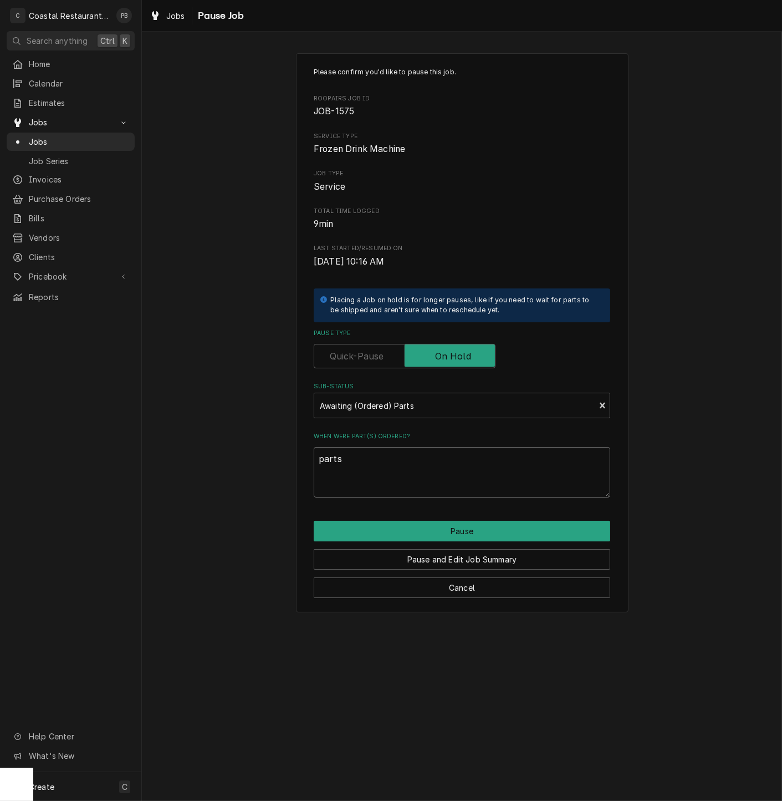
type textarea "parts o"
type textarea "x"
type textarea "parts or"
type textarea "x"
type textarea "parts ord"
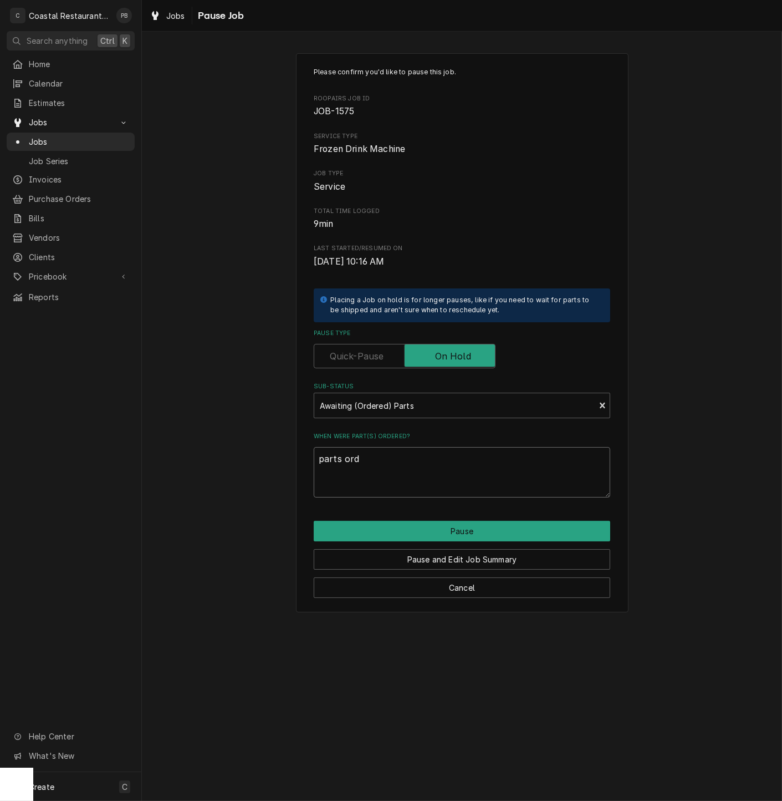
type textarea "x"
type textarea "parts orde"
type textarea "x"
type textarea "parts order"
type textarea "x"
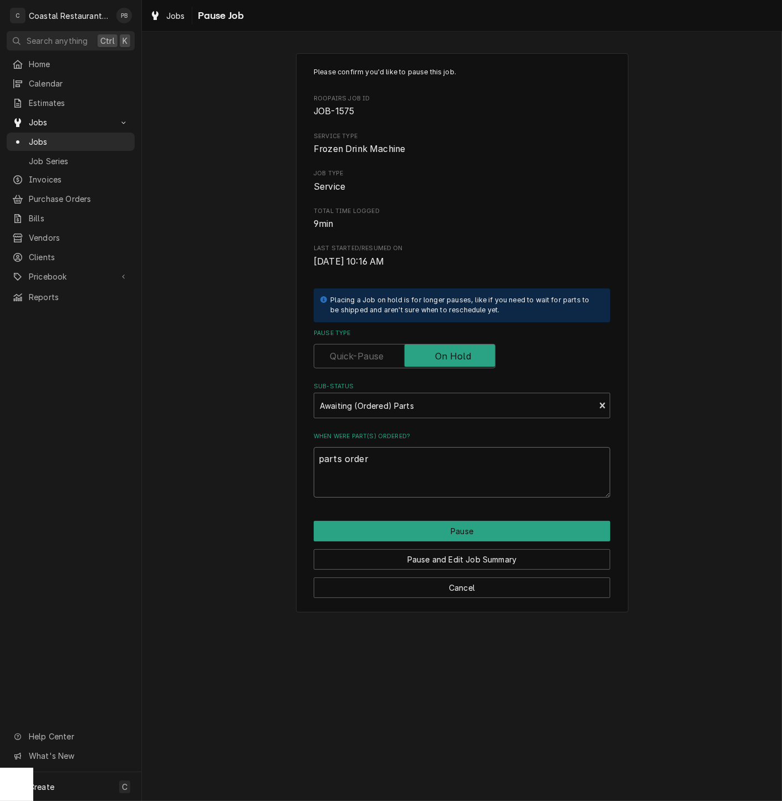
type textarea "parts ordere"
type textarea "x"
type textarea "parts ordered"
type textarea "x"
type textarea "parts ordered"
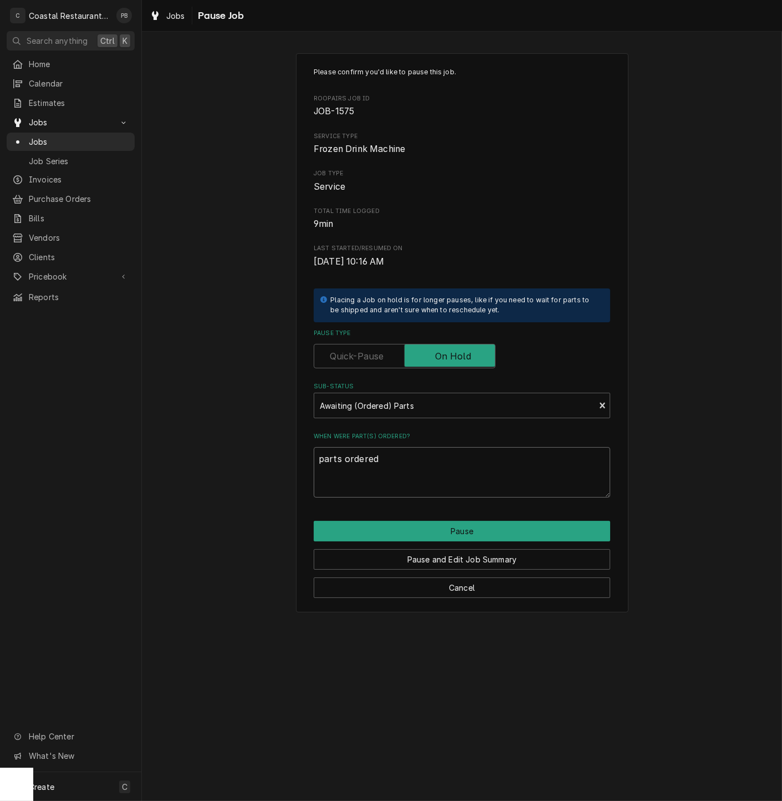
type textarea "x"
type textarea "parts ordered 1"
type textarea "x"
type textarea "parts ordered 10"
type textarea "x"
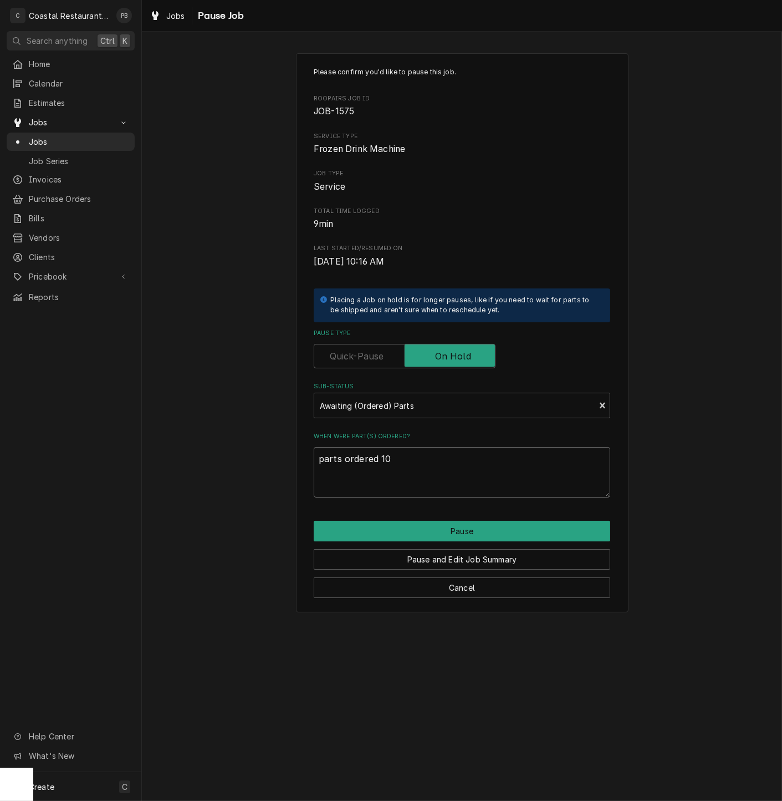
type textarea "parts ordered 10/"
type textarea "x"
type textarea "parts ordered 10/1"
type textarea "x"
type textarea "parts ordered 10/13"
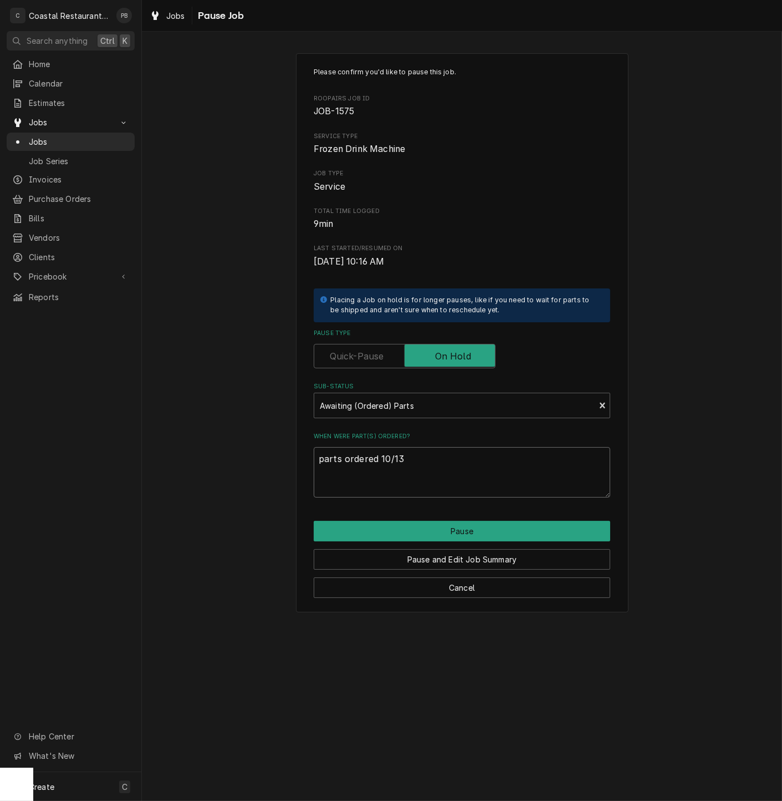
type textarea "x"
type textarea "parts ordered 10/13"
type textarea "x"
type textarea "parts ordered 10/13 d"
type textarea "x"
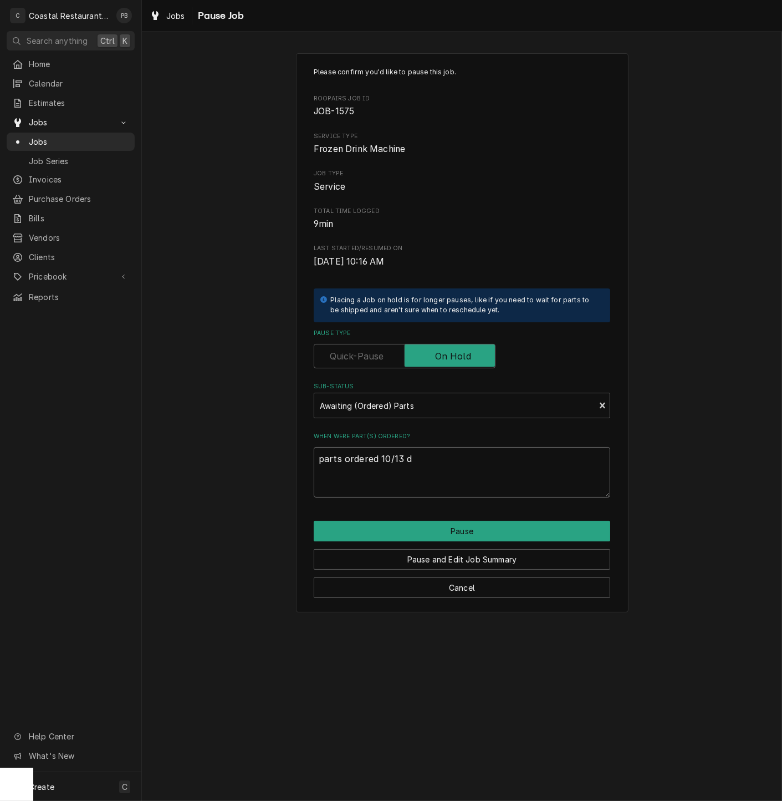
type textarea "parts ordered 10/13 dr"
type textarea "x"
type textarea "parts ordered 10/13 dro"
type textarea "x"
type textarea "parts ordered 10/13 drop"
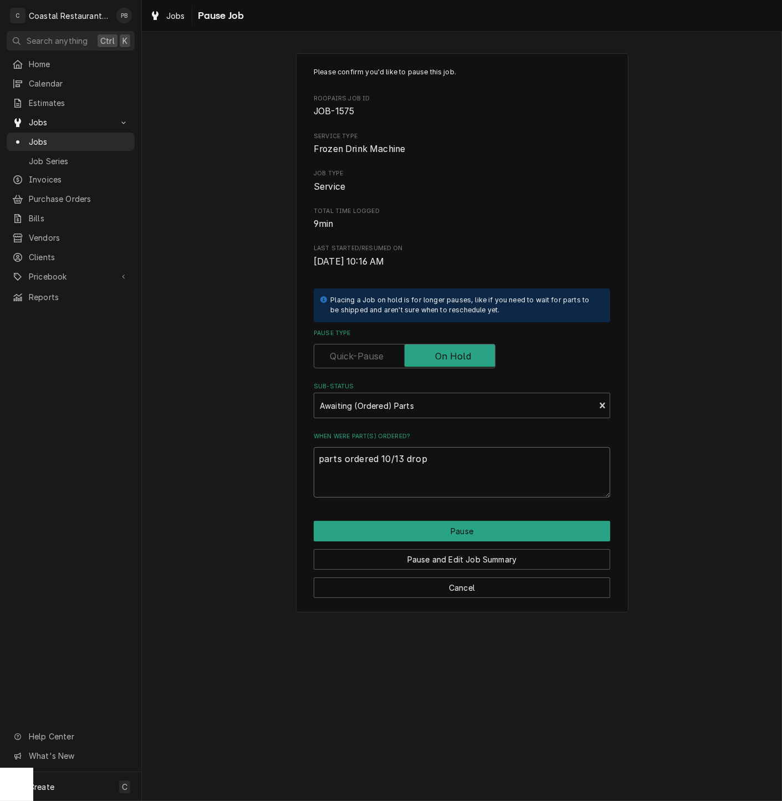
type textarea "x"
type textarea "parts ordered 10/13 drop"
type textarea "x"
type textarea "parts ordered 10/13 drop s"
type textarea "x"
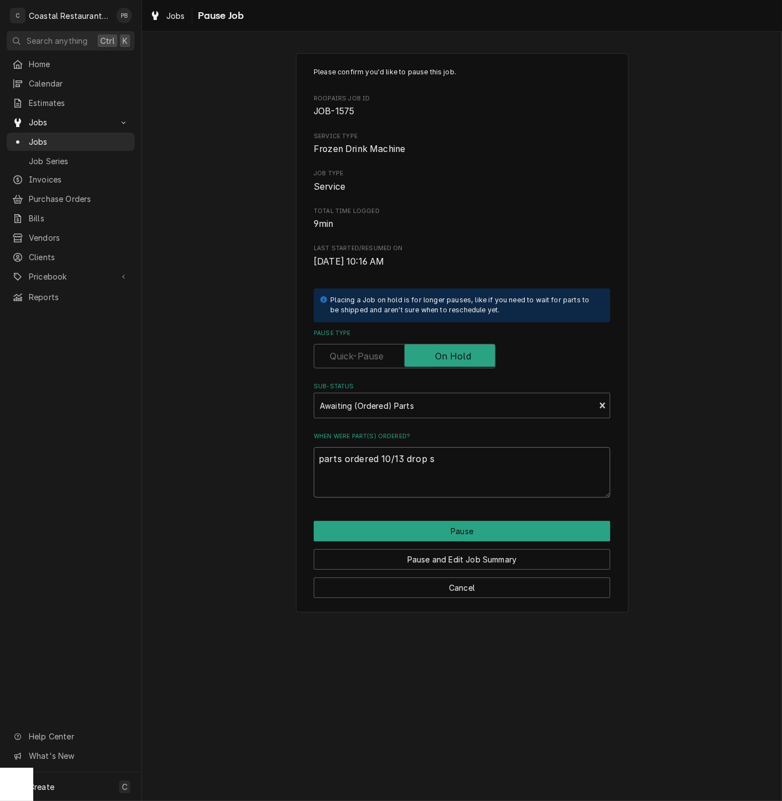
type textarea "parts ordered 10/13 drop sh"
type textarea "x"
type textarea "parts ordered 10/13 drop shi"
type textarea "x"
type textarea "parts ordered 10/13 drop ship"
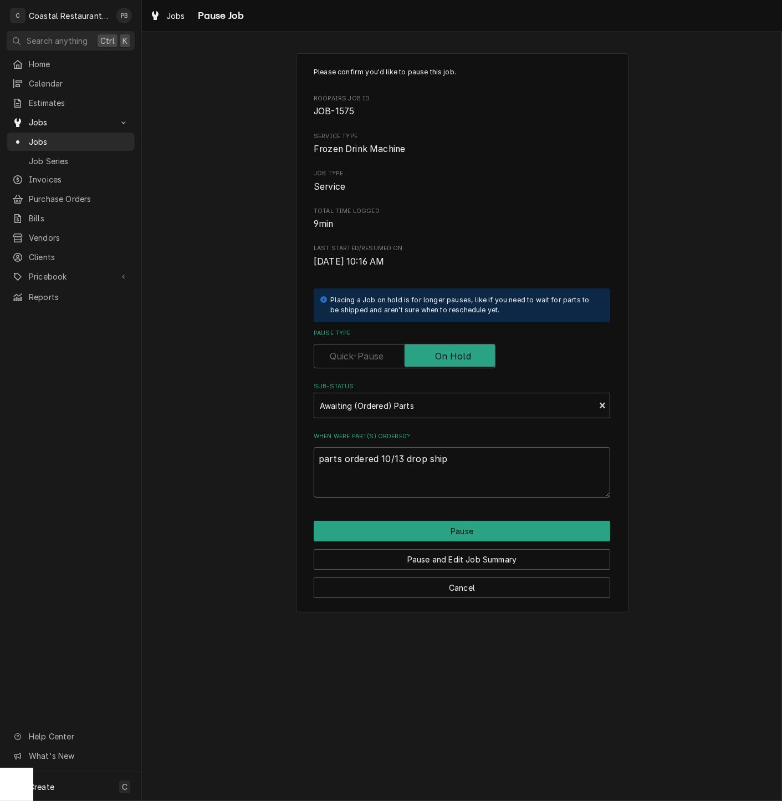
type textarea "x"
type textarea "parts ordered 10/13 drop shipp"
type textarea "x"
type textarea "parts ordered 10/13 drop shippe"
type textarea "x"
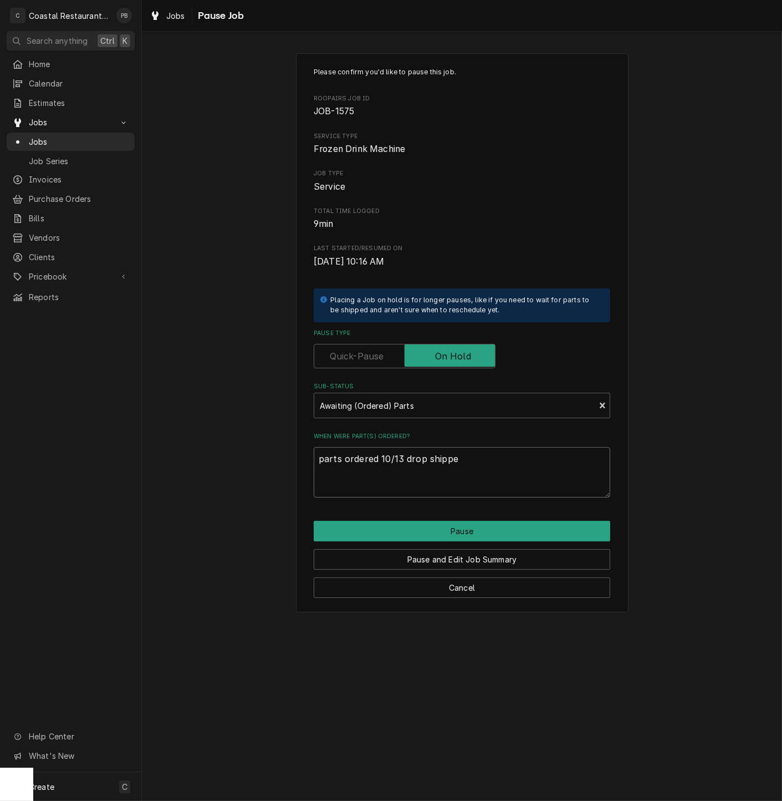
type textarea "parts ordered 10/13 drop shipped"
type textarea "x"
type textarea "parts ordered 10/13 drop shipped"
type textarea "x"
type textarea "parts ordered 10/13 drop shipped f"
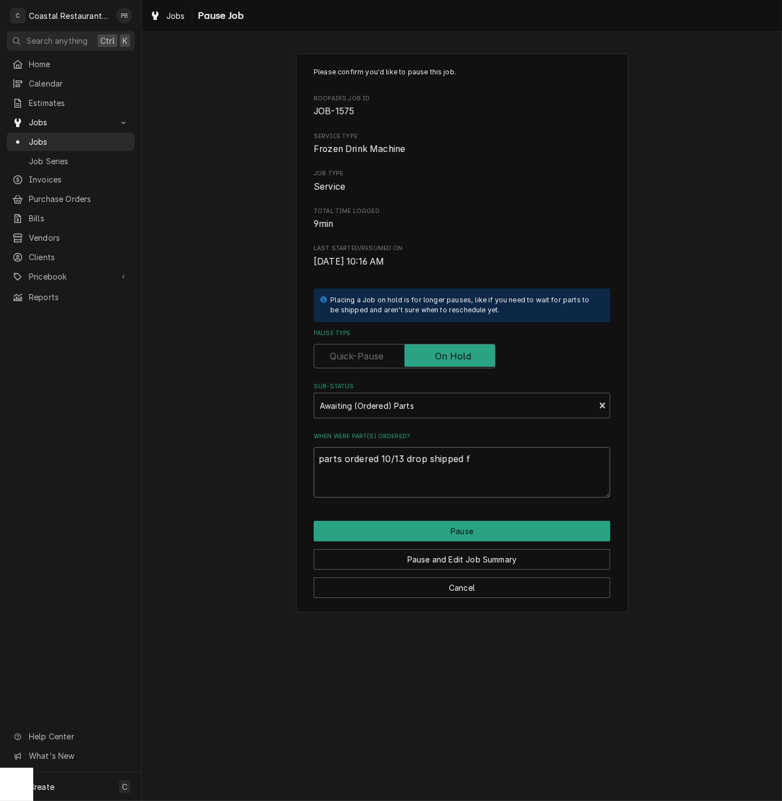
type textarea "x"
type textarea "parts ordered 10/13 drop shipped fr"
type textarea "x"
type textarea "parts ordered 10/13 drop shipped fro"
type textarea "x"
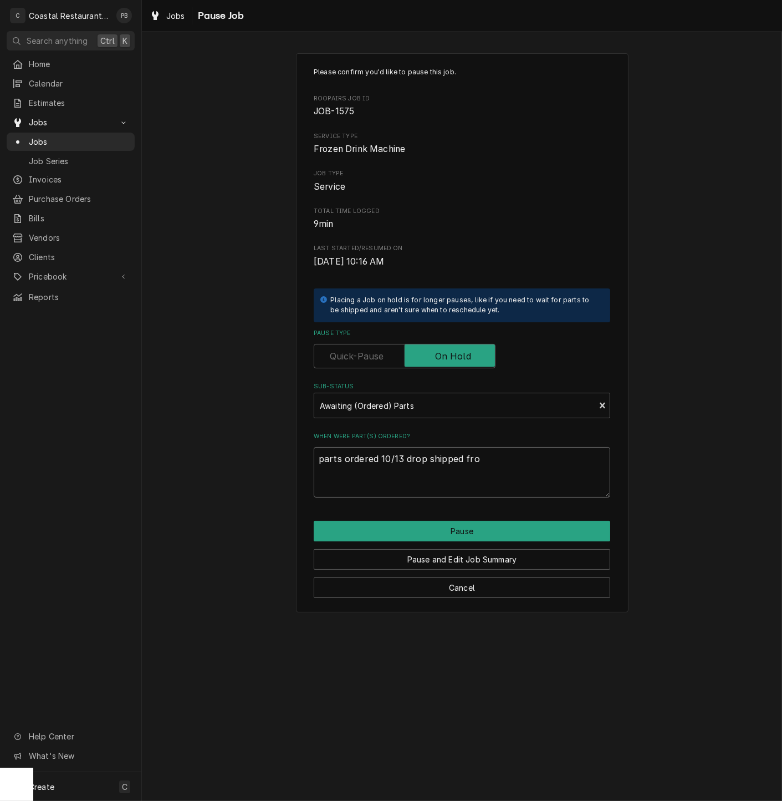
type textarea "parts ordered 10/13 drop shipped from"
type textarea "x"
type textarea "parts ordered 10/13 drop shipped from"
type textarea "x"
type textarea "parts ordered 10/13 drop shipped from p"
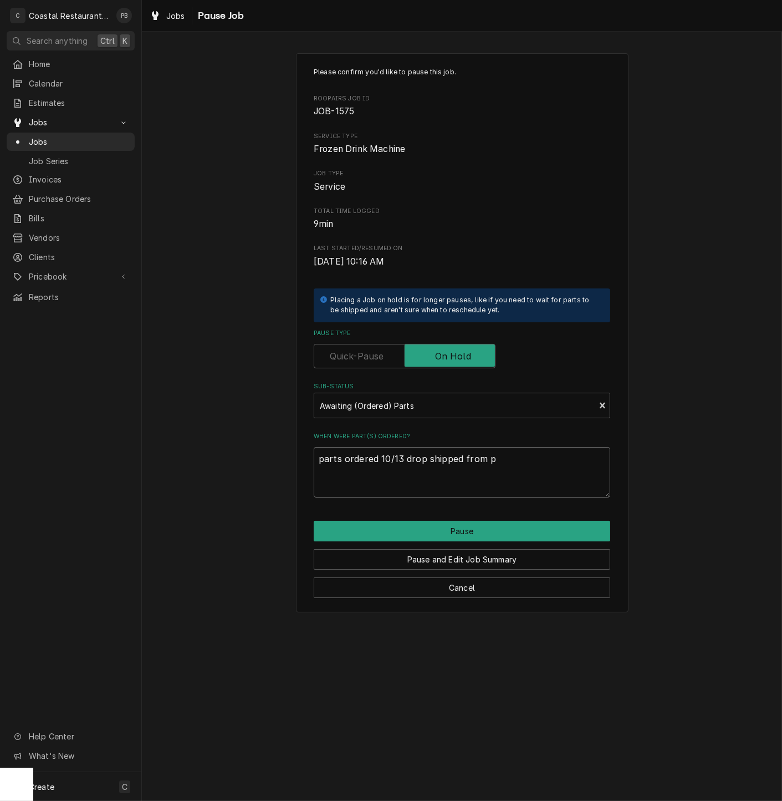
type textarea "x"
type textarea "parts ordered 10/13 drop shipped from pa"
type textarea "x"
type textarea "parts ordered 10/13 drop shipped from par"
type textarea "x"
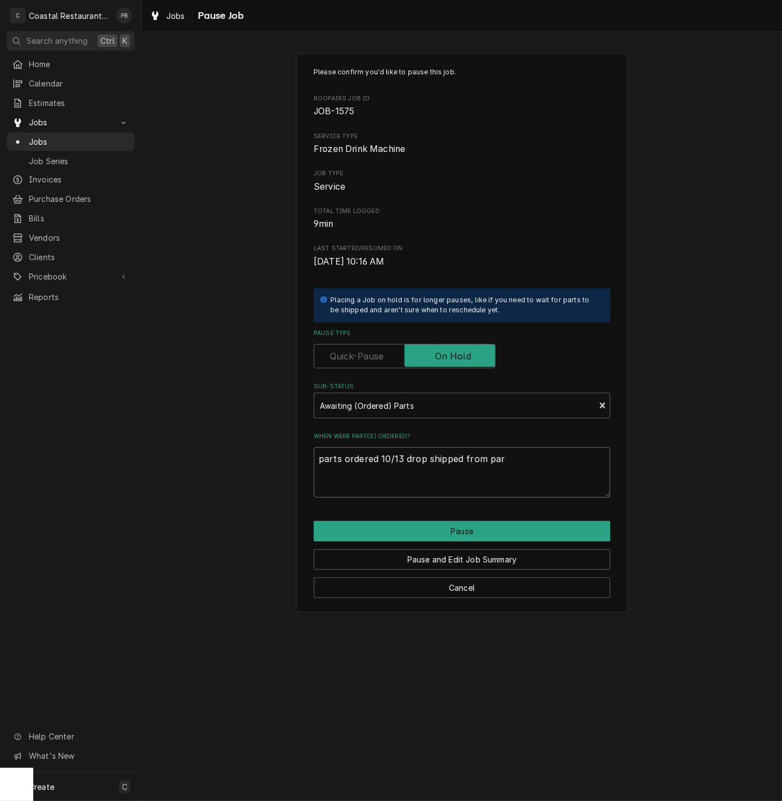
type textarea "parts ordered 10/13 drop shipped from part"
type textarea "x"
type textarea "parts ordered 10/13 drop shipped from parts"
type textarea "x"
type textarea "parts ordered 10/13 drop shipped from parts"
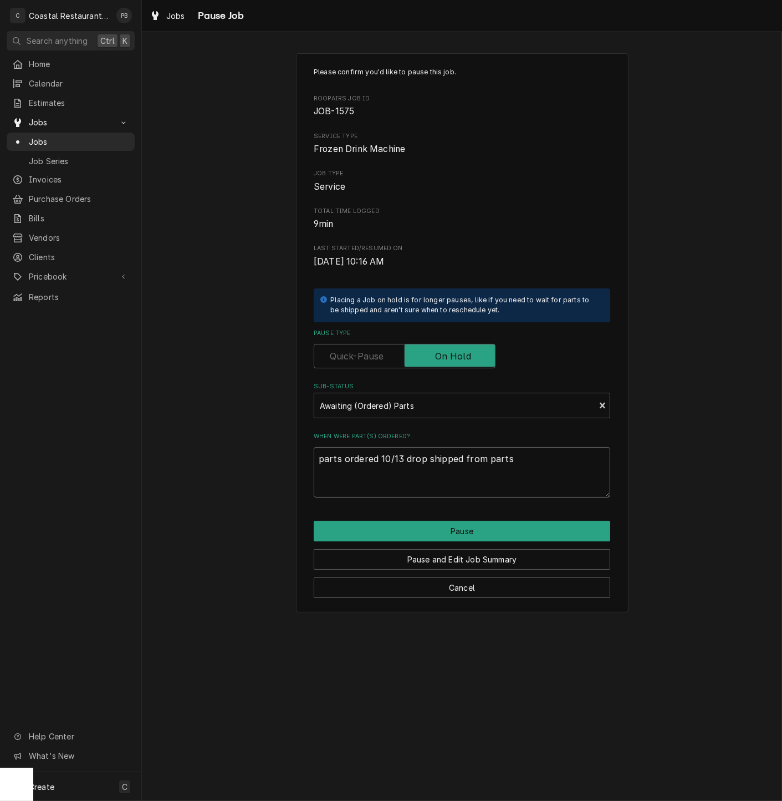
type textarea "x"
type textarea "parts ordered 10/13 drop shipped from parts d"
type textarea "x"
type textarea "parts ordered 10/13 drop shipped from parts"
type textarea "x"
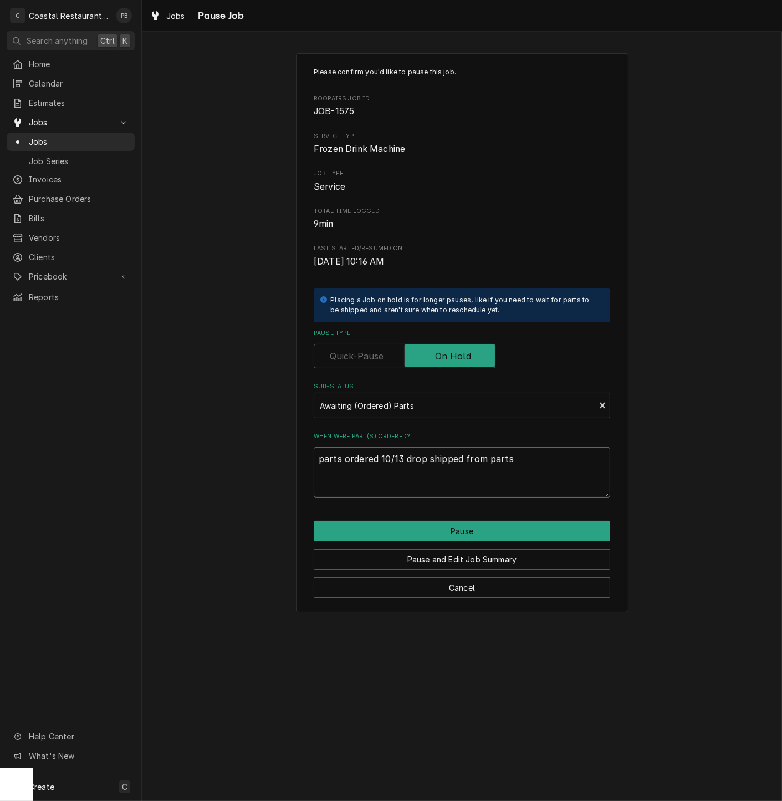
type textarea "parts ordered 10/13 drop shipped from parts t"
type textarea "x"
type textarea "parts ordered 10/13 drop shipped from parts to"
type textarea "x"
type textarea "parts ordered 10/13 drop shipped from parts tow"
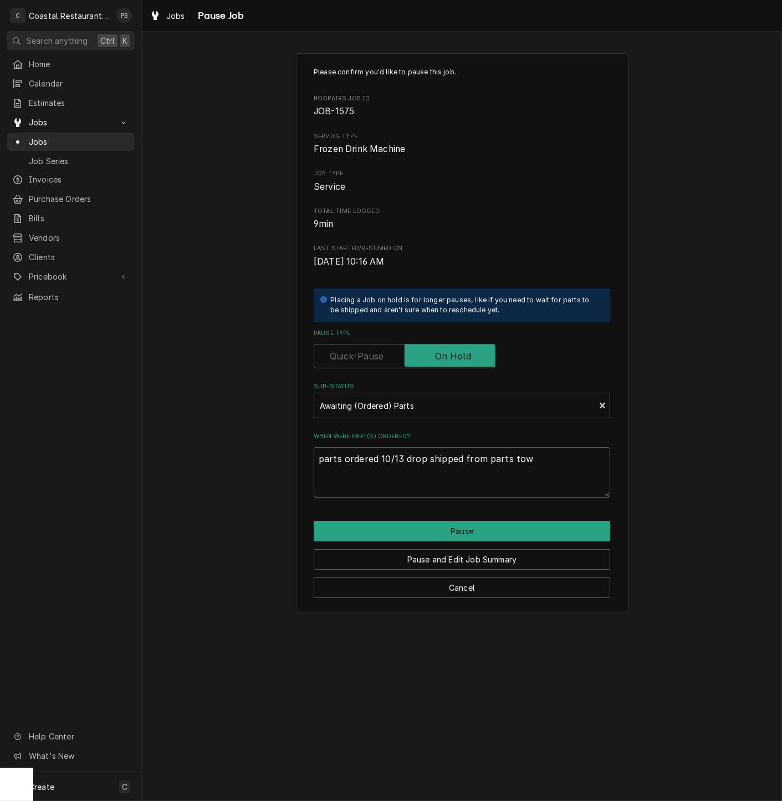
type textarea "x"
type textarea "parts ordered 10/13 drop shipped from parts town"
click at [465, 525] on button "Pause" at bounding box center [462, 531] width 297 height 21
type textarea "x"
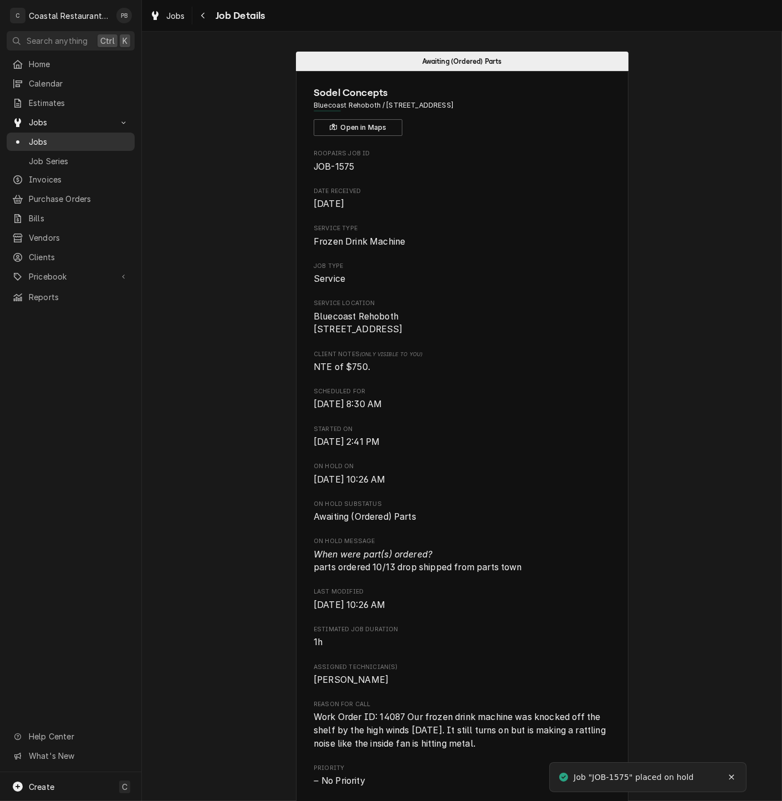
click at [53, 137] on span "Jobs" at bounding box center [79, 142] width 100 height 12
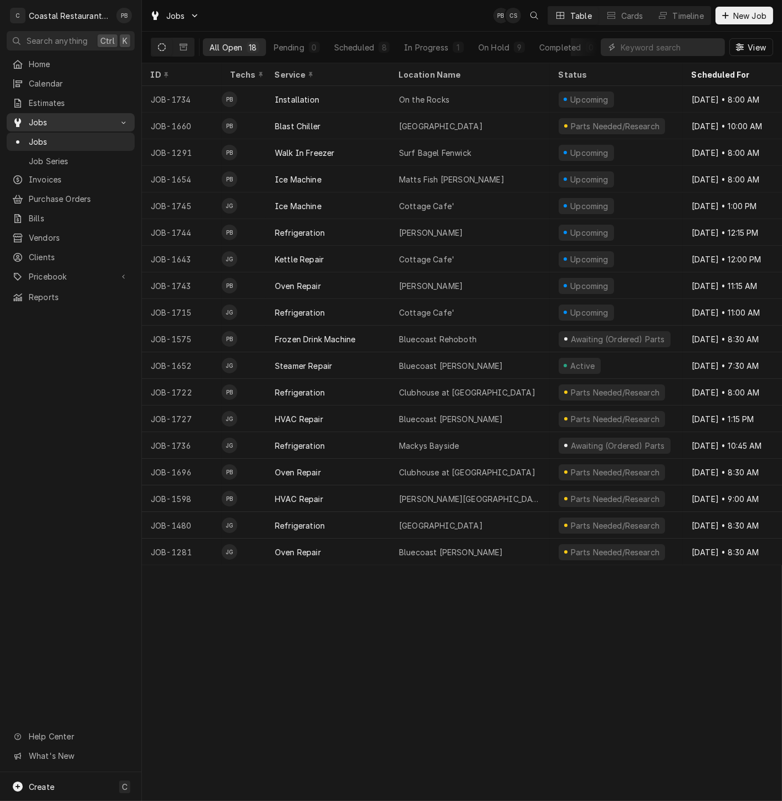
click at [57, 120] on span "Jobs" at bounding box center [71, 122] width 84 height 12
